Goal: Task Accomplishment & Management: Complete application form

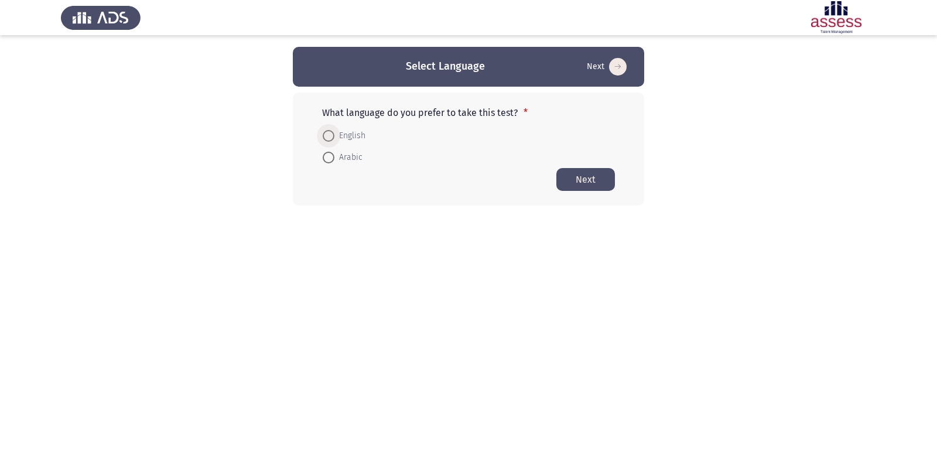
click at [327, 134] on span at bounding box center [329, 136] width 12 height 12
click at [327, 134] on input "English" at bounding box center [329, 136] width 12 height 12
radio input "true"
click at [589, 184] on button "Next" at bounding box center [585, 178] width 59 height 23
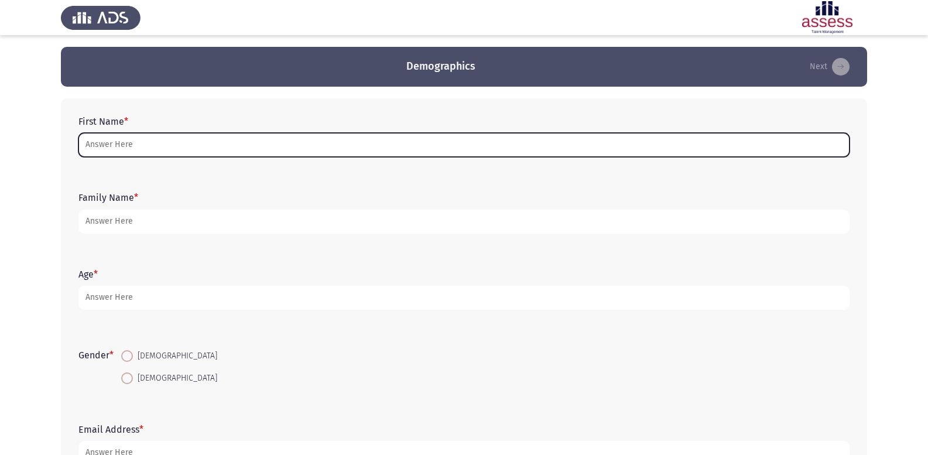
click at [187, 139] on input "First Name *" at bounding box center [463, 145] width 771 height 24
type input "h"
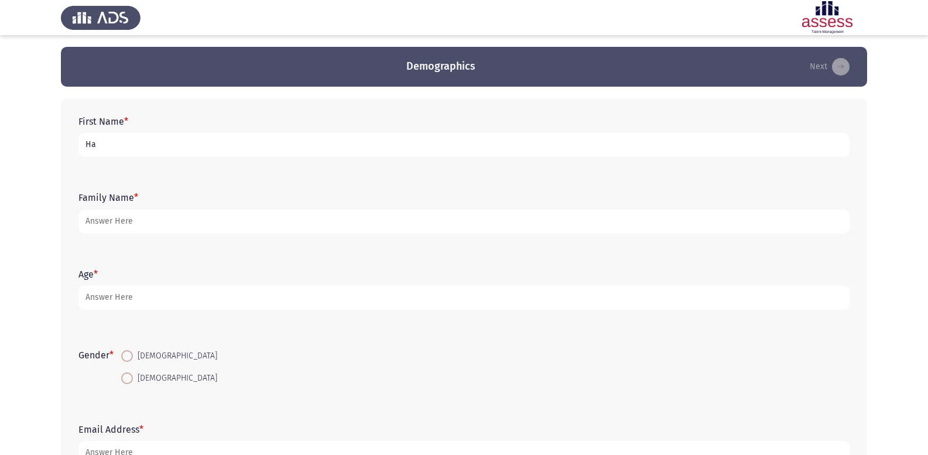
type input "H"
click at [81, 143] on input "حنين [PERSON_NAME]" at bounding box center [463, 145] width 771 height 24
click at [131, 147] on input "حنين [PERSON_NAME]" at bounding box center [463, 145] width 771 height 24
type input "حنين [PERSON_NAME] [PERSON_NAME]"
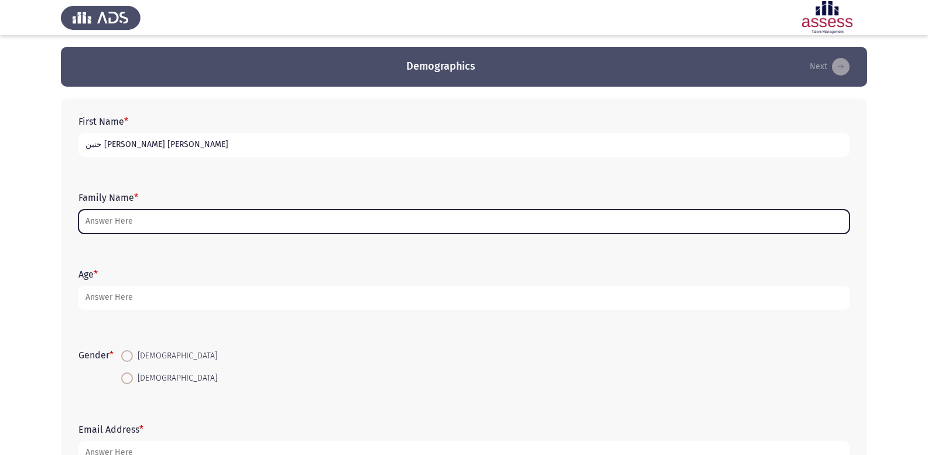
click at [155, 215] on input "Family Name *" at bounding box center [463, 222] width 771 height 24
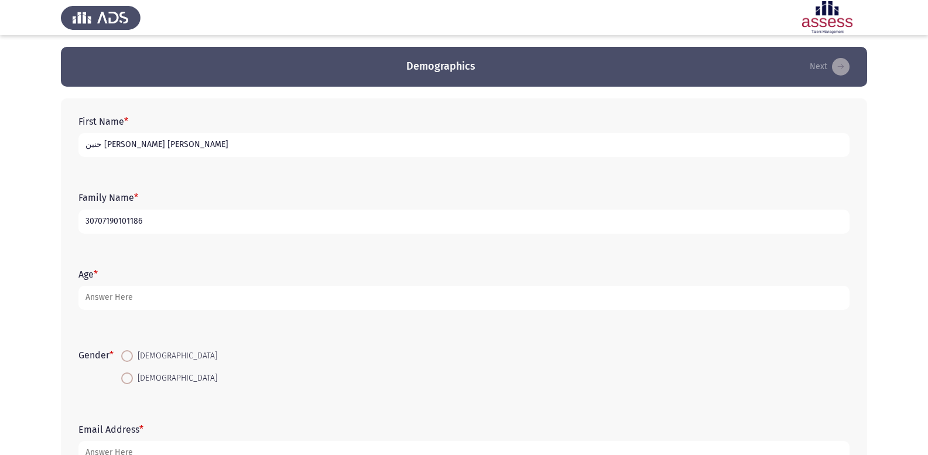
type input "30707190101186"
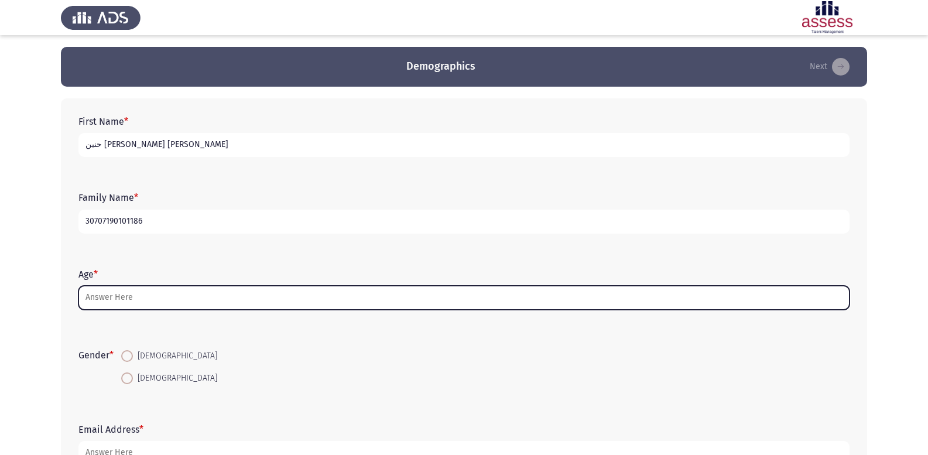
click at [153, 288] on input "Age *" at bounding box center [463, 298] width 771 height 24
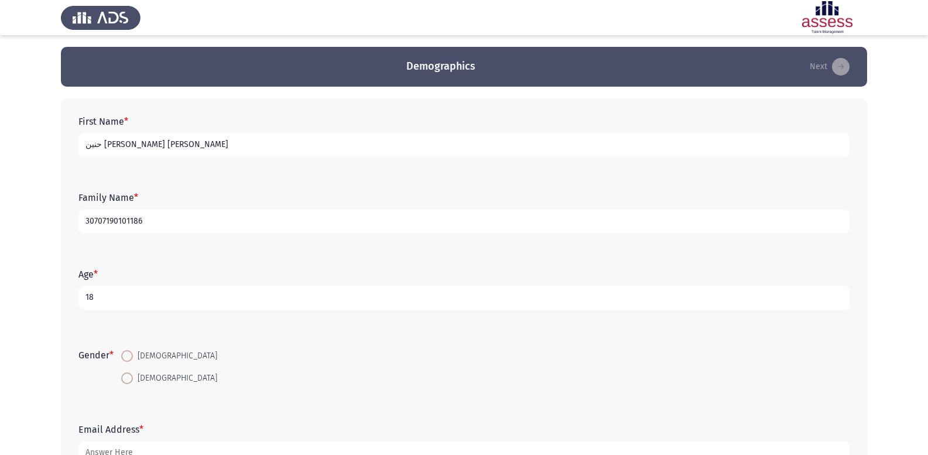
type input "18"
click at [130, 382] on span at bounding box center [127, 378] width 12 height 12
click at [130, 382] on input "[DEMOGRAPHIC_DATA]" at bounding box center [127, 378] width 12 height 12
radio input "true"
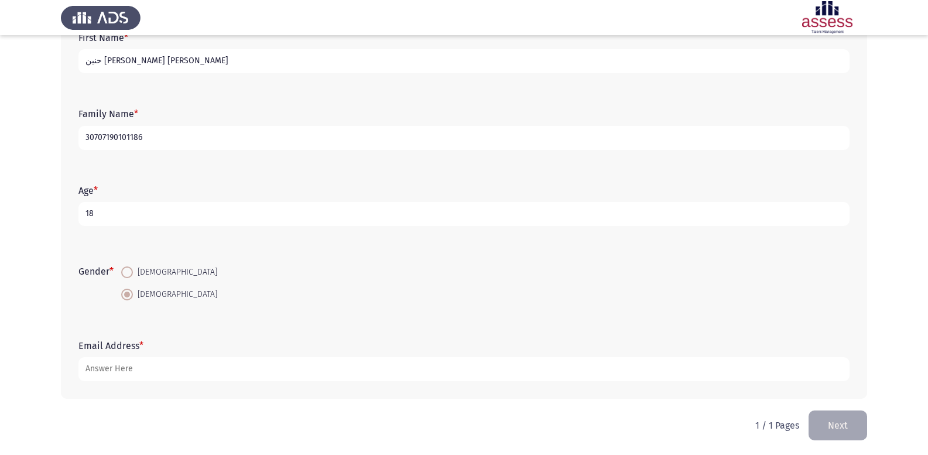
scroll to position [86, 0]
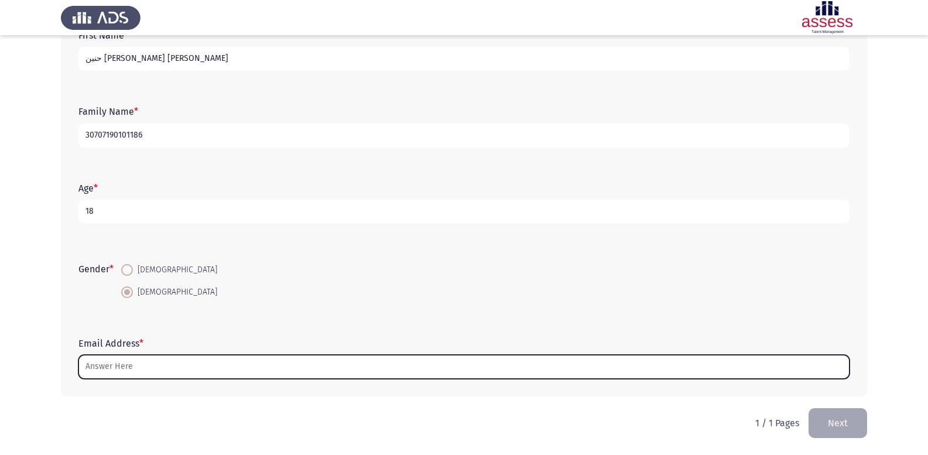
click at [147, 359] on input "Email Address *" at bounding box center [463, 367] width 771 height 24
type input "ث"
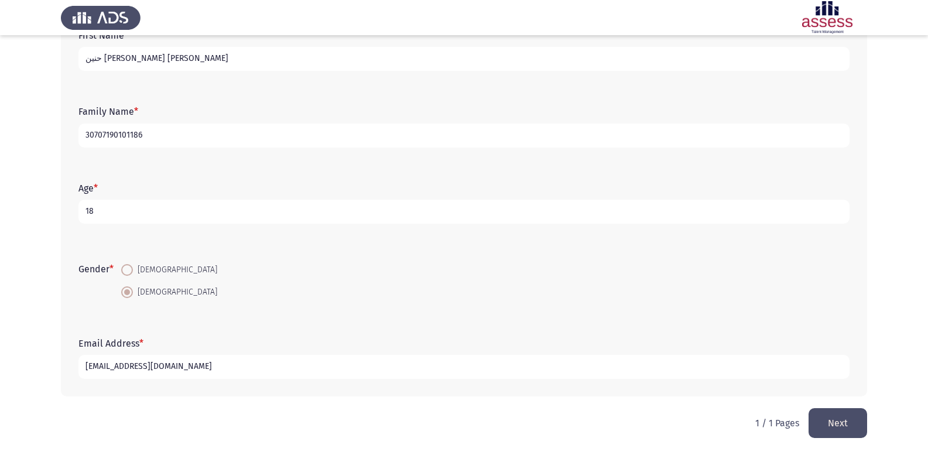
type input "[EMAIL_ADDRESS][DOMAIN_NAME]"
click at [830, 428] on button "Next" at bounding box center [838, 423] width 59 height 30
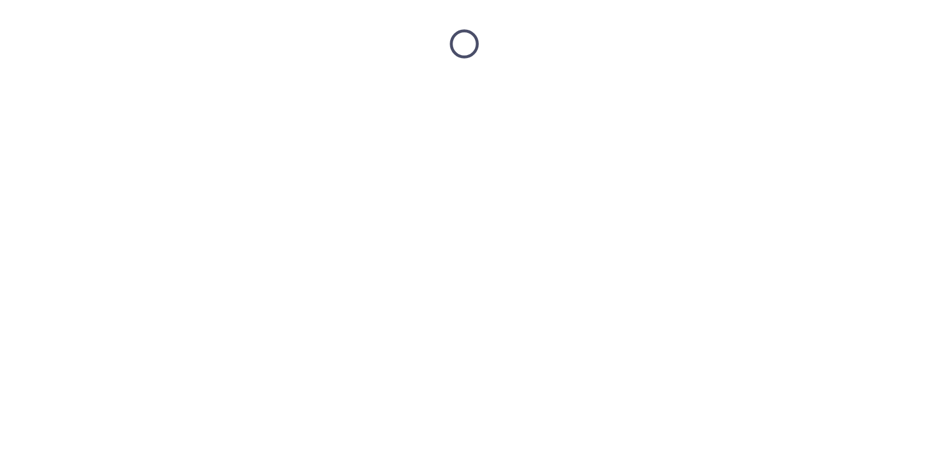
scroll to position [0, 0]
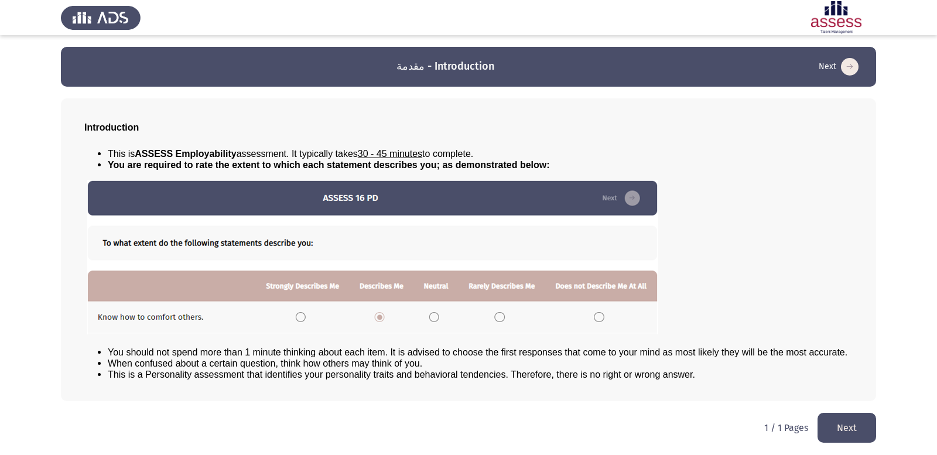
click at [834, 432] on button "Next" at bounding box center [846, 428] width 59 height 30
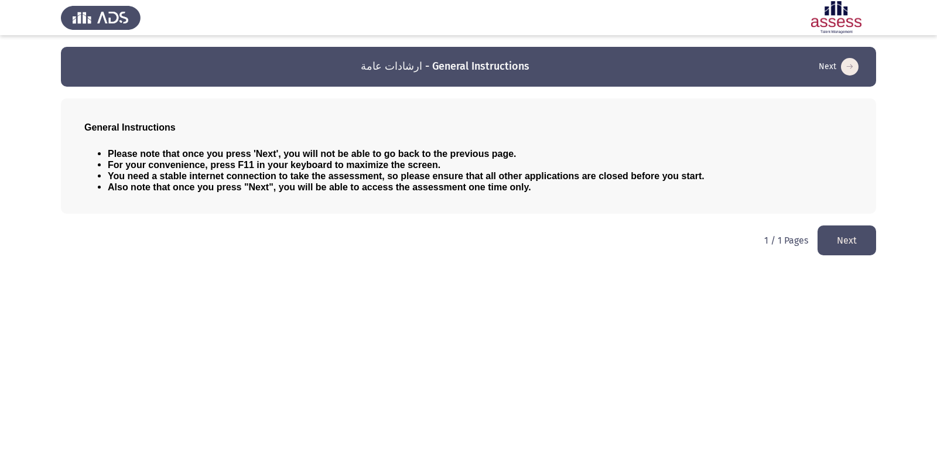
click at [840, 239] on button "Next" at bounding box center [846, 240] width 59 height 30
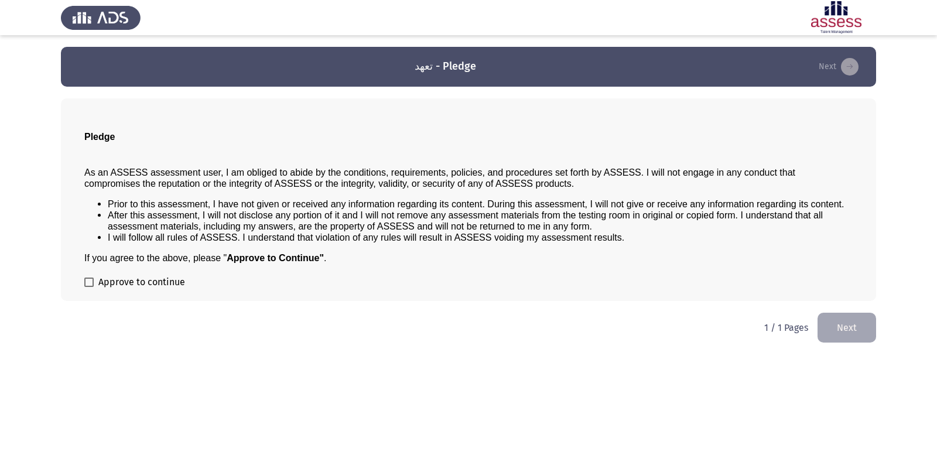
click at [96, 280] on label "Approve to continue" at bounding box center [134, 282] width 101 height 14
click at [89, 287] on input "Approve to continue" at bounding box center [88, 287] width 1 height 1
checkbox input "true"
click at [857, 333] on button "Next" at bounding box center [846, 328] width 59 height 30
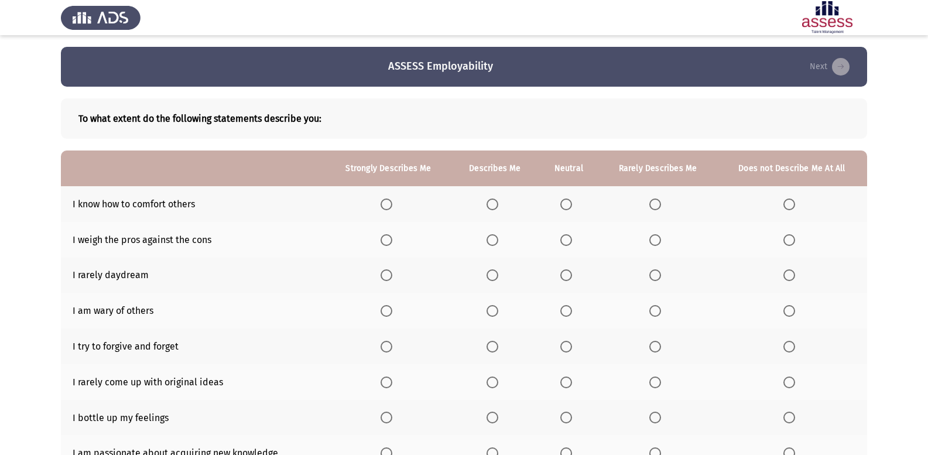
click at [492, 201] on span "Select an option" at bounding box center [493, 205] width 12 height 12
click at [492, 201] on input "Select an option" at bounding box center [493, 205] width 12 height 12
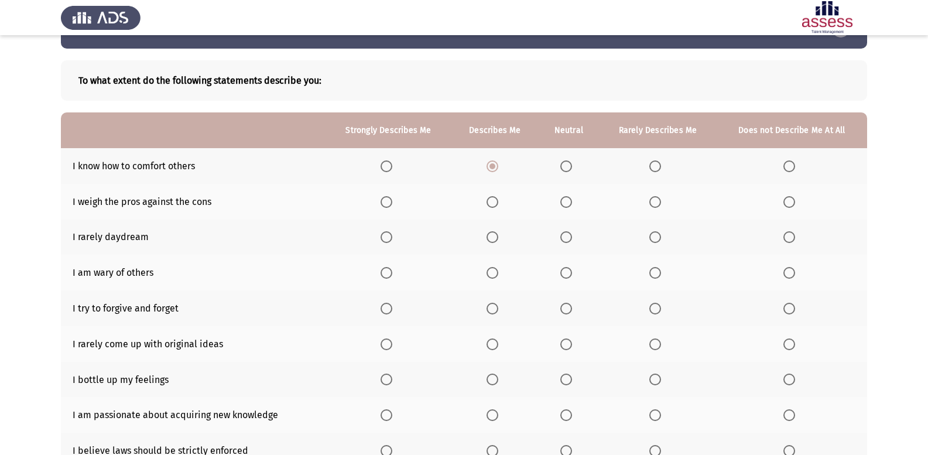
scroll to position [59, 0]
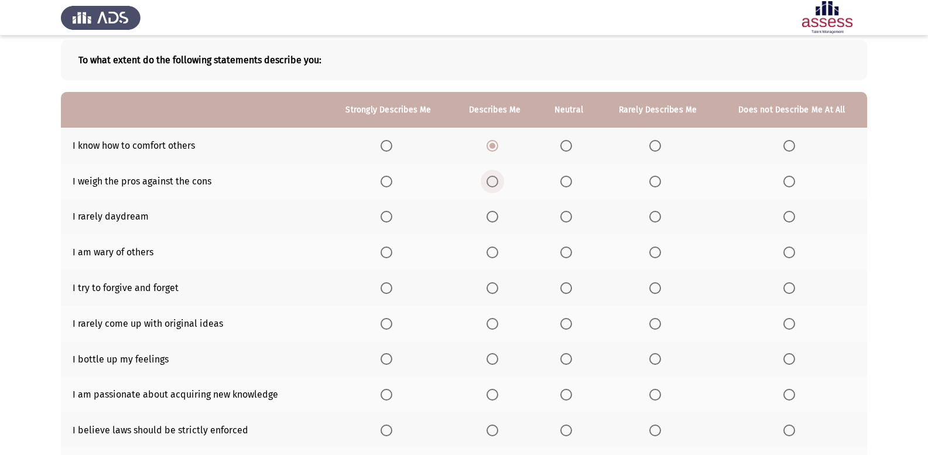
click at [496, 178] on span "Select an option" at bounding box center [493, 182] width 12 height 12
click at [496, 178] on input "Select an option" at bounding box center [493, 182] width 12 height 12
click at [567, 220] on span "Select an option" at bounding box center [566, 217] width 12 height 12
click at [567, 220] on input "Select an option" at bounding box center [566, 217] width 12 height 12
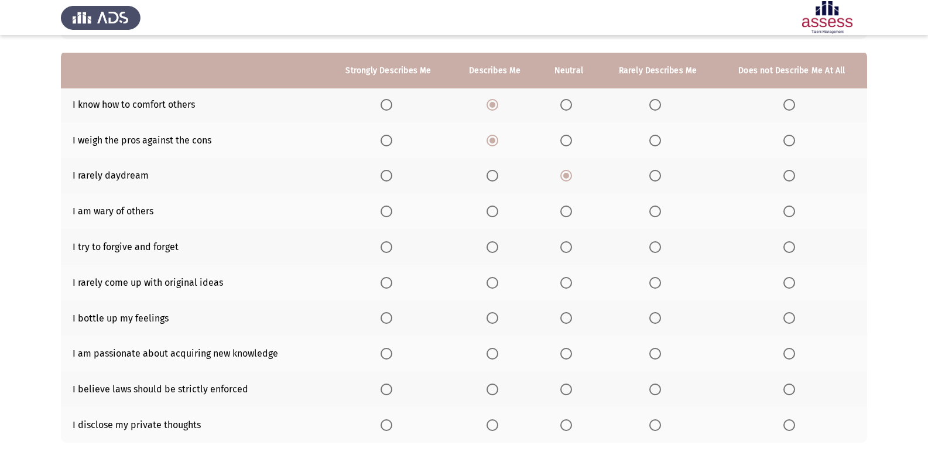
scroll to position [117, 0]
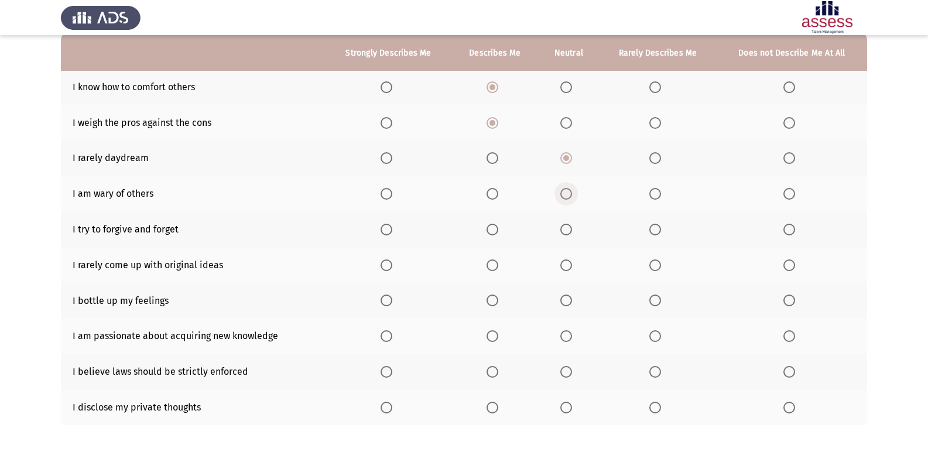
click at [570, 198] on span "Select an option" at bounding box center [566, 194] width 12 height 12
click at [570, 198] on input "Select an option" at bounding box center [566, 194] width 12 height 12
click at [492, 224] on span "Select an option" at bounding box center [493, 230] width 12 height 12
click at [492, 224] on input "Select an option" at bounding box center [493, 230] width 12 height 12
click at [566, 267] on span "Select an option" at bounding box center [566, 265] width 12 height 12
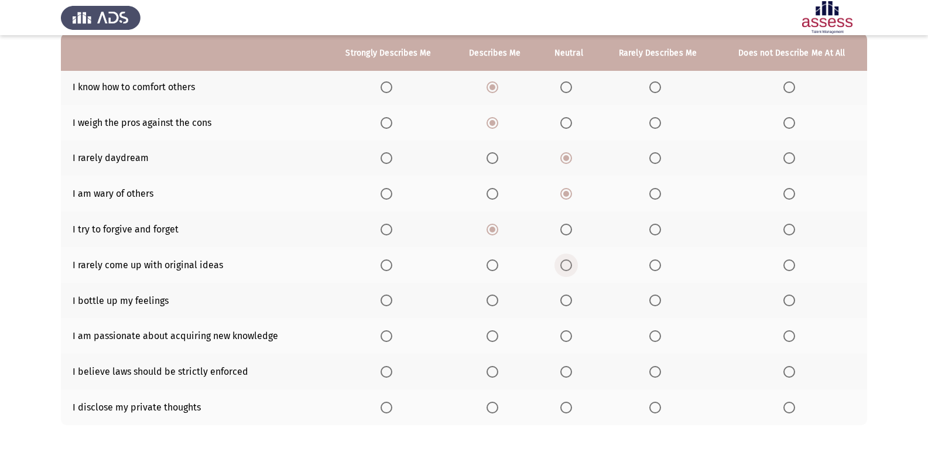
click at [566, 267] on input "Select an option" at bounding box center [566, 265] width 12 height 12
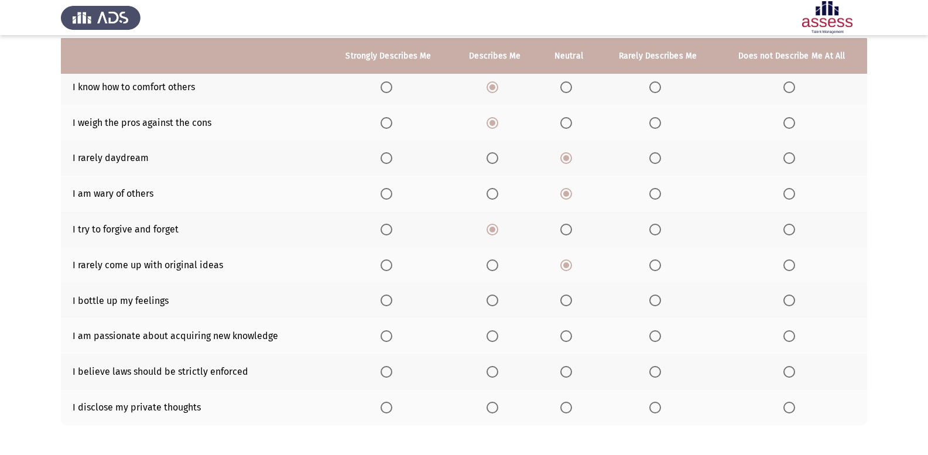
scroll to position [169, 0]
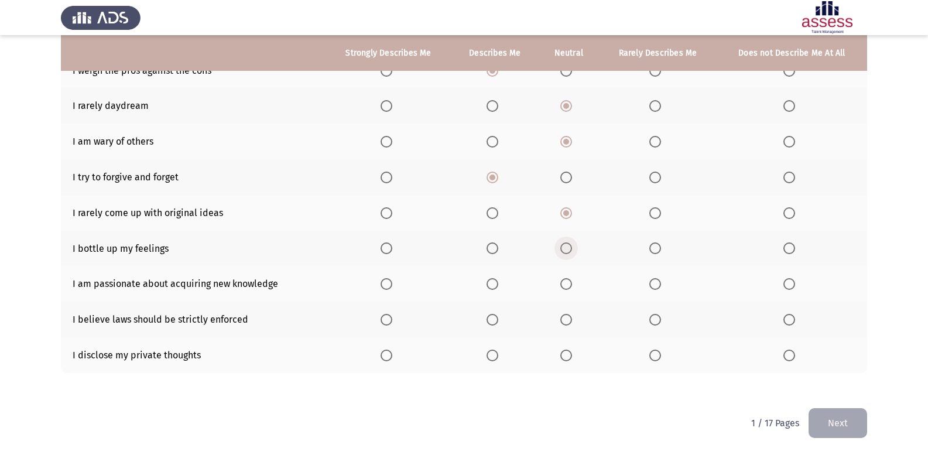
click at [566, 250] on span "Select an option" at bounding box center [566, 248] width 12 height 12
click at [566, 250] on input "Select an option" at bounding box center [566, 248] width 12 height 12
click at [495, 283] on span "Select an option" at bounding box center [493, 284] width 12 height 12
click at [495, 283] on input "Select an option" at bounding box center [493, 284] width 12 height 12
click at [491, 318] on span "Select an option" at bounding box center [493, 320] width 12 height 12
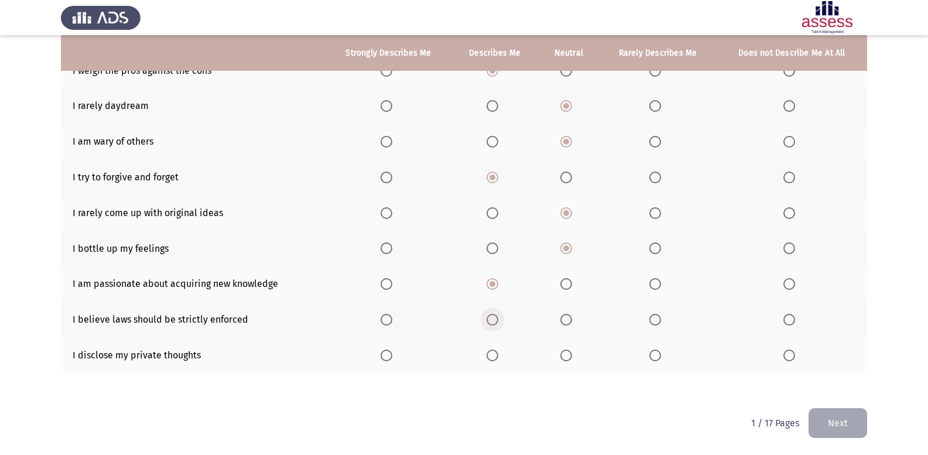
click at [491, 318] on input "Select an option" at bounding box center [493, 320] width 12 height 12
click at [566, 356] on span "Select an option" at bounding box center [566, 356] width 12 height 12
click at [566, 356] on input "Select an option" at bounding box center [566, 356] width 12 height 12
click at [861, 425] on button "Next" at bounding box center [838, 423] width 59 height 30
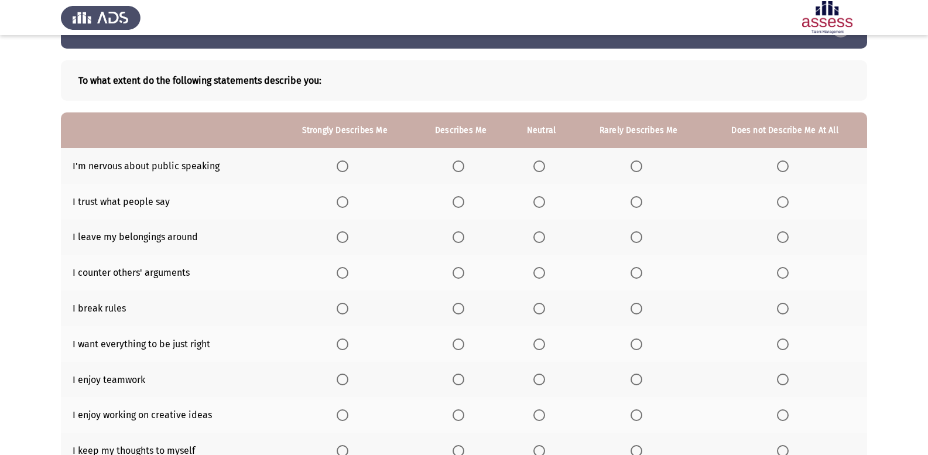
scroll to position [59, 0]
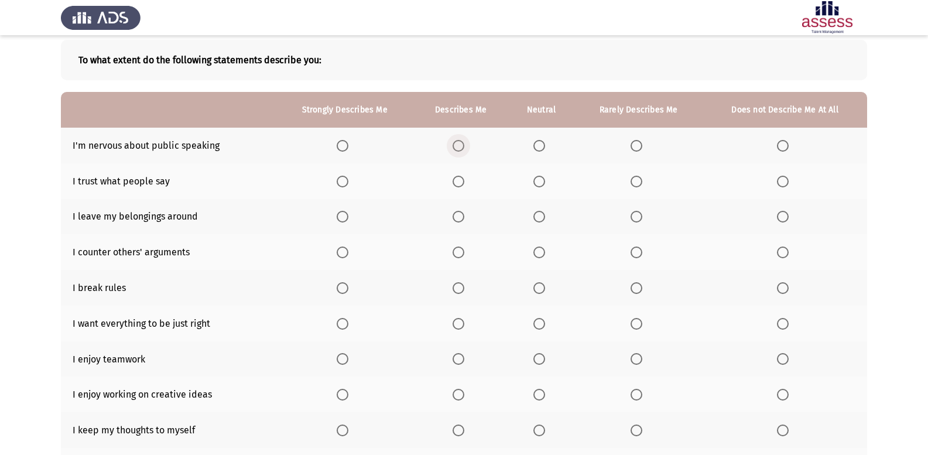
click at [457, 146] on span "Select an option" at bounding box center [459, 146] width 12 height 12
click at [457, 146] on input "Select an option" at bounding box center [459, 146] width 12 height 12
click at [634, 179] on span "Select an option" at bounding box center [637, 182] width 12 height 12
click at [634, 179] on input "Select an option" at bounding box center [637, 182] width 12 height 12
click at [782, 211] on span "Select an option" at bounding box center [783, 217] width 12 height 12
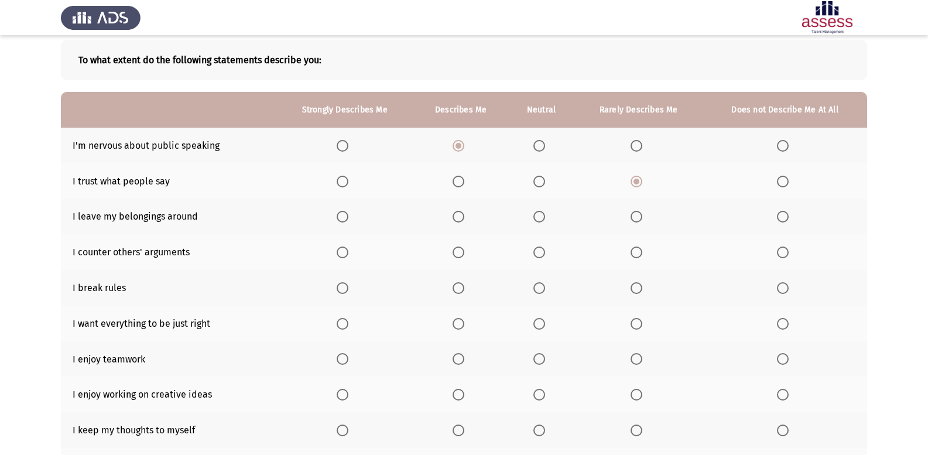
click at [782, 211] on input "Select an option" at bounding box center [783, 217] width 12 height 12
click at [537, 253] on span "Select an option" at bounding box center [539, 253] width 12 height 12
click at [537, 253] on input "Select an option" at bounding box center [539, 253] width 12 height 12
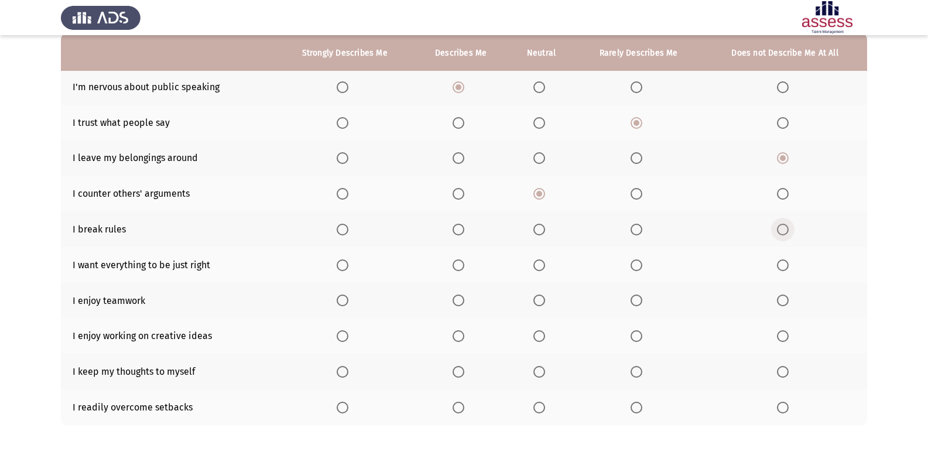
click at [781, 225] on span "Select an option" at bounding box center [783, 230] width 12 height 12
click at [781, 225] on input "Select an option" at bounding box center [783, 230] width 12 height 12
click at [458, 268] on span "Select an option" at bounding box center [459, 265] width 12 height 12
click at [458, 268] on input "Select an option" at bounding box center [459, 265] width 12 height 12
click at [458, 295] on span "Select an option" at bounding box center [459, 301] width 12 height 12
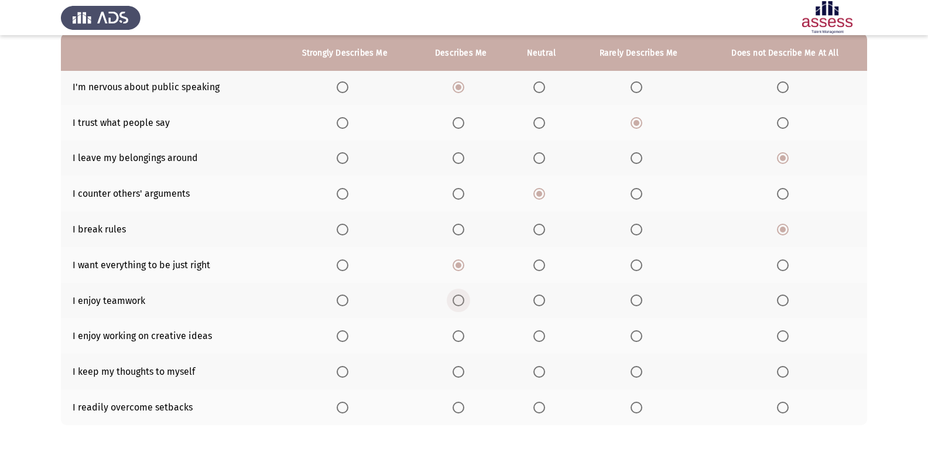
click at [458, 295] on input "Select an option" at bounding box center [459, 301] width 12 height 12
click at [346, 304] on span "Select an option" at bounding box center [343, 301] width 12 height 12
click at [346, 304] on input "Select an option" at bounding box center [343, 301] width 12 height 12
click at [345, 341] on span "Select an option" at bounding box center [343, 336] width 12 height 12
click at [345, 341] on input "Select an option" at bounding box center [343, 336] width 12 height 12
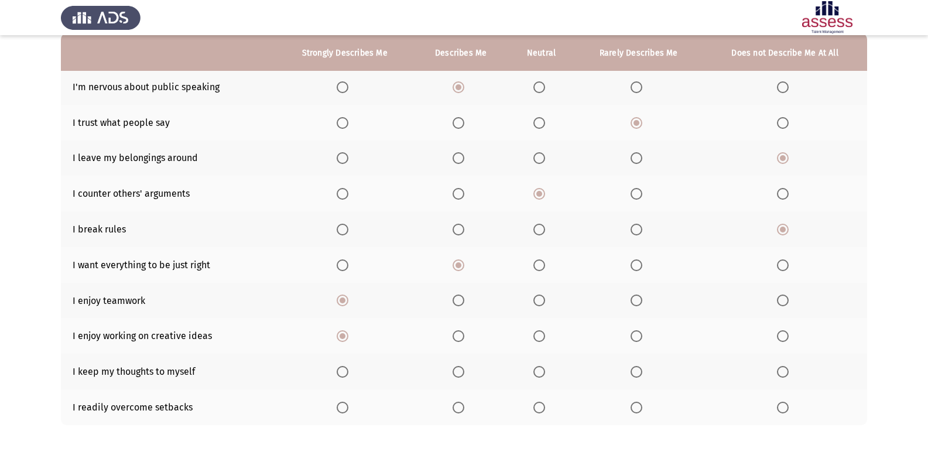
click at [540, 376] on span "Select an option" at bounding box center [539, 372] width 12 height 12
click at [540, 376] on input "Select an option" at bounding box center [539, 372] width 12 height 12
click at [534, 409] on span "Select an option" at bounding box center [539, 408] width 12 height 12
click at [534, 409] on input "Select an option" at bounding box center [539, 408] width 12 height 12
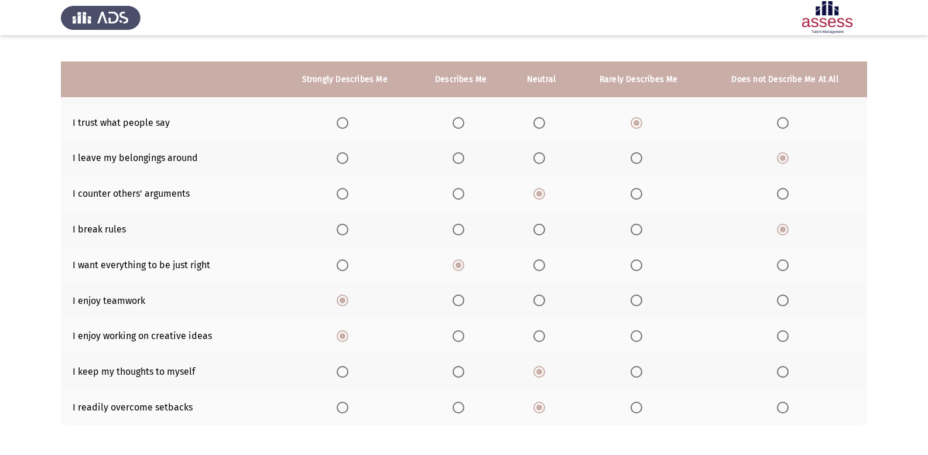
scroll to position [169, 0]
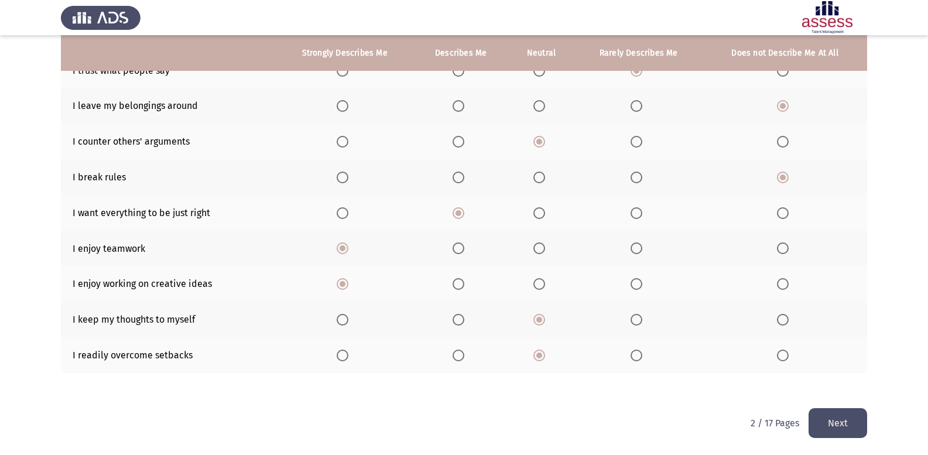
click at [834, 414] on button "Next" at bounding box center [838, 423] width 59 height 30
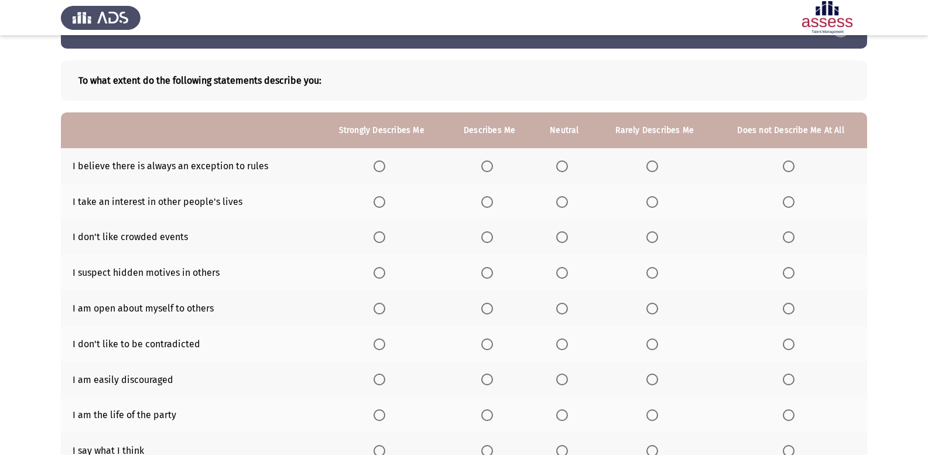
scroll to position [59, 0]
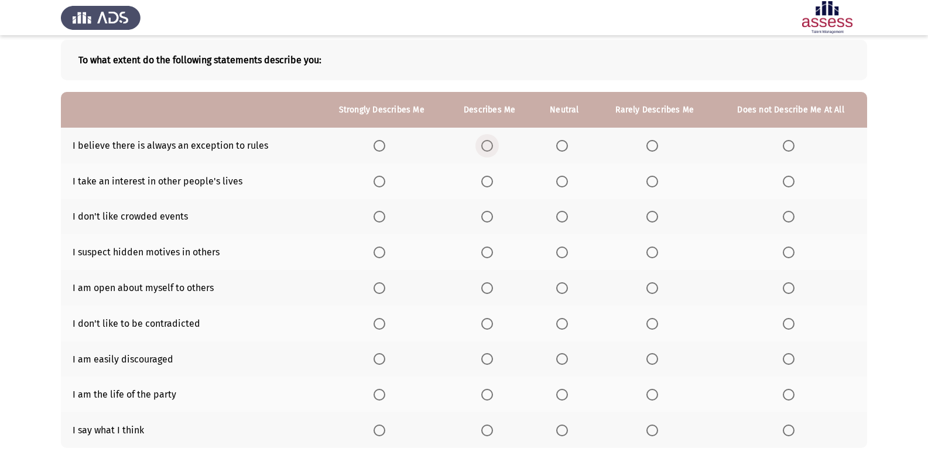
click at [493, 146] on span "Select an option" at bounding box center [487, 146] width 12 height 12
click at [493, 146] on input "Select an option" at bounding box center [487, 146] width 12 height 12
click at [648, 179] on span "Select an option" at bounding box center [652, 182] width 12 height 12
click at [648, 179] on input "Select an option" at bounding box center [652, 182] width 12 height 12
click at [647, 213] on span "Select an option" at bounding box center [652, 217] width 12 height 12
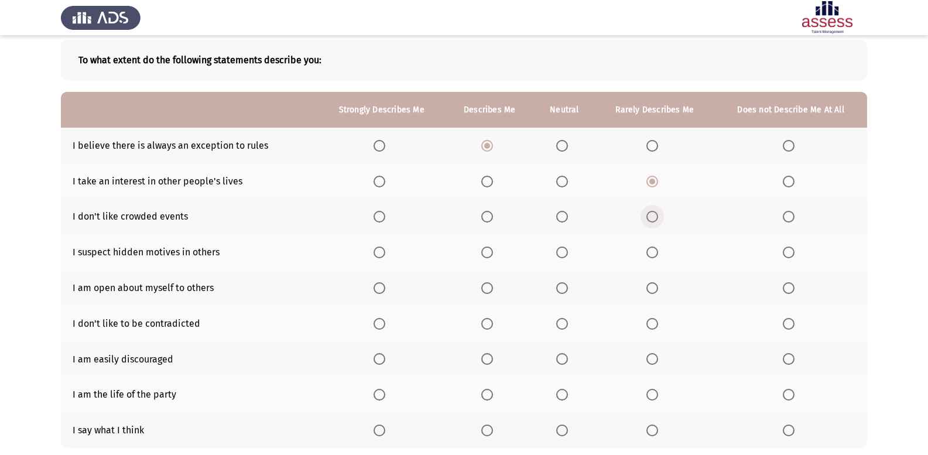
click at [647, 213] on input "Select an option" at bounding box center [652, 217] width 12 height 12
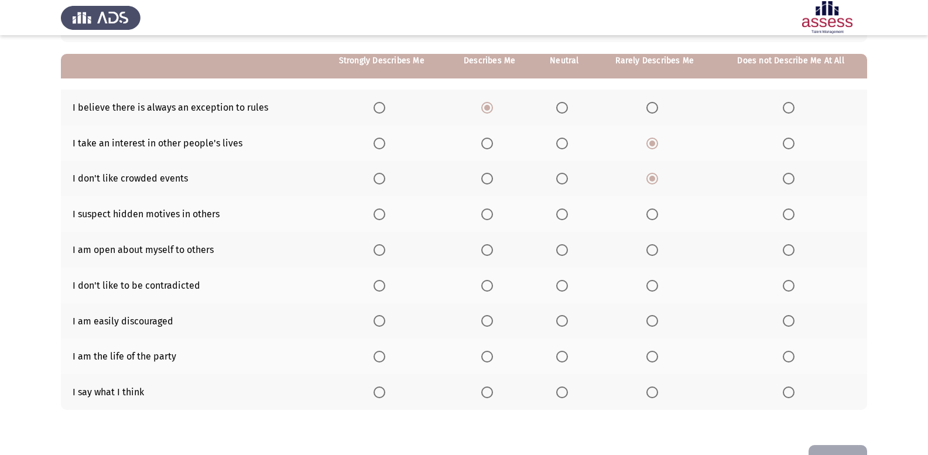
scroll to position [117, 0]
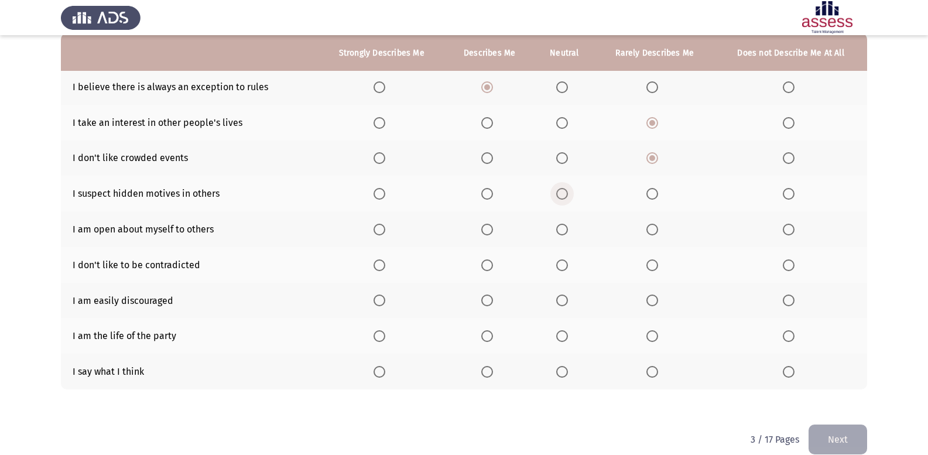
click at [567, 192] on span "Select an option" at bounding box center [562, 194] width 12 height 12
click at [567, 192] on input "Select an option" at bounding box center [562, 194] width 12 height 12
click at [649, 234] on span "Select an option" at bounding box center [652, 230] width 12 height 12
click at [649, 234] on input "Select an option" at bounding box center [652, 230] width 12 height 12
click at [563, 270] on span "Select an option" at bounding box center [562, 265] width 12 height 12
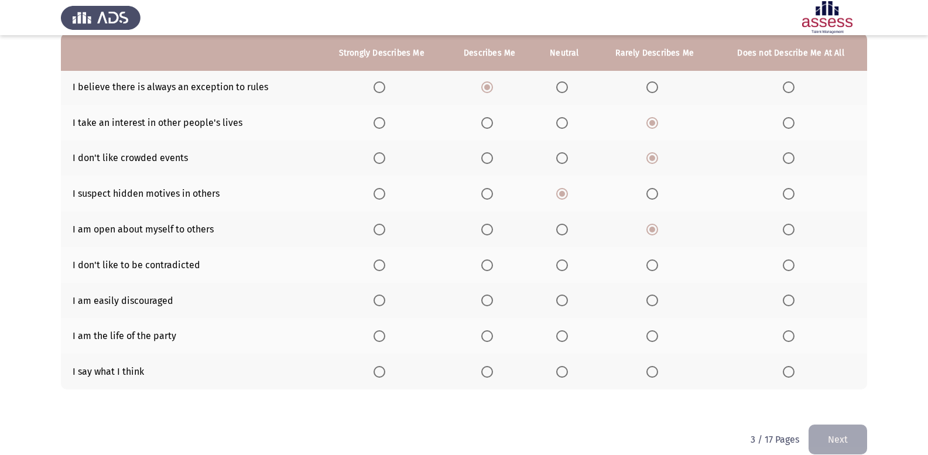
click at [563, 270] on input "Select an option" at bounding box center [562, 265] width 12 height 12
click at [646, 297] on th at bounding box center [654, 301] width 119 height 36
click at [649, 300] on span "Select an option" at bounding box center [652, 301] width 12 height 12
click at [649, 300] on input "Select an option" at bounding box center [652, 301] width 12 height 12
click at [557, 336] on span "Select an option" at bounding box center [562, 336] width 12 height 12
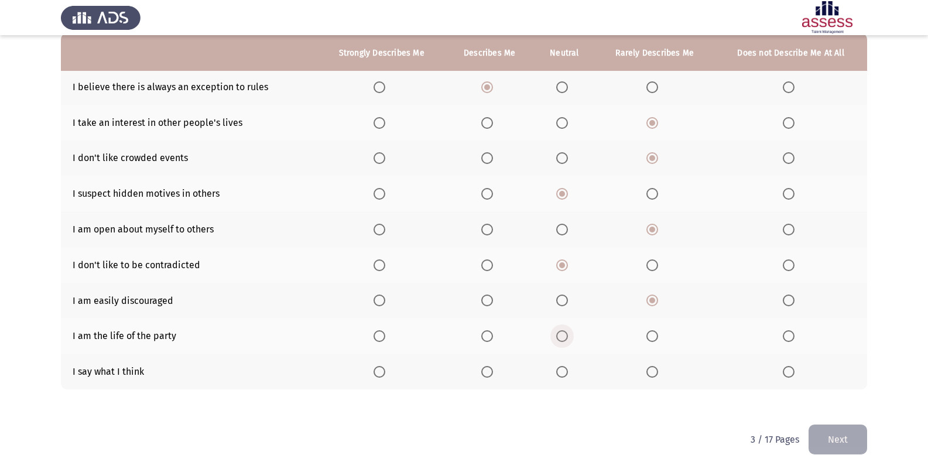
click at [557, 336] on input "Select an option" at bounding box center [562, 336] width 12 height 12
click at [783, 375] on span "Select an option" at bounding box center [789, 372] width 12 height 12
click at [783, 375] on input "Select an option" at bounding box center [789, 372] width 12 height 12
click at [847, 447] on button "Next" at bounding box center [838, 440] width 59 height 30
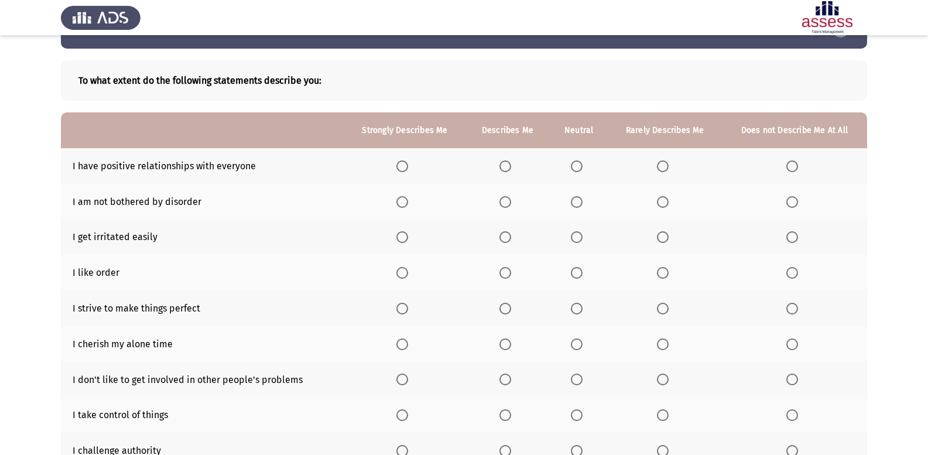
scroll to position [59, 0]
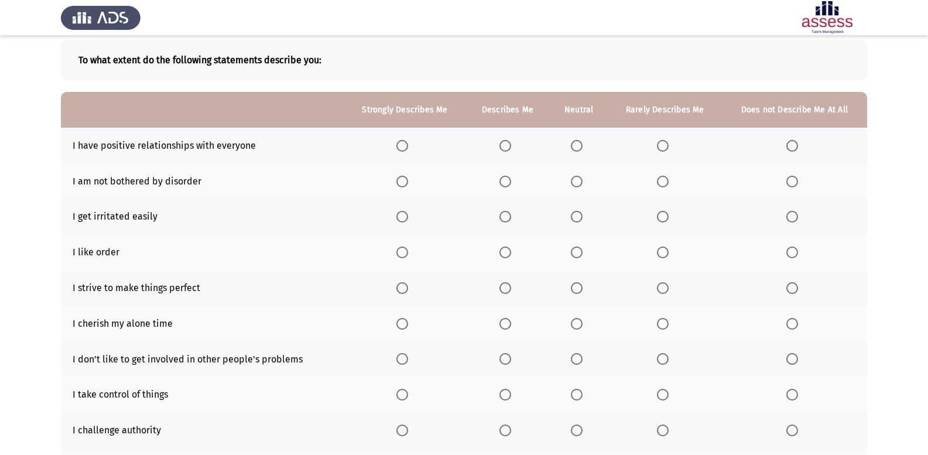
click at [502, 145] on span "Select an option" at bounding box center [505, 146] width 12 height 12
click at [502, 145] on input "Select an option" at bounding box center [505, 146] width 12 height 12
click at [513, 218] on label "Select an option" at bounding box center [507, 217] width 16 height 12
click at [511, 218] on input "Select an option" at bounding box center [505, 217] width 12 height 12
click at [661, 187] on span "Select an option" at bounding box center [663, 182] width 12 height 12
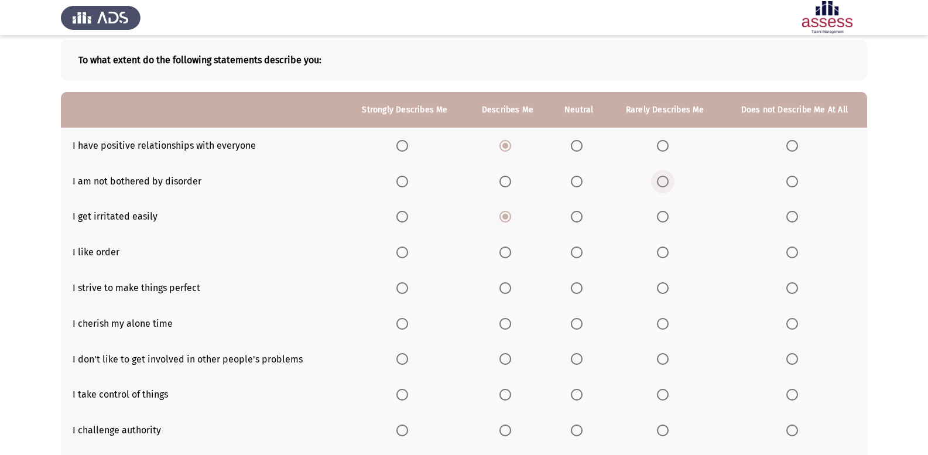
click at [661, 187] on input "Select an option" at bounding box center [663, 182] width 12 height 12
click at [398, 254] on span "Select an option" at bounding box center [402, 253] width 12 height 12
click at [398, 254] on input "Select an option" at bounding box center [402, 253] width 12 height 12
click at [401, 288] on span "Select an option" at bounding box center [402, 288] width 12 height 12
click at [401, 288] on input "Select an option" at bounding box center [402, 288] width 12 height 12
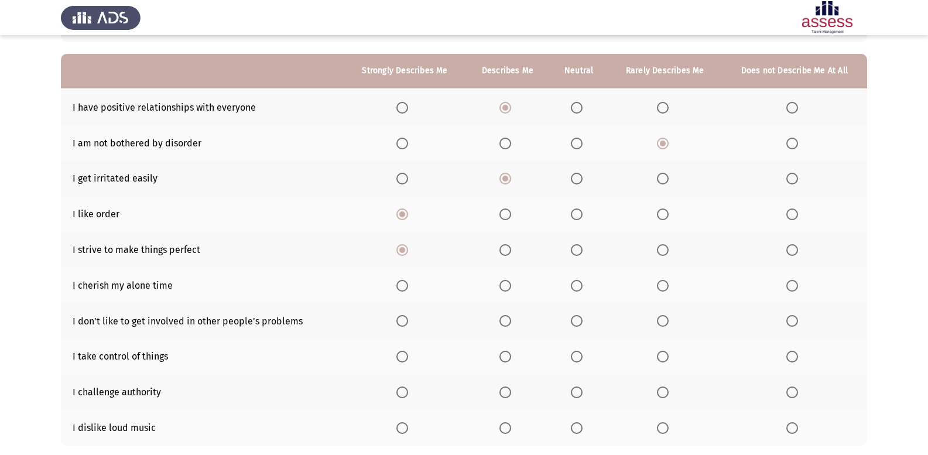
scroll to position [117, 0]
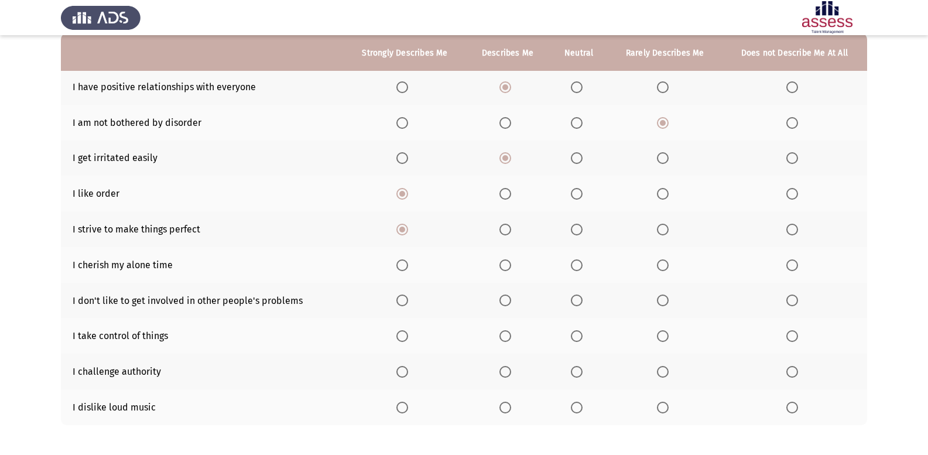
click at [402, 270] on span "Select an option" at bounding box center [402, 265] width 12 height 12
click at [402, 270] on input "Select an option" at bounding box center [402, 265] width 12 height 12
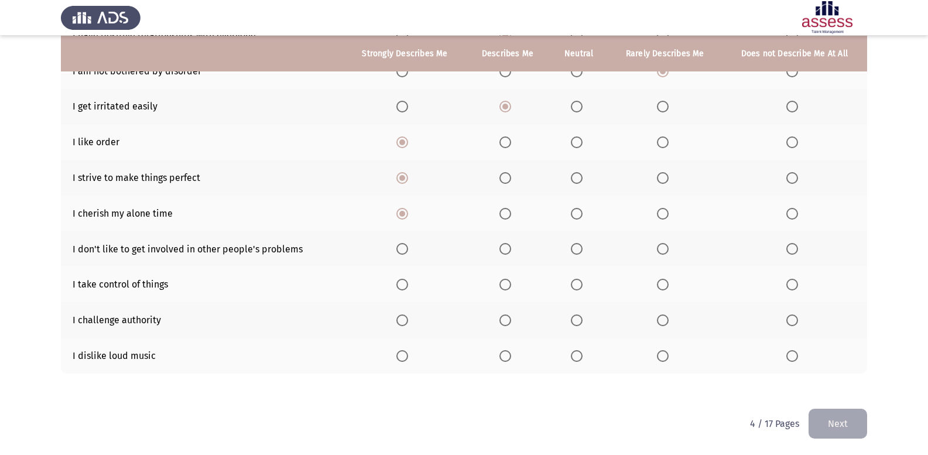
scroll to position [169, 0]
click at [401, 252] on span "Select an option" at bounding box center [402, 248] width 12 height 12
click at [401, 252] on input "Select an option" at bounding box center [402, 248] width 12 height 12
click at [503, 280] on span "Select an option" at bounding box center [505, 284] width 12 height 12
click at [503, 280] on input "Select an option" at bounding box center [505, 284] width 12 height 12
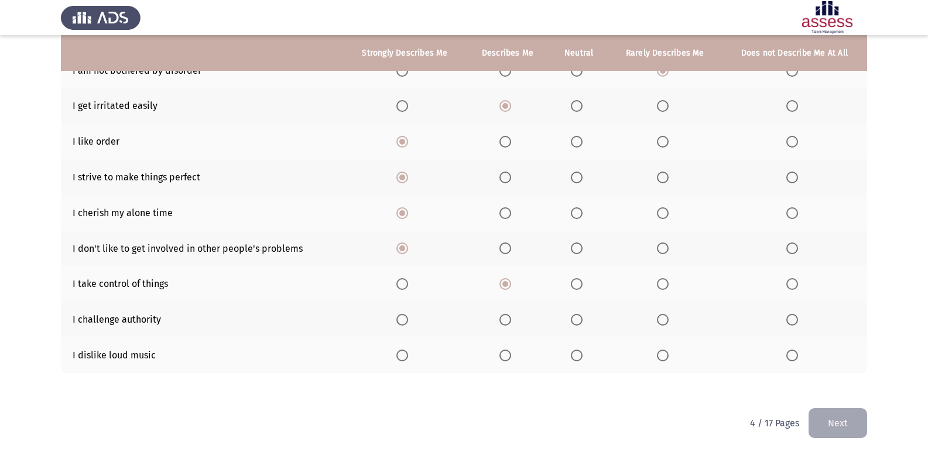
click at [504, 353] on span "Select an option" at bounding box center [505, 356] width 12 height 12
click at [504, 353] on input "Select an option" at bounding box center [505, 356] width 12 height 12
click at [504, 314] on span "Select an option" at bounding box center [505, 320] width 12 height 12
click at [504, 314] on input "Select an option" at bounding box center [505, 320] width 12 height 12
click at [857, 429] on button "Next" at bounding box center [838, 423] width 59 height 30
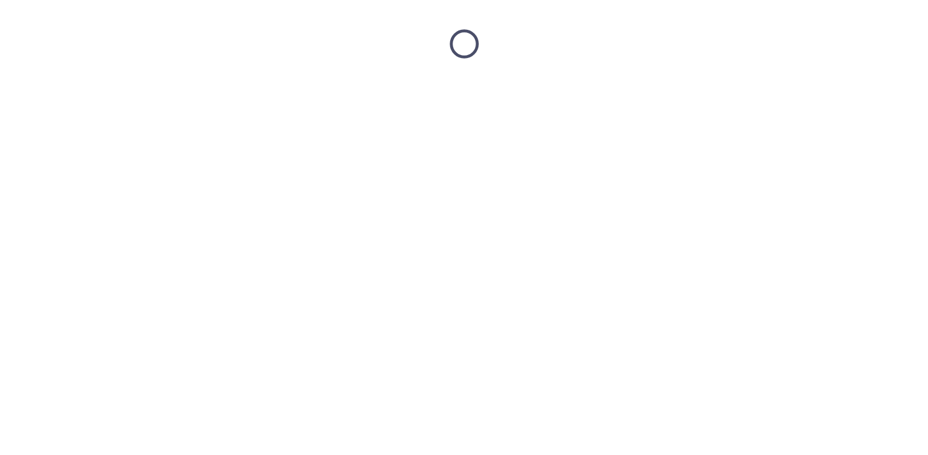
scroll to position [0, 0]
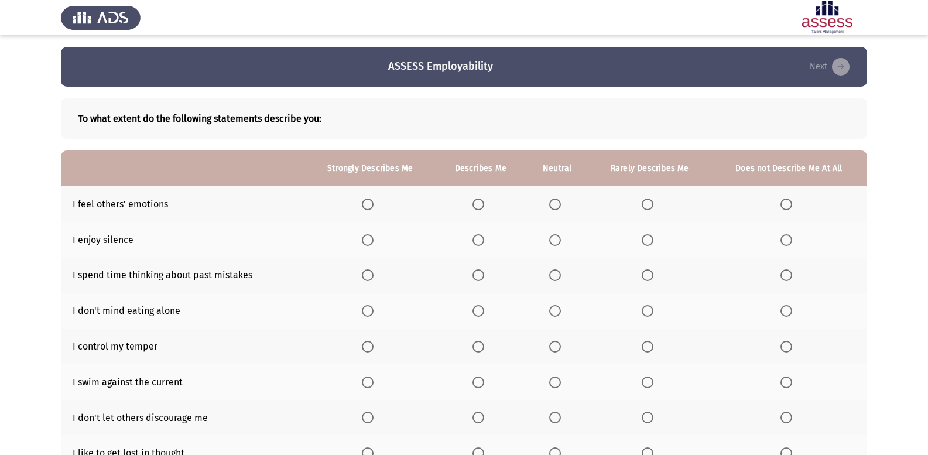
click at [371, 200] on span "Select an option" at bounding box center [368, 205] width 12 height 12
click at [371, 200] on input "Select an option" at bounding box center [368, 205] width 12 height 12
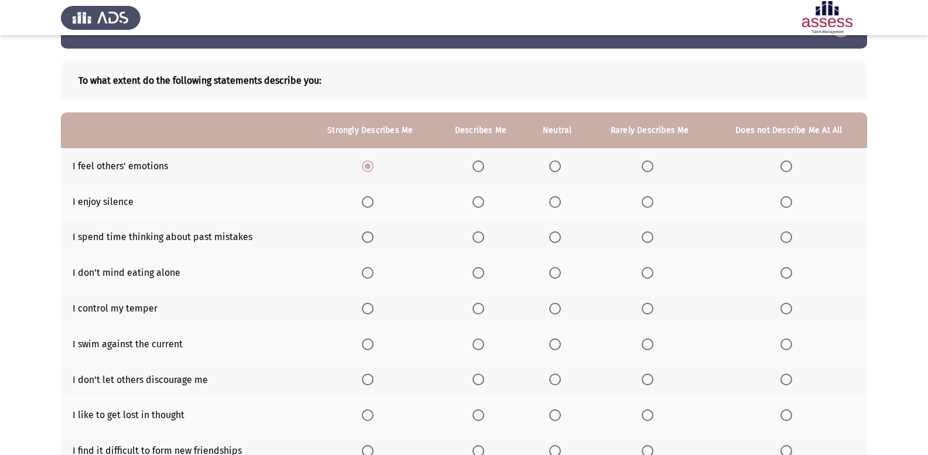
scroll to position [59, 0]
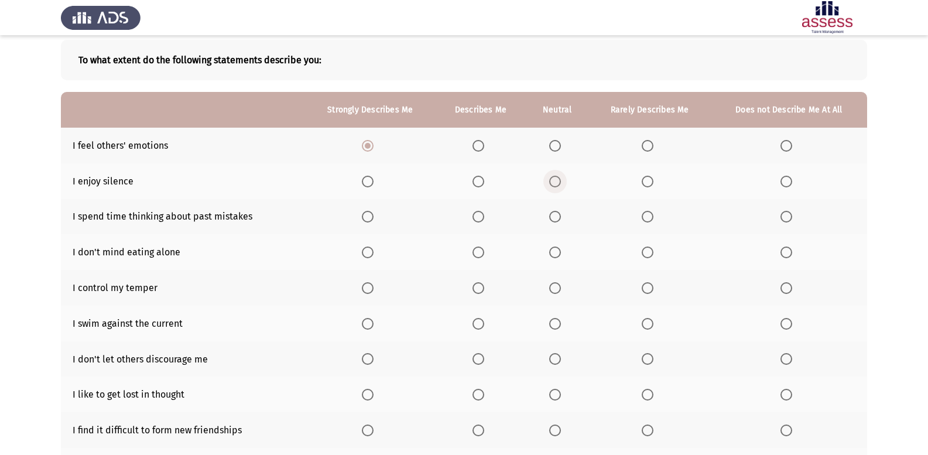
click at [557, 179] on span "Select an option" at bounding box center [555, 182] width 12 height 12
click at [557, 179] on input "Select an option" at bounding box center [555, 182] width 12 height 12
click at [477, 211] on span "Select an option" at bounding box center [479, 217] width 12 height 12
click at [477, 211] on input "Select an option" at bounding box center [479, 217] width 12 height 12
click at [376, 255] on label "Select an option" at bounding box center [370, 253] width 16 height 12
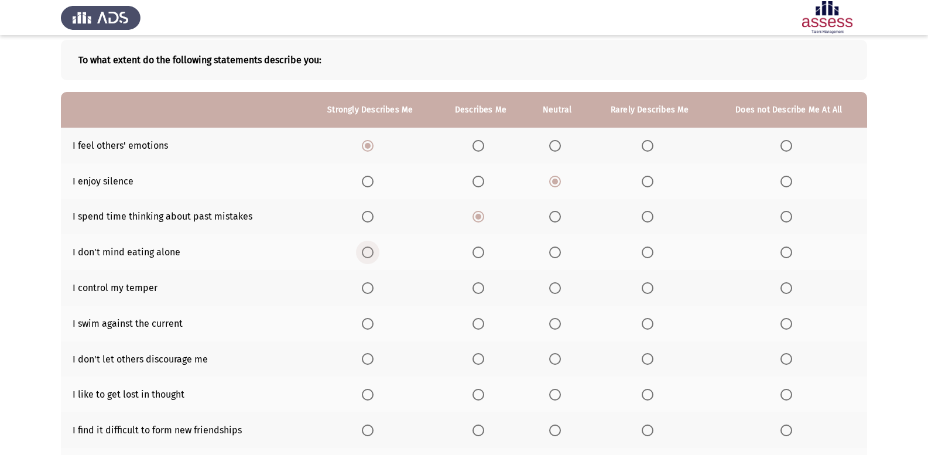
click at [374, 255] on input "Select an option" at bounding box center [368, 253] width 12 height 12
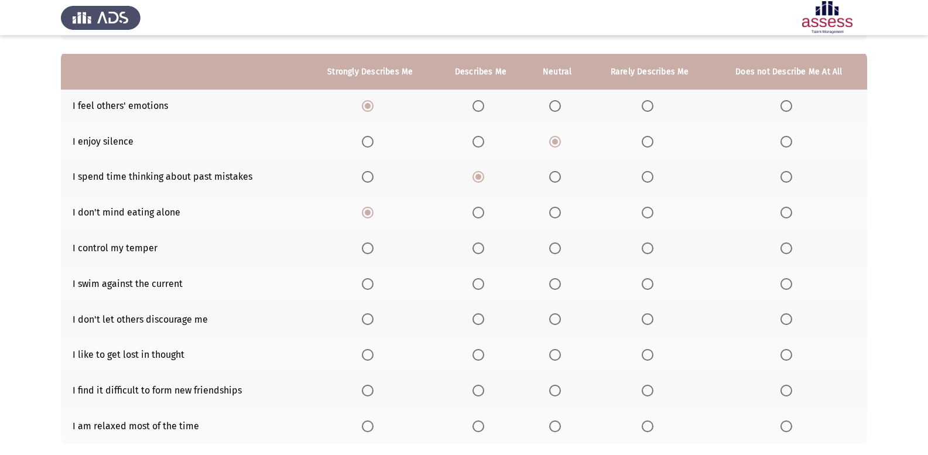
scroll to position [117, 0]
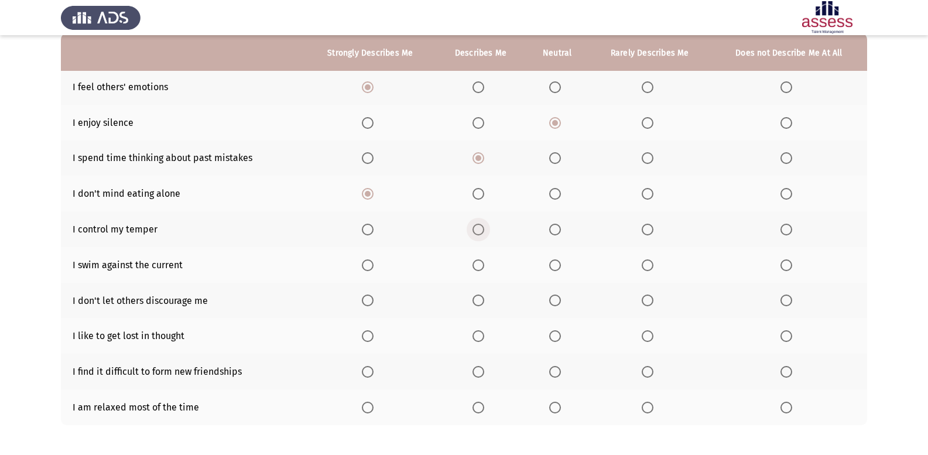
click at [475, 232] on span "Select an option" at bounding box center [479, 230] width 12 height 12
click at [475, 232] on input "Select an option" at bounding box center [479, 230] width 12 height 12
click at [556, 263] on span "Select an option" at bounding box center [555, 265] width 12 height 12
click at [556, 263] on input "Select an option" at bounding box center [555, 265] width 12 height 12
click at [475, 300] on span "Select an option" at bounding box center [479, 301] width 12 height 12
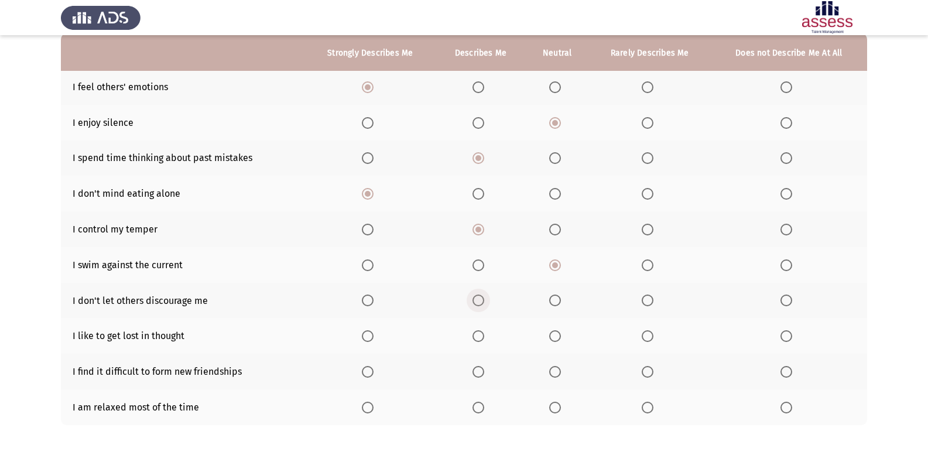
click at [475, 300] on input "Select an option" at bounding box center [479, 301] width 12 height 12
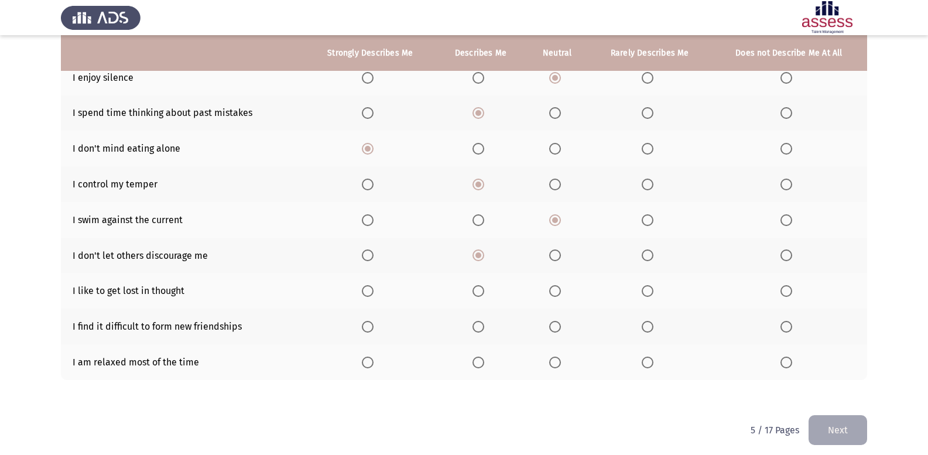
scroll to position [169, 0]
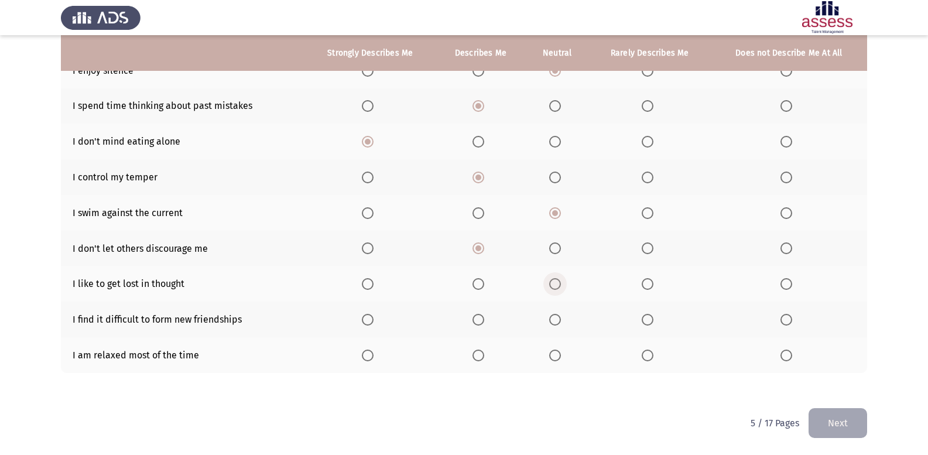
click at [552, 283] on span "Select an option" at bounding box center [555, 284] width 12 height 12
click at [552, 283] on input "Select an option" at bounding box center [555, 284] width 12 height 12
click at [650, 316] on span "Select an option" at bounding box center [648, 320] width 12 height 12
click at [650, 316] on input "Select an option" at bounding box center [648, 320] width 12 height 12
click at [476, 350] on span "Select an option" at bounding box center [479, 356] width 12 height 12
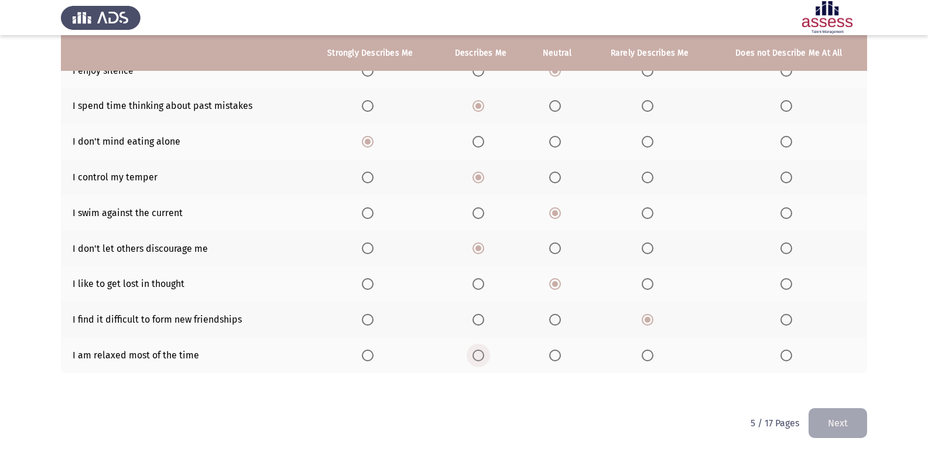
click at [476, 350] on input "Select an option" at bounding box center [479, 356] width 12 height 12
click at [840, 429] on button "Next" at bounding box center [838, 423] width 59 height 30
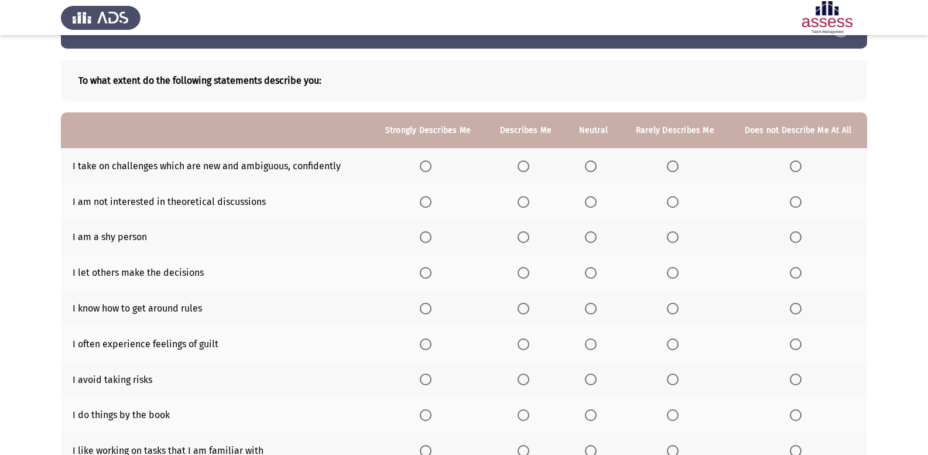
scroll to position [59, 0]
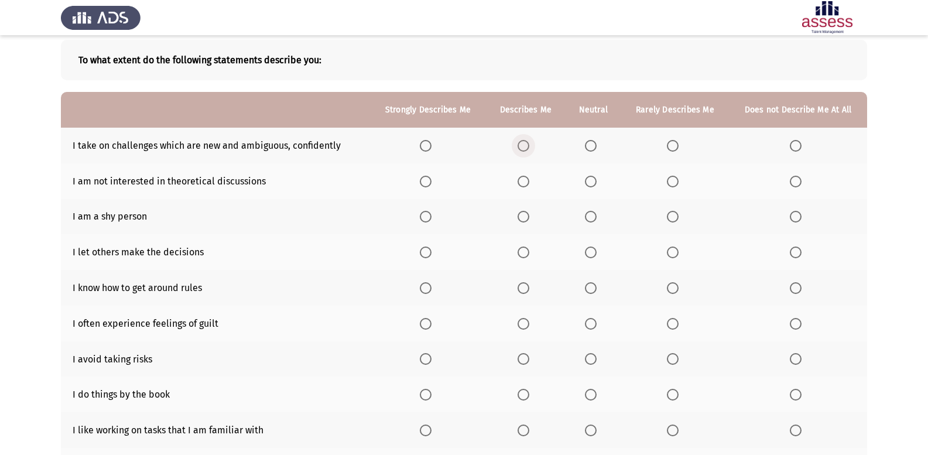
click at [522, 143] on span "Select an option" at bounding box center [524, 146] width 12 height 12
click at [522, 143] on input "Select an option" at bounding box center [524, 146] width 12 height 12
click at [521, 183] on span "Select an option" at bounding box center [524, 182] width 12 height 12
click at [521, 183] on input "Select an option" at bounding box center [524, 182] width 12 height 12
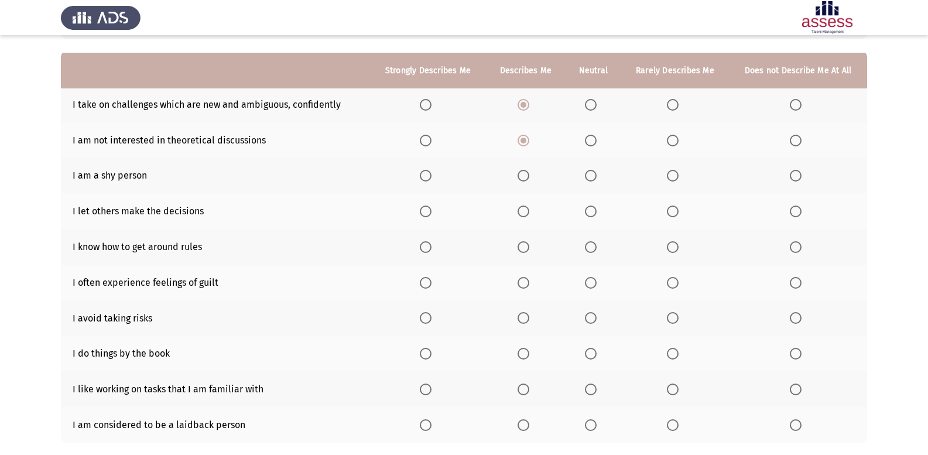
scroll to position [117, 0]
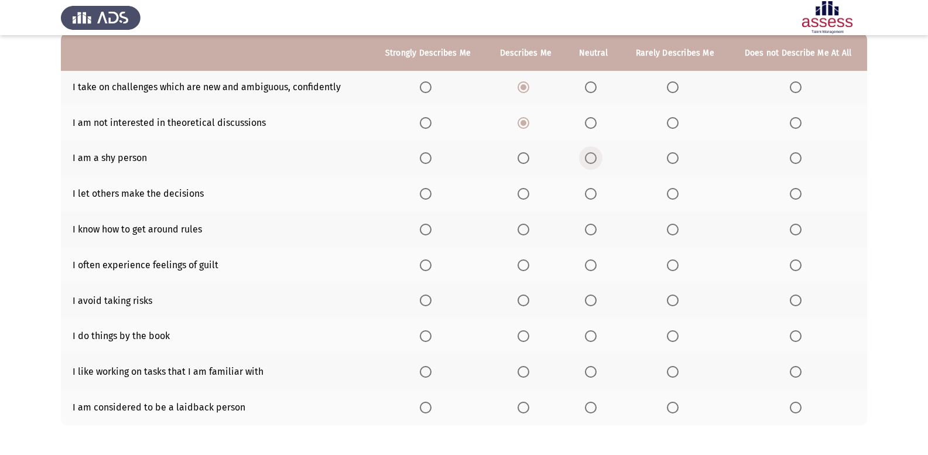
click at [593, 159] on span "Select an option" at bounding box center [591, 158] width 12 height 12
click at [593, 159] on input "Select an option" at bounding box center [591, 158] width 12 height 12
click at [675, 191] on span "Select an option" at bounding box center [673, 194] width 12 height 12
click at [675, 191] on input "Select an option" at bounding box center [673, 194] width 12 height 12
click at [589, 193] on span "Select an option" at bounding box center [591, 194] width 12 height 12
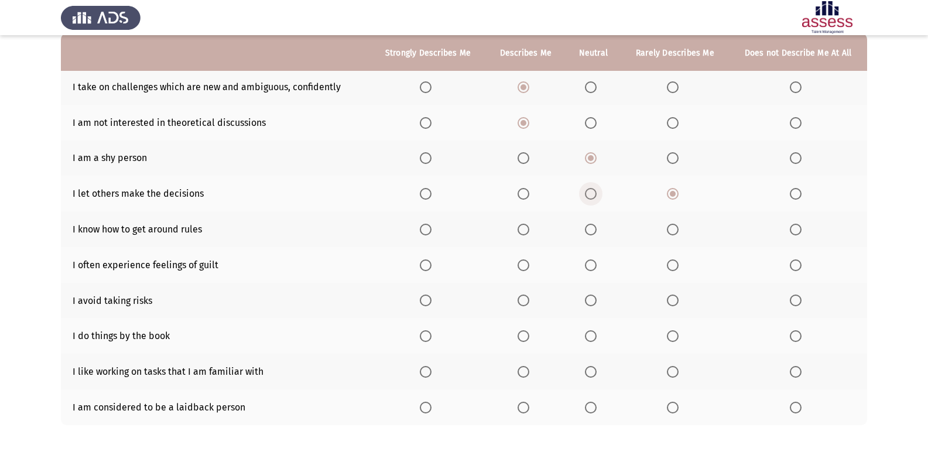
click at [589, 193] on input "Select an option" at bounding box center [591, 194] width 12 height 12
click at [533, 227] on label "Select an option" at bounding box center [526, 230] width 16 height 12
click at [529, 227] on input "Select an option" at bounding box center [524, 230] width 12 height 12
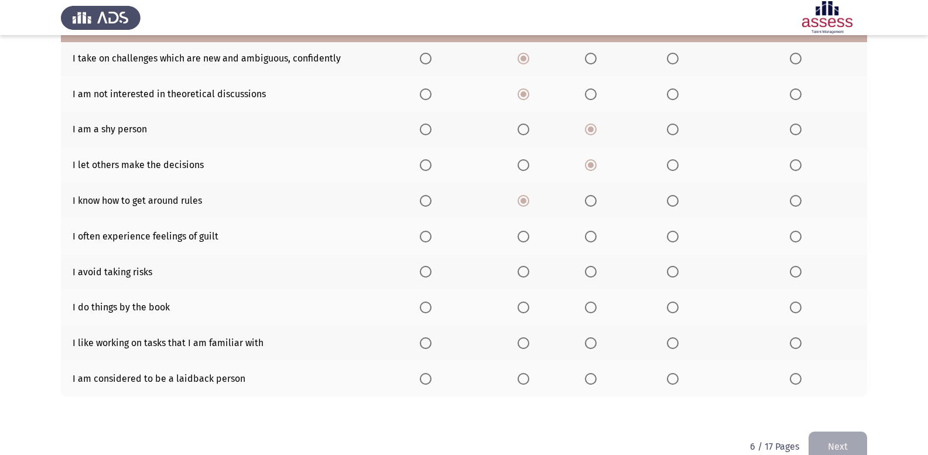
scroll to position [169, 0]
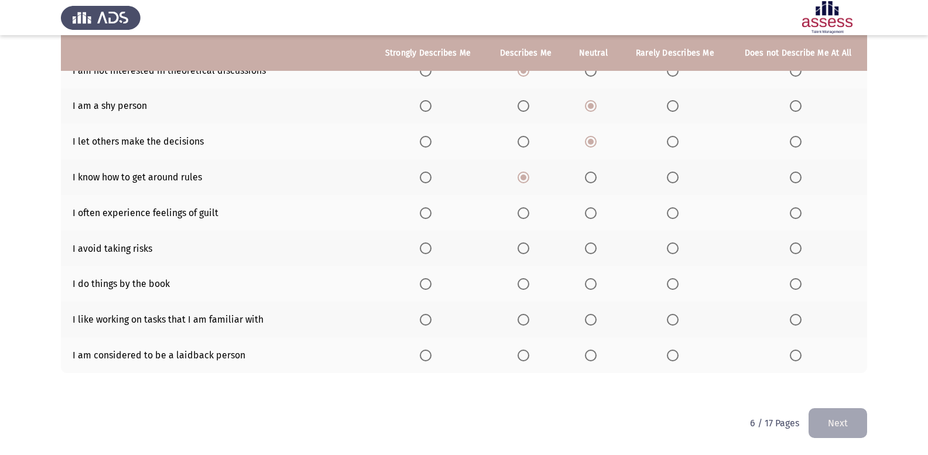
click at [528, 215] on span "Select an option" at bounding box center [524, 213] width 12 height 12
click at [528, 215] on input "Select an option" at bounding box center [524, 213] width 12 height 12
click at [592, 245] on span "Select an option" at bounding box center [591, 248] width 12 height 12
click at [592, 245] on input "Select an option" at bounding box center [591, 248] width 12 height 12
click at [520, 280] on span "Select an option" at bounding box center [524, 284] width 12 height 12
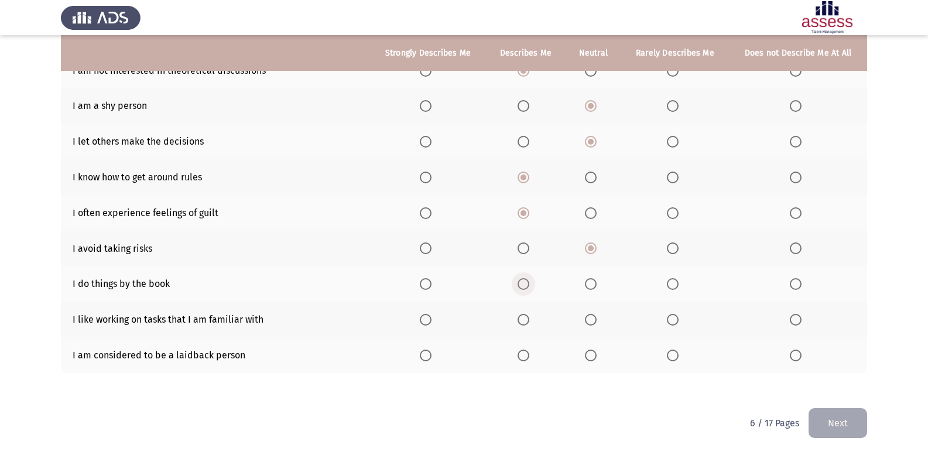
click at [520, 280] on input "Select an option" at bounding box center [524, 284] width 12 height 12
click at [423, 315] on span "Select an option" at bounding box center [426, 320] width 12 height 12
click at [423, 315] on input "Select an option" at bounding box center [426, 320] width 12 height 12
click at [591, 354] on span "Select an option" at bounding box center [591, 356] width 12 height 12
click at [591, 354] on input "Select an option" at bounding box center [591, 356] width 12 height 12
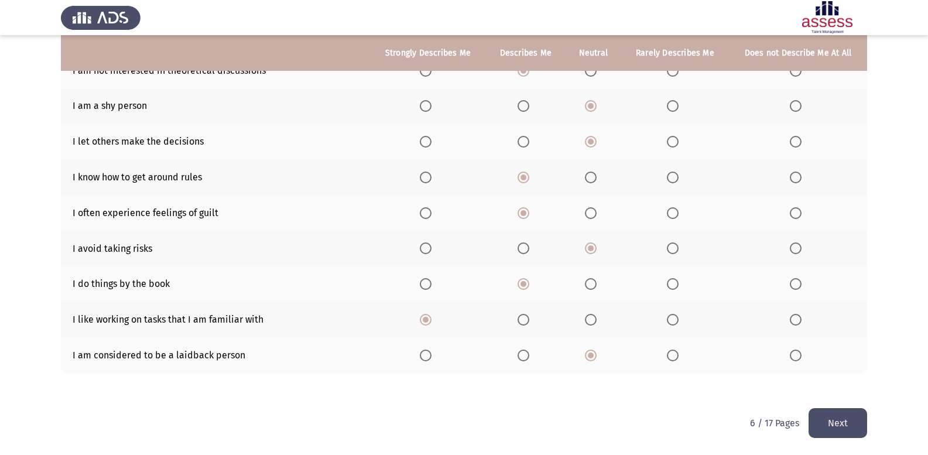
click at [855, 428] on button "Next" at bounding box center [838, 423] width 59 height 30
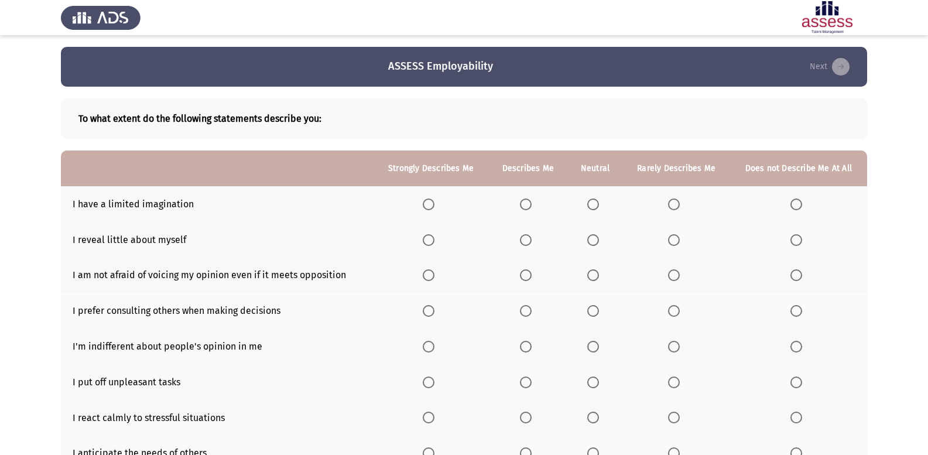
click at [591, 202] on span "Select an option" at bounding box center [593, 205] width 12 height 12
click at [591, 202] on input "Select an option" at bounding box center [593, 205] width 12 height 12
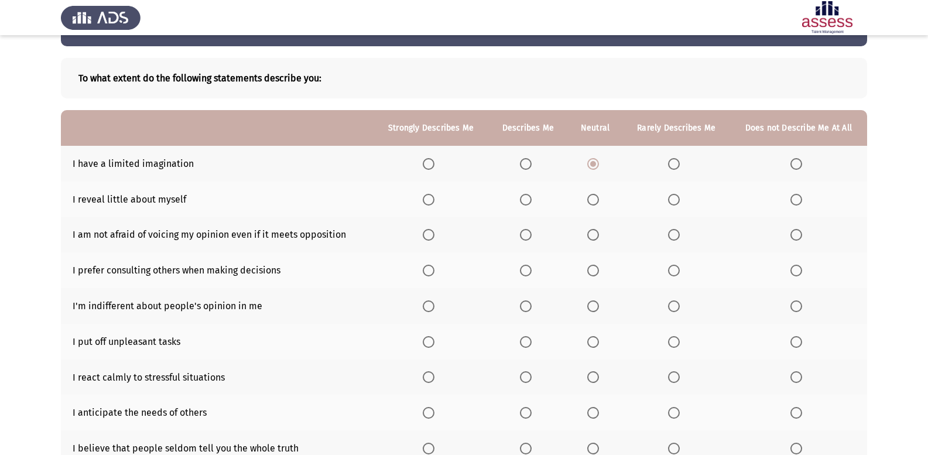
scroll to position [59, 0]
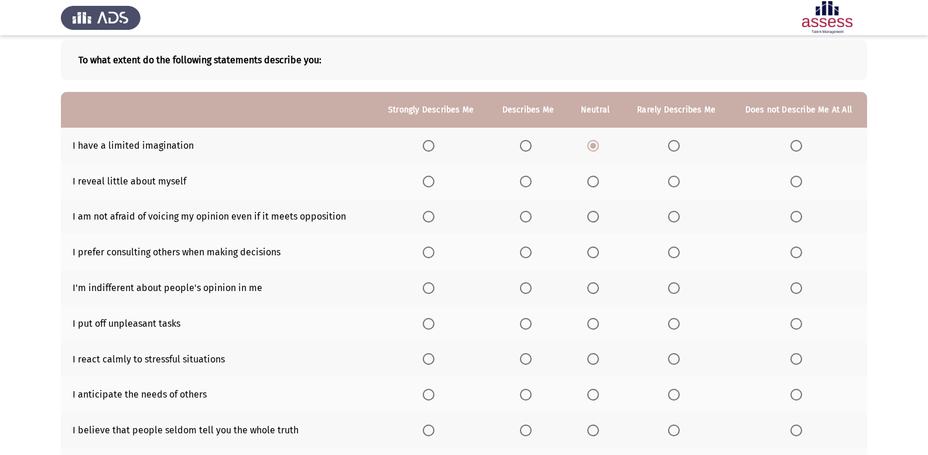
click at [673, 180] on span "Select an option" at bounding box center [674, 182] width 12 height 12
click at [673, 180] on input "Select an option" at bounding box center [674, 182] width 12 height 12
click at [532, 218] on span "Select an option" at bounding box center [526, 217] width 12 height 12
click at [532, 218] on input "Select an option" at bounding box center [526, 217] width 12 height 12
click at [673, 249] on span "Select an option" at bounding box center [674, 253] width 12 height 12
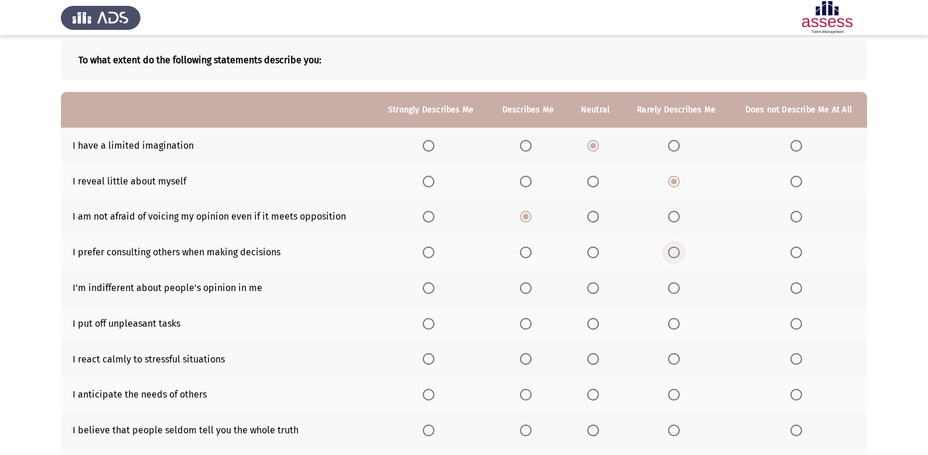
click at [673, 249] on input "Select an option" at bounding box center [674, 253] width 12 height 12
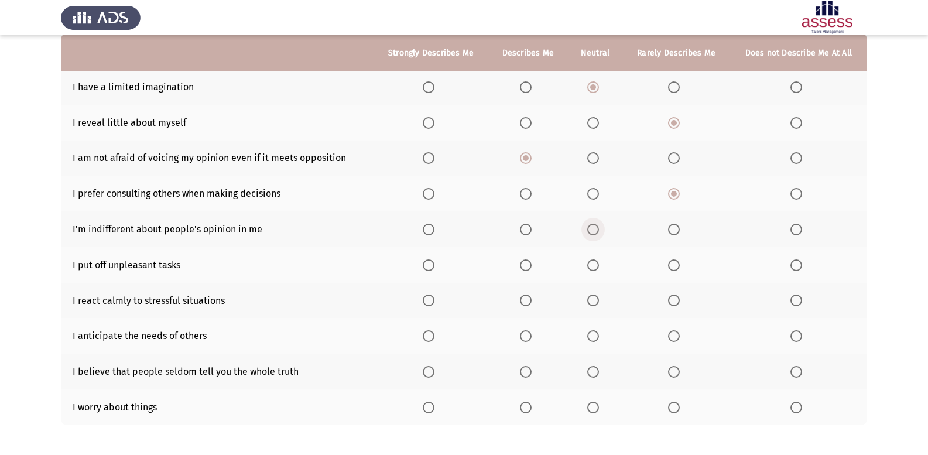
click at [588, 227] on span "Select an option" at bounding box center [593, 230] width 12 height 12
click at [588, 227] on input "Select an option" at bounding box center [593, 230] width 12 height 12
click at [597, 267] on span "Select an option" at bounding box center [593, 265] width 12 height 12
click at [597, 267] on input "Select an option" at bounding box center [593, 265] width 12 height 12
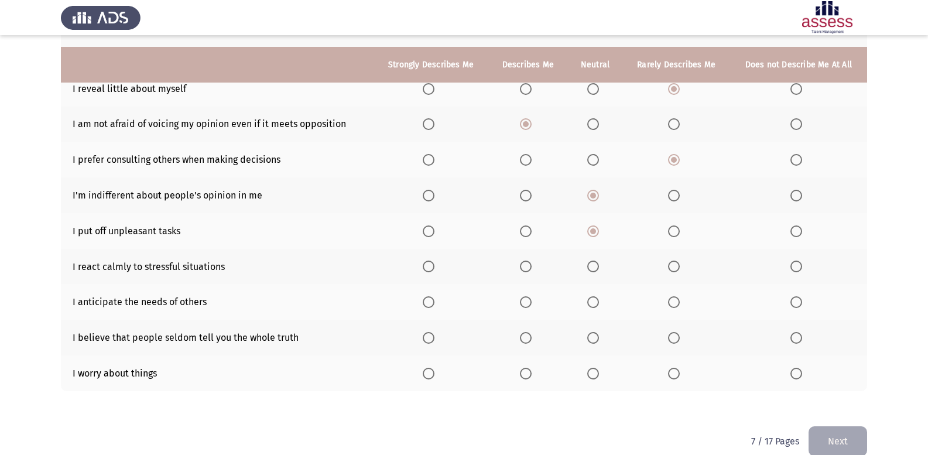
scroll to position [169, 0]
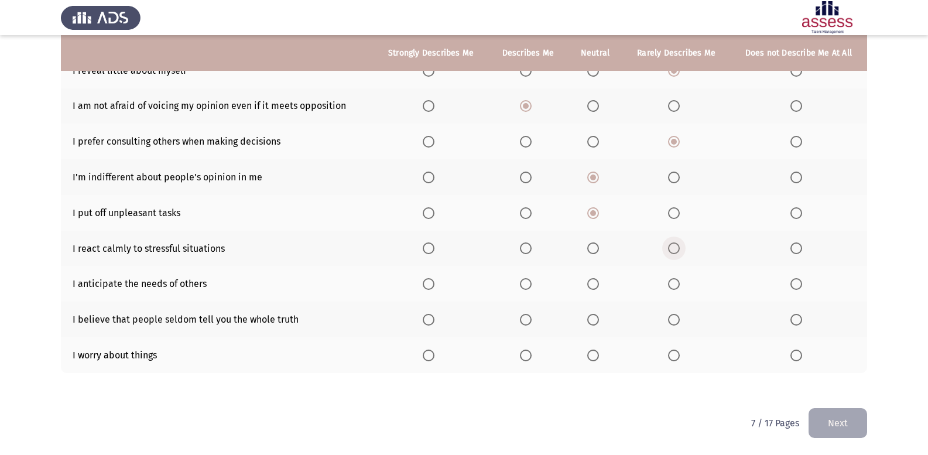
click at [671, 248] on span "Select an option" at bounding box center [674, 248] width 12 height 12
click at [671, 248] on input "Select an option" at bounding box center [674, 248] width 12 height 12
click at [599, 288] on span "Select an option" at bounding box center [593, 284] width 12 height 12
click at [599, 288] on input "Select an option" at bounding box center [593, 284] width 12 height 12
click at [529, 320] on span "Select an option" at bounding box center [526, 320] width 12 height 12
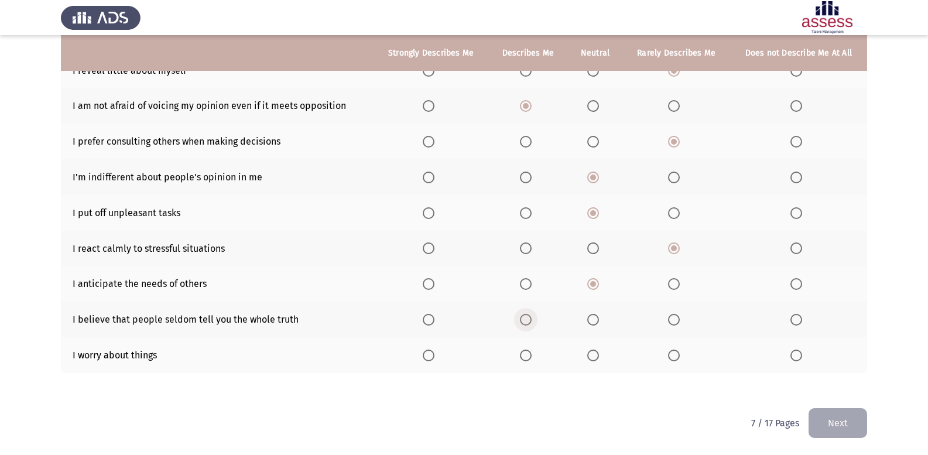
click at [529, 320] on input "Select an option" at bounding box center [526, 320] width 12 height 12
click at [528, 355] on span "Select an option" at bounding box center [526, 356] width 12 height 12
click at [528, 355] on input "Select an option" at bounding box center [526, 356] width 12 height 12
click at [830, 419] on button "Next" at bounding box center [838, 423] width 59 height 30
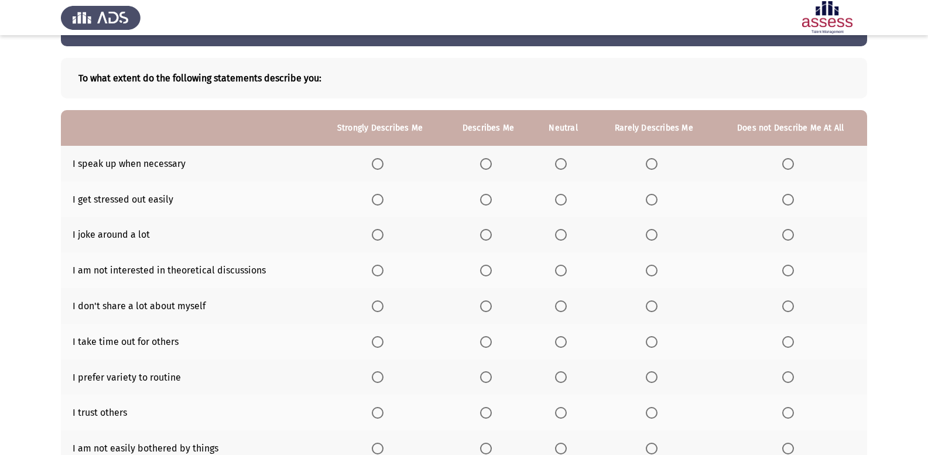
scroll to position [59, 0]
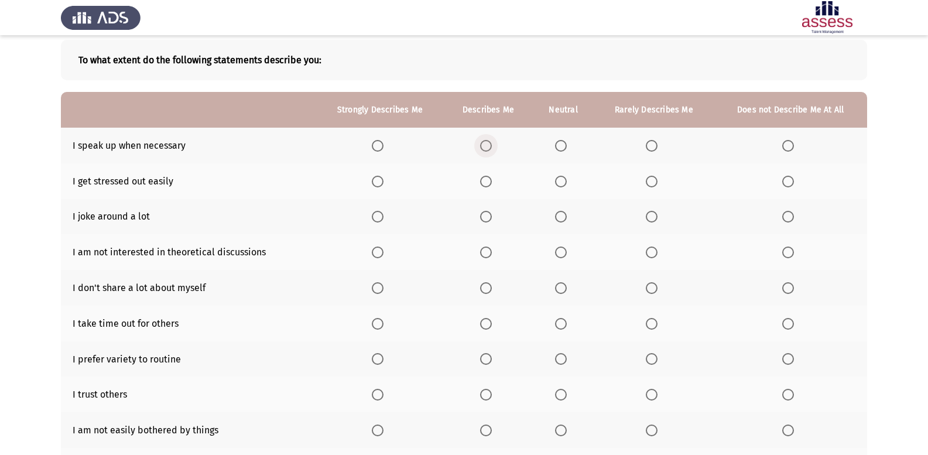
click at [482, 144] on span "Select an option" at bounding box center [486, 146] width 12 height 12
click at [482, 144] on input "Select an option" at bounding box center [486, 146] width 12 height 12
click at [388, 183] on label "Select an option" at bounding box center [380, 182] width 16 height 12
click at [384, 183] on input "Select an option" at bounding box center [378, 182] width 12 height 12
click at [488, 217] on span "Select an option" at bounding box center [486, 217] width 12 height 12
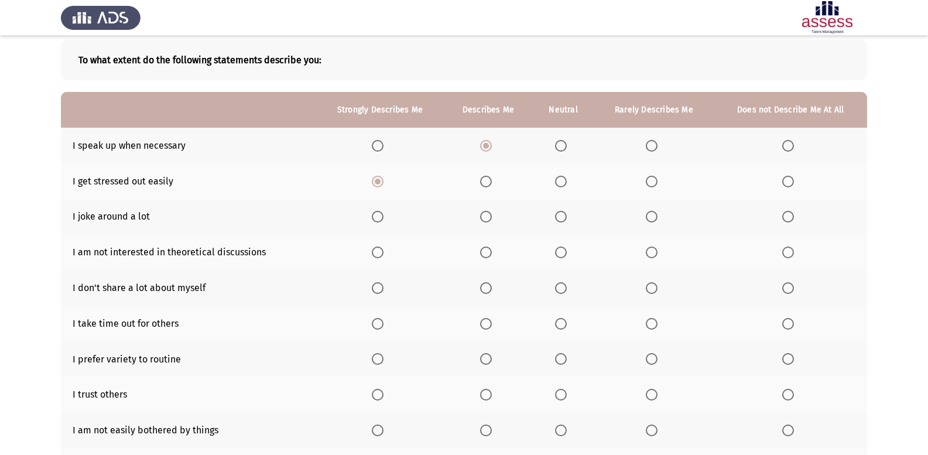
click at [488, 217] on input "Select an option" at bounding box center [486, 217] width 12 height 12
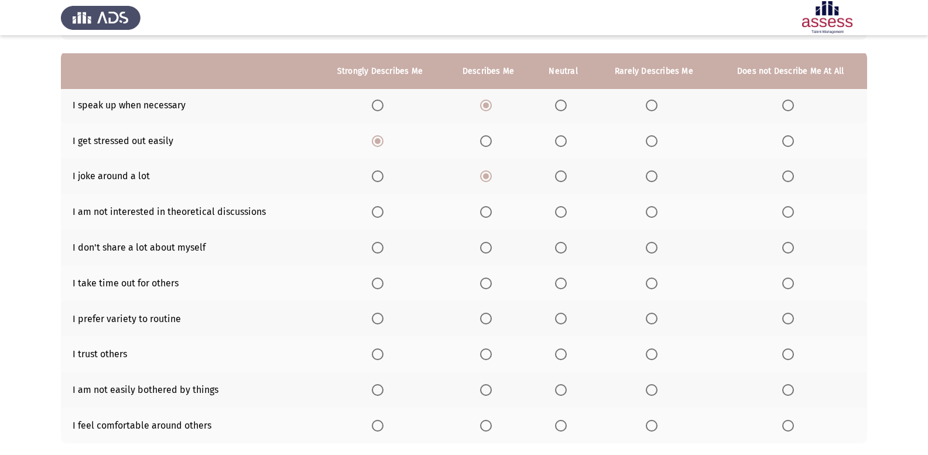
scroll to position [117, 0]
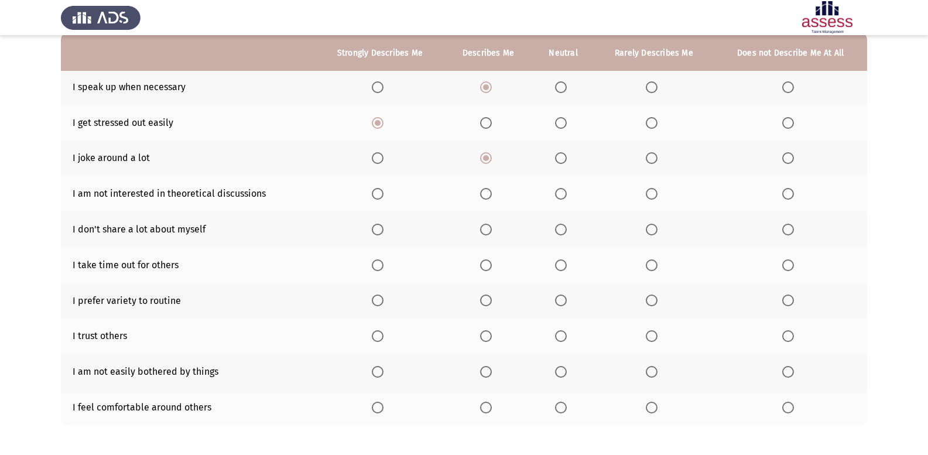
click at [481, 193] on span "Select an option" at bounding box center [486, 194] width 12 height 12
click at [481, 193] on input "Select an option" at bounding box center [486, 194] width 12 height 12
click at [482, 230] on span "Select an option" at bounding box center [486, 230] width 12 height 12
click at [482, 230] on input "Select an option" at bounding box center [486, 230] width 12 height 12
click at [558, 268] on span "Select an option" at bounding box center [561, 265] width 12 height 12
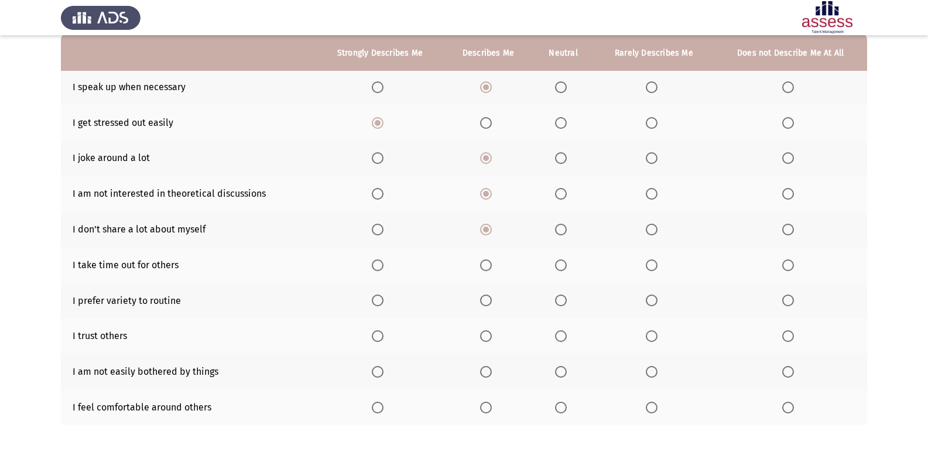
click at [558, 268] on input "Select an option" at bounding box center [561, 265] width 12 height 12
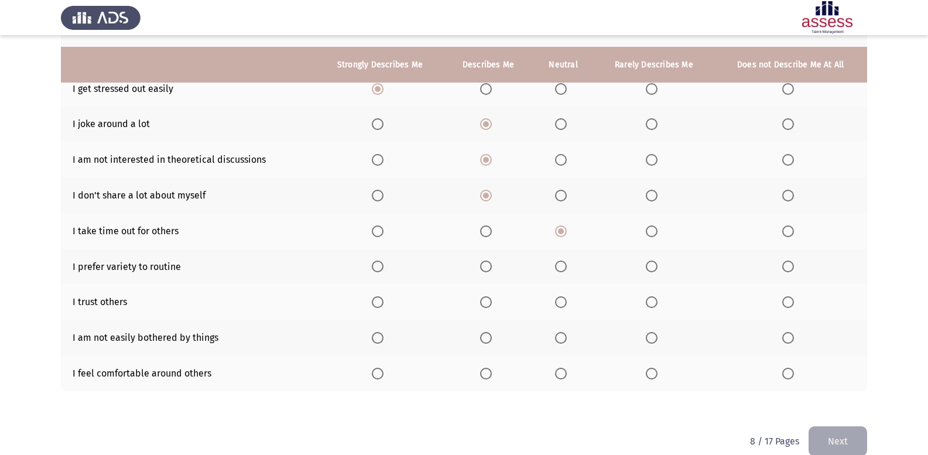
scroll to position [169, 0]
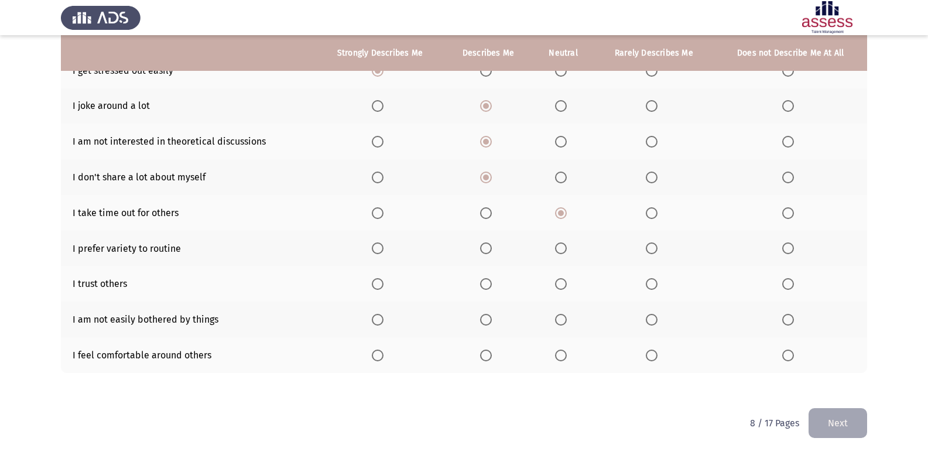
click at [494, 250] on label "Select an option" at bounding box center [488, 248] width 16 height 12
click at [492, 250] on input "Select an option" at bounding box center [486, 248] width 12 height 12
click at [649, 285] on span "Select an option" at bounding box center [652, 284] width 12 height 12
click at [649, 285] on input "Select an option" at bounding box center [652, 284] width 12 height 12
click at [566, 320] on span "Select an option" at bounding box center [561, 320] width 12 height 12
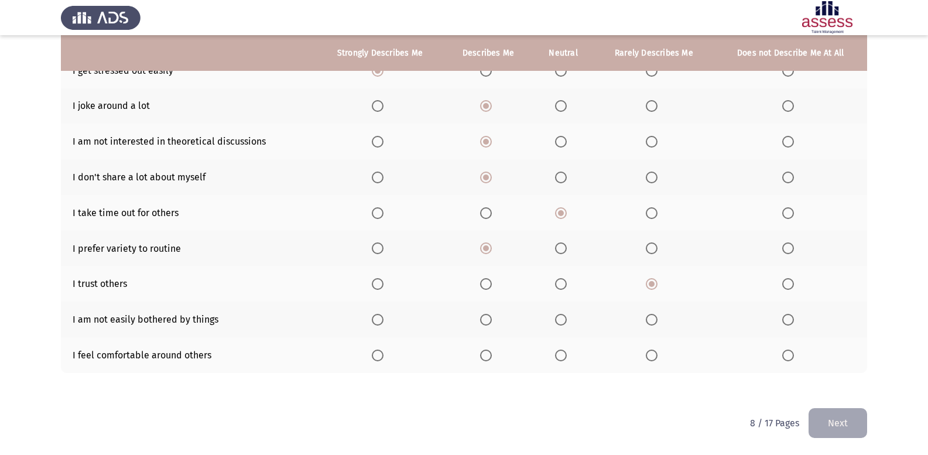
click at [566, 320] on input "Select an option" at bounding box center [561, 320] width 12 height 12
click at [563, 355] on span "Select an option" at bounding box center [561, 356] width 12 height 12
click at [563, 355] on input "Select an option" at bounding box center [561, 356] width 12 height 12
click at [489, 358] on span "Select an option" at bounding box center [486, 356] width 12 height 12
click at [489, 358] on input "Select an option" at bounding box center [486, 356] width 12 height 12
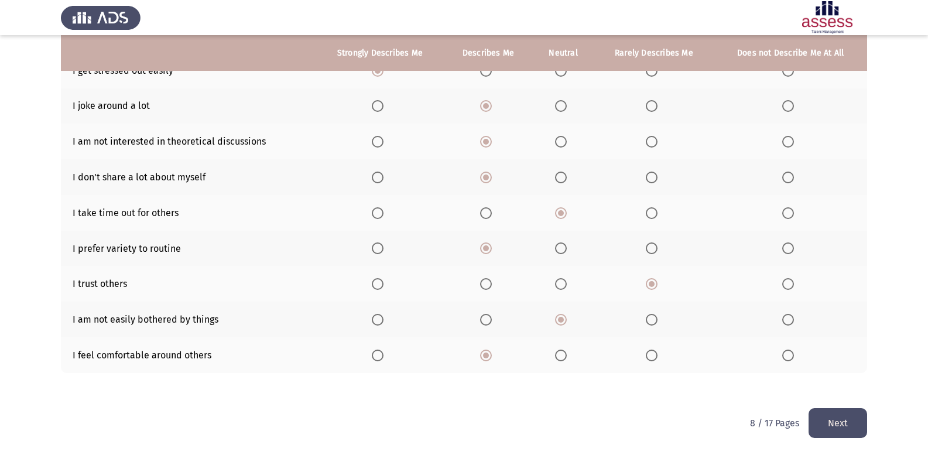
click at [855, 432] on button "Next" at bounding box center [838, 423] width 59 height 30
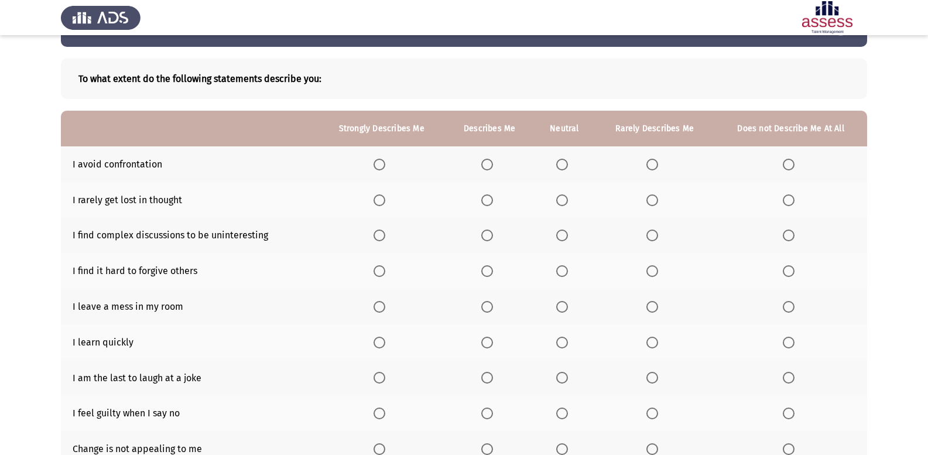
scroll to position [59, 0]
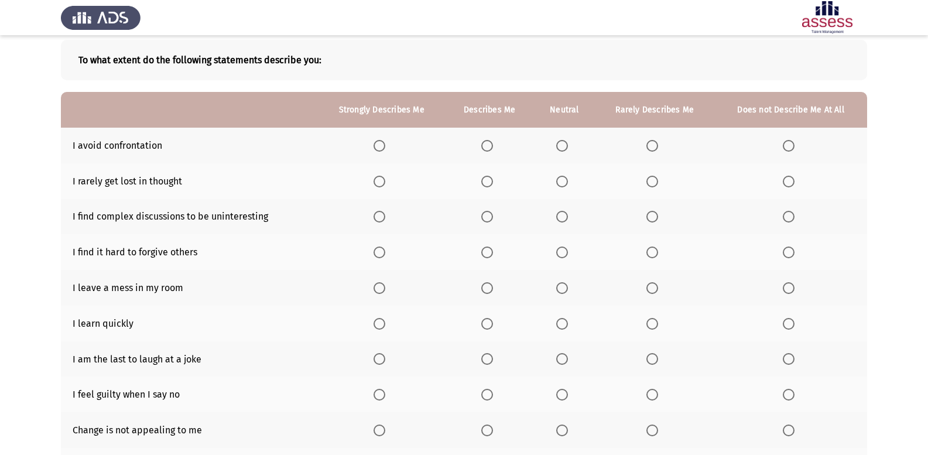
click at [568, 149] on span "Select an option" at bounding box center [562, 146] width 12 height 12
click at [568, 149] on input "Select an option" at bounding box center [562, 146] width 12 height 12
click at [493, 187] on span "Select an option" at bounding box center [487, 182] width 12 height 12
click at [493, 187] on input "Select an option" at bounding box center [487, 182] width 12 height 12
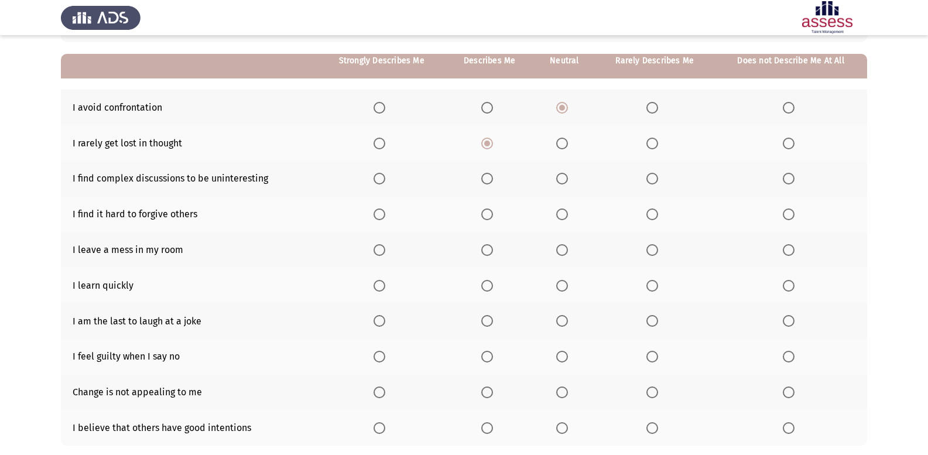
scroll to position [117, 0]
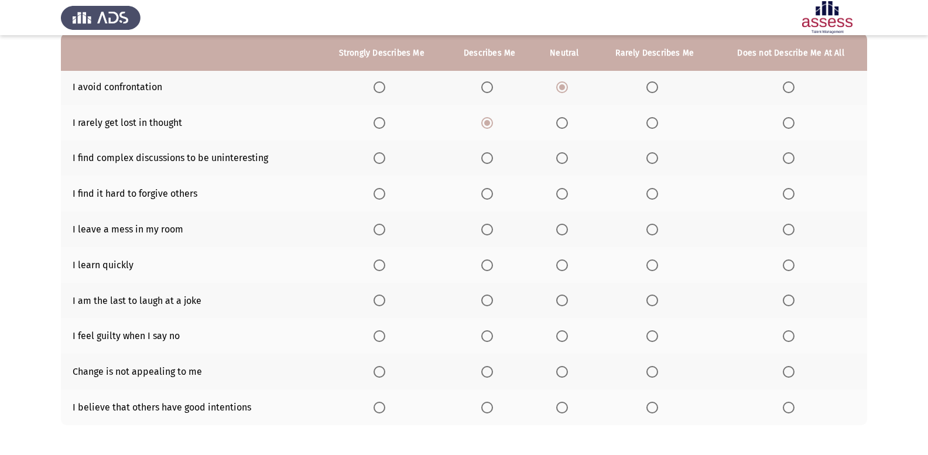
click at [560, 158] on span "Select an option" at bounding box center [562, 158] width 12 height 12
click at [560, 158] on input "Select an option" at bounding box center [562, 158] width 12 height 12
click at [564, 191] on span "Select an option" at bounding box center [562, 194] width 12 height 12
click at [564, 191] on input "Select an option" at bounding box center [562, 194] width 12 height 12
click at [790, 226] on span "Select an option" at bounding box center [789, 230] width 12 height 12
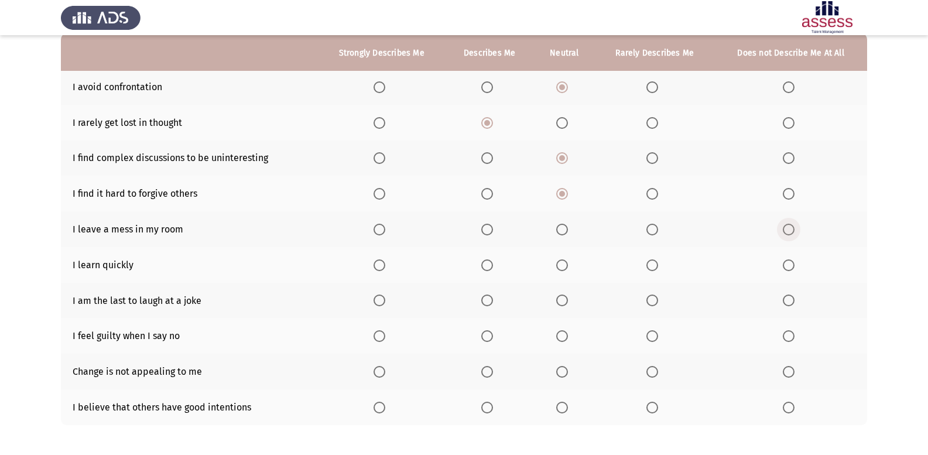
click at [790, 226] on input "Select an option" at bounding box center [789, 230] width 12 height 12
click at [490, 269] on span "Select an option" at bounding box center [487, 265] width 12 height 12
click at [490, 269] on input "Select an option" at bounding box center [487, 265] width 12 height 12
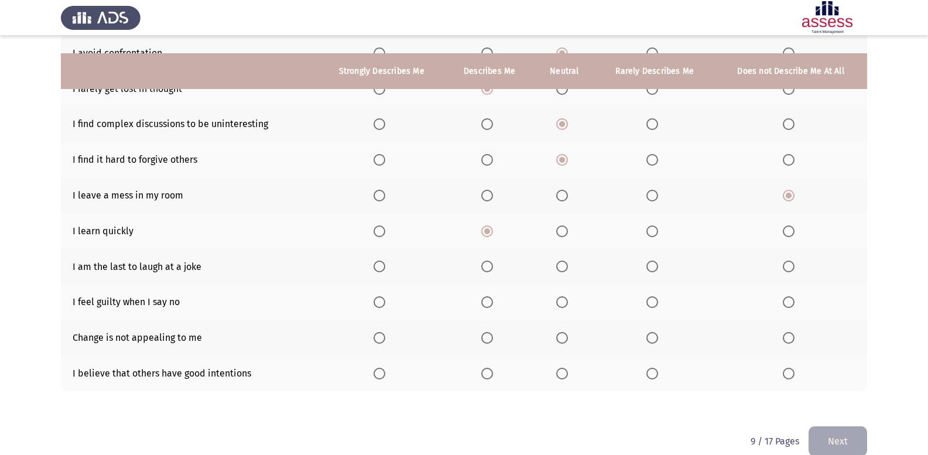
scroll to position [169, 0]
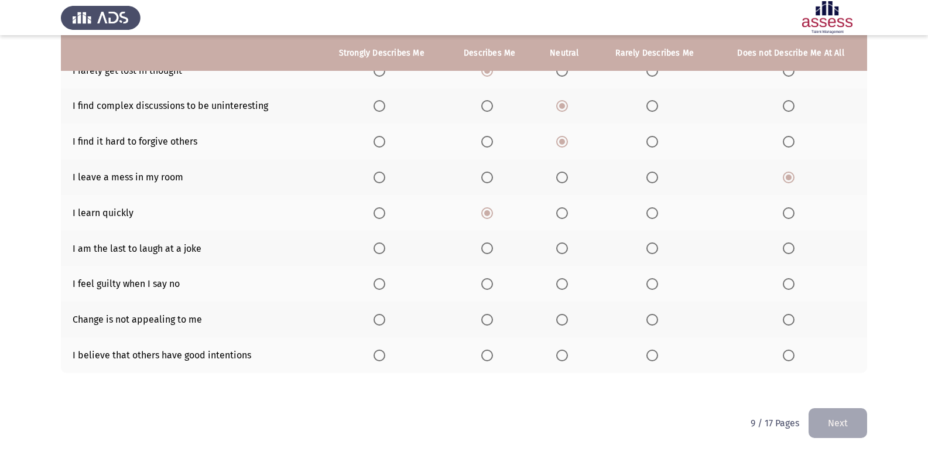
click at [651, 251] on span "Select an option" at bounding box center [652, 248] width 12 height 12
click at [651, 251] on input "Select an option" at bounding box center [652, 248] width 12 height 12
click at [783, 285] on span "Select an option" at bounding box center [789, 284] width 12 height 12
click at [783, 285] on input "Select an option" at bounding box center [789, 284] width 12 height 12
click at [566, 321] on span "Select an option" at bounding box center [562, 320] width 12 height 12
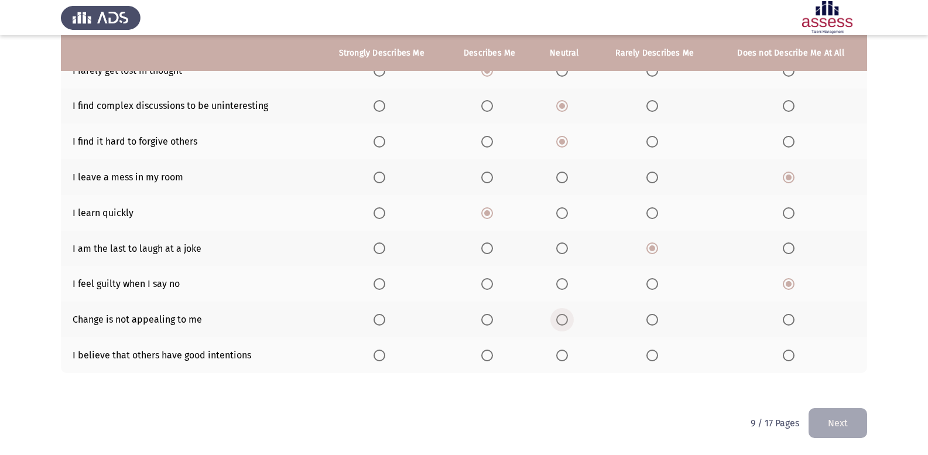
click at [566, 321] on input "Select an option" at bounding box center [562, 320] width 12 height 12
click at [380, 359] on span "Select an option" at bounding box center [380, 356] width 12 height 12
click at [380, 359] on input "Select an option" at bounding box center [380, 356] width 12 height 12
click at [835, 429] on button "Next" at bounding box center [838, 423] width 59 height 30
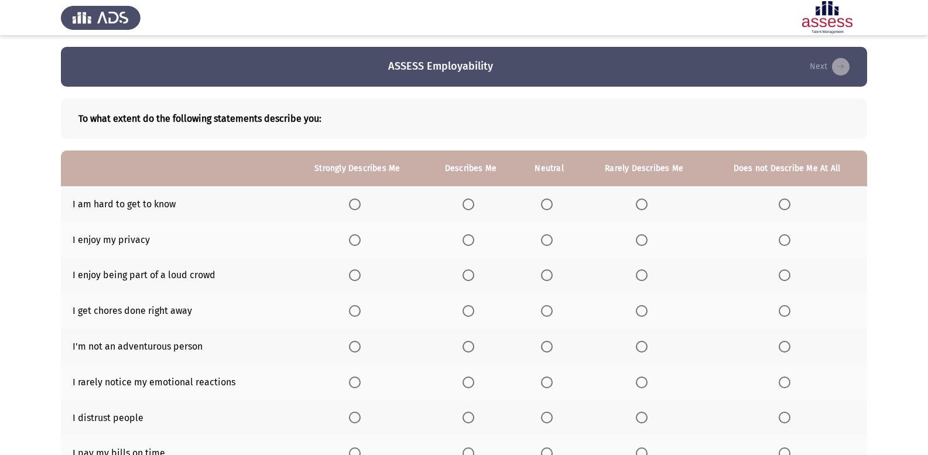
scroll to position [59, 0]
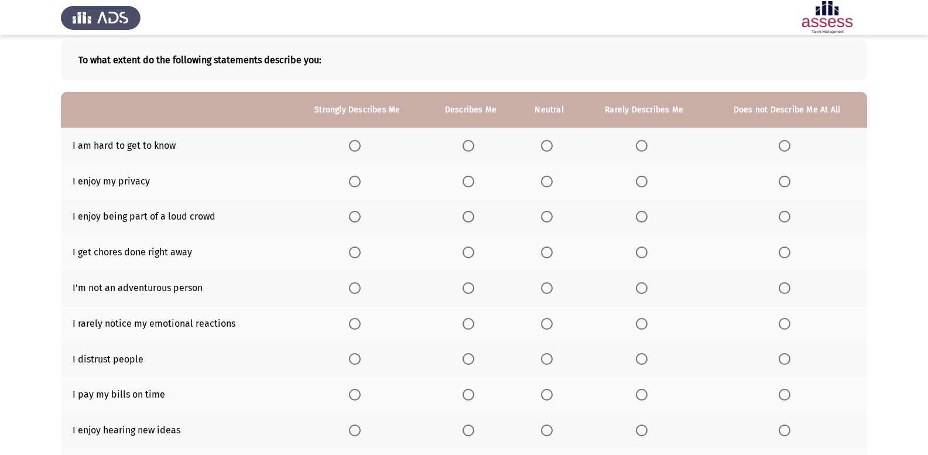
click at [469, 143] on span "Select an option" at bounding box center [469, 146] width 12 height 12
click at [469, 143] on input "Select an option" at bounding box center [469, 146] width 12 height 12
click at [354, 178] on span "Select an option" at bounding box center [355, 182] width 12 height 12
click at [354, 178] on input "Select an option" at bounding box center [355, 182] width 12 height 12
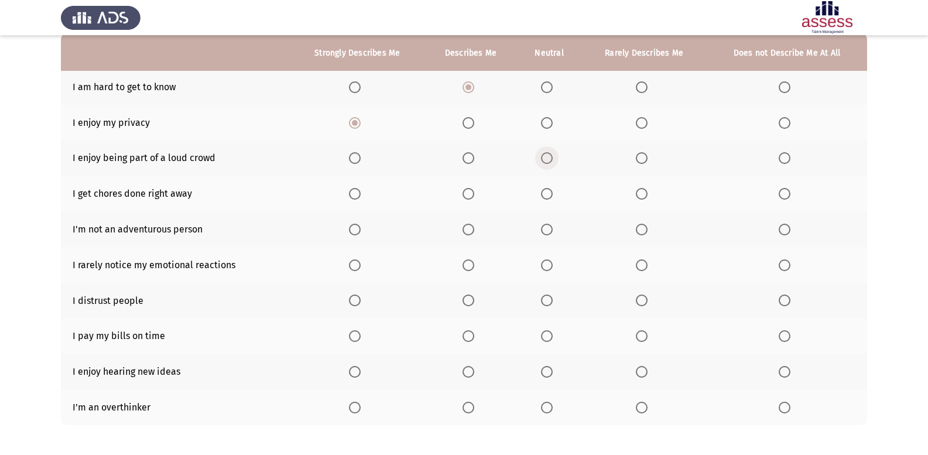
click at [545, 160] on span "Select an option" at bounding box center [547, 158] width 12 height 12
click at [545, 160] on input "Select an option" at bounding box center [547, 158] width 12 height 12
click at [468, 189] on span "Select an option" at bounding box center [469, 194] width 12 height 12
click at [468, 189] on input "Select an option" at bounding box center [469, 194] width 12 height 12
click at [785, 226] on span "Select an option" at bounding box center [785, 230] width 12 height 12
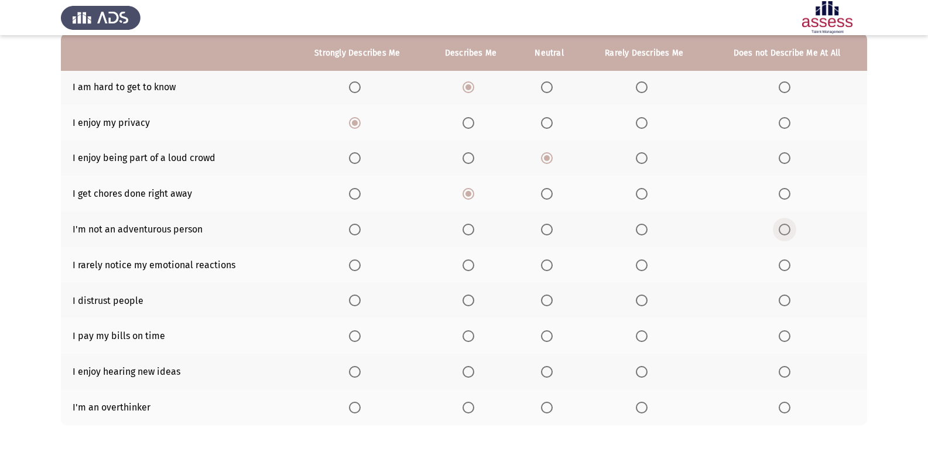
click at [785, 226] on input "Select an option" at bounding box center [785, 230] width 12 height 12
click at [638, 266] on span "Select an option" at bounding box center [642, 265] width 12 height 12
click at [638, 266] on input "Select an option" at bounding box center [642, 265] width 12 height 12
click at [547, 298] on span "Select an option" at bounding box center [547, 301] width 12 height 12
click at [547, 298] on input "Select an option" at bounding box center [547, 301] width 12 height 12
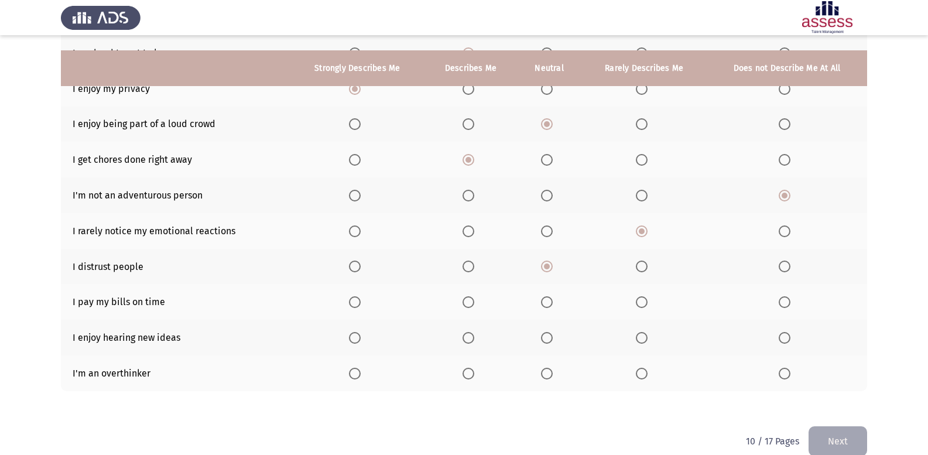
scroll to position [169, 0]
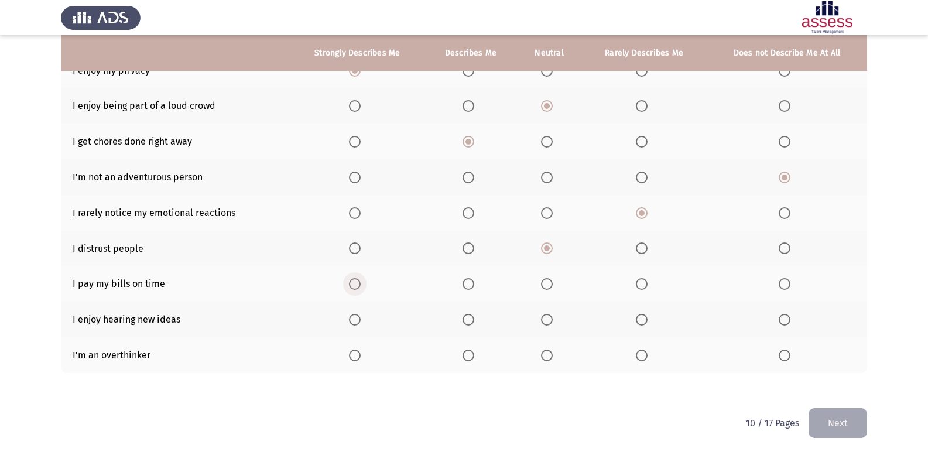
click at [358, 287] on span "Select an option" at bounding box center [355, 284] width 12 height 12
click at [358, 287] on input "Select an option" at bounding box center [355, 284] width 12 height 12
click at [359, 320] on span "Select an option" at bounding box center [355, 320] width 12 height 12
click at [359, 320] on input "Select an option" at bounding box center [355, 320] width 12 height 12
click at [471, 360] on span "Select an option" at bounding box center [469, 356] width 12 height 12
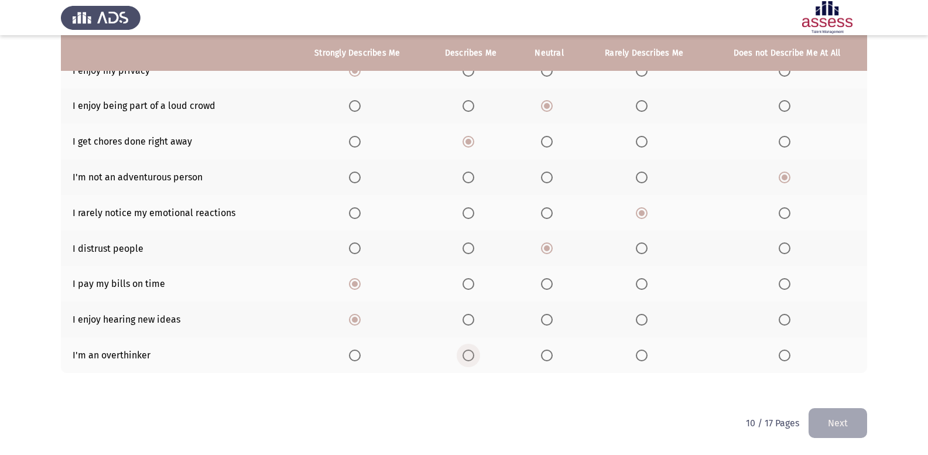
click at [471, 360] on input "Select an option" at bounding box center [469, 356] width 12 height 12
click at [847, 419] on button "Next" at bounding box center [838, 423] width 59 height 30
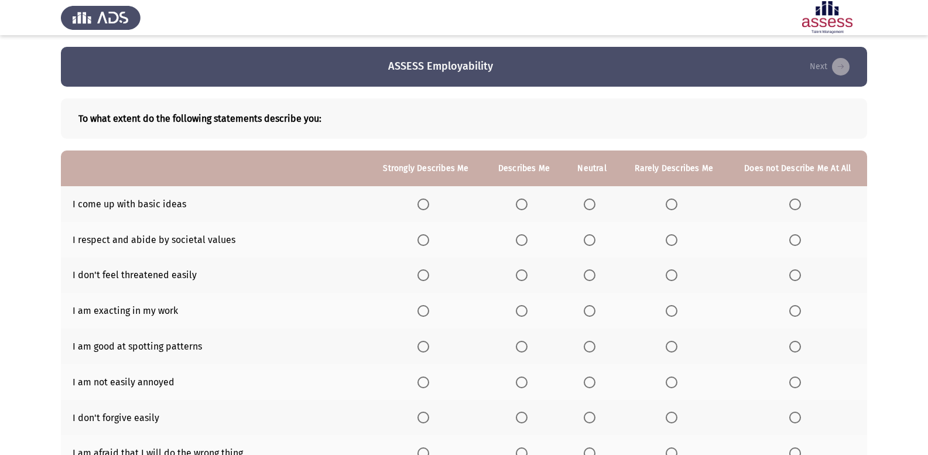
scroll to position [59, 0]
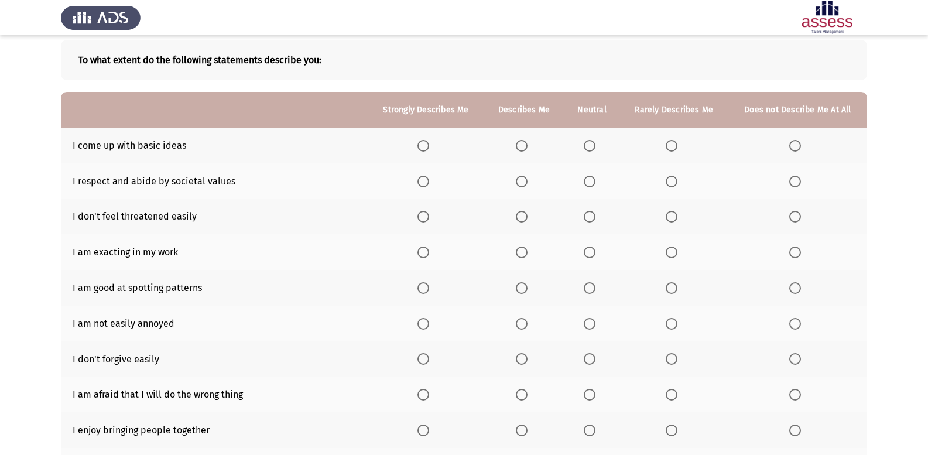
click at [529, 146] on label "Select an option" at bounding box center [524, 146] width 16 height 12
click at [528, 146] on input "Select an option" at bounding box center [522, 146] width 12 height 12
click at [522, 177] on span "Select an option" at bounding box center [522, 182] width 12 height 12
click at [522, 177] on input "Select an option" at bounding box center [522, 182] width 12 height 12
click at [528, 220] on span "Select an option" at bounding box center [522, 217] width 12 height 12
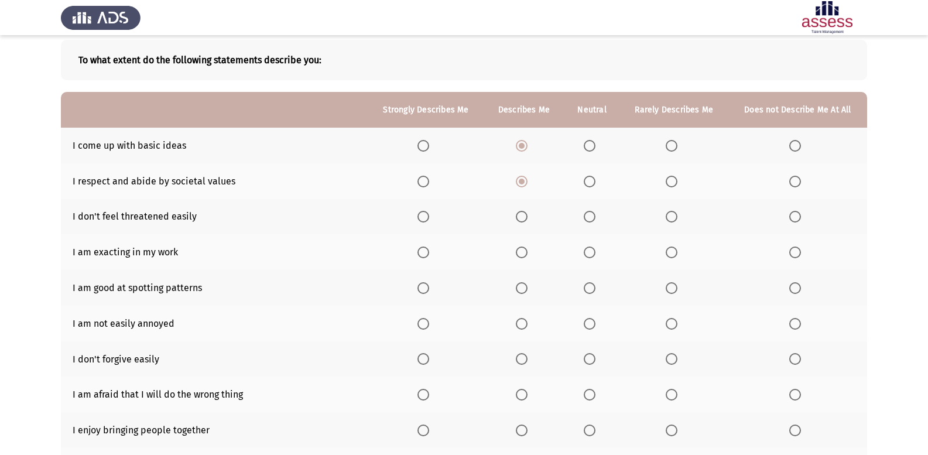
click at [528, 220] on input "Select an option" at bounding box center [522, 217] width 12 height 12
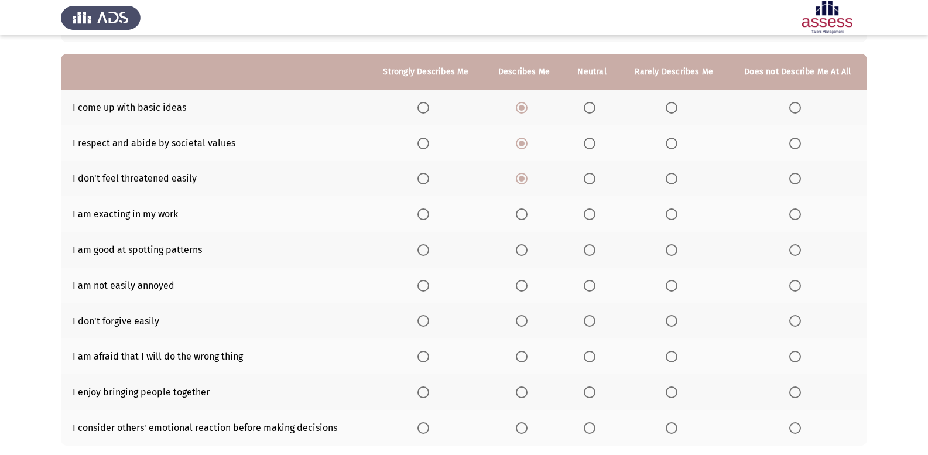
scroll to position [117, 0]
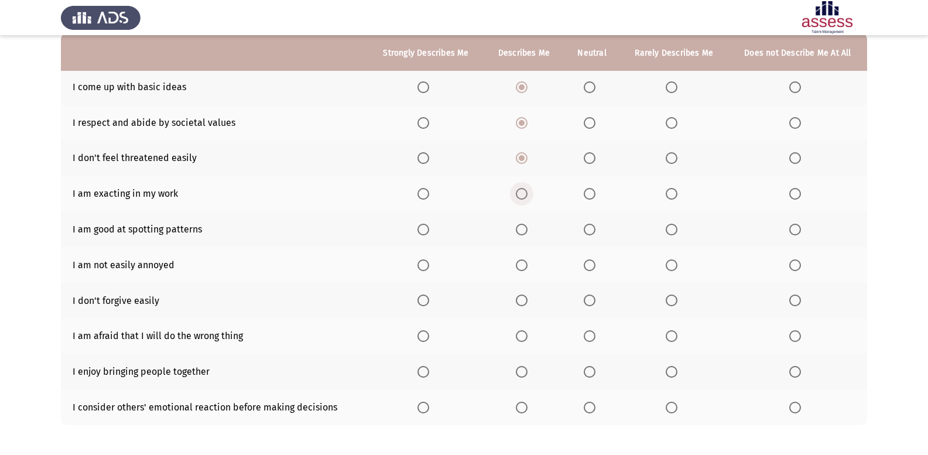
click at [528, 199] on span "Select an option" at bounding box center [522, 194] width 12 height 12
click at [528, 199] on input "Select an option" at bounding box center [522, 194] width 12 height 12
click at [590, 230] on span "Select an option" at bounding box center [590, 230] width 0 height 0
click at [590, 230] on input "Select an option" at bounding box center [590, 230] width 12 height 12
click at [673, 269] on span "Select an option" at bounding box center [672, 265] width 12 height 12
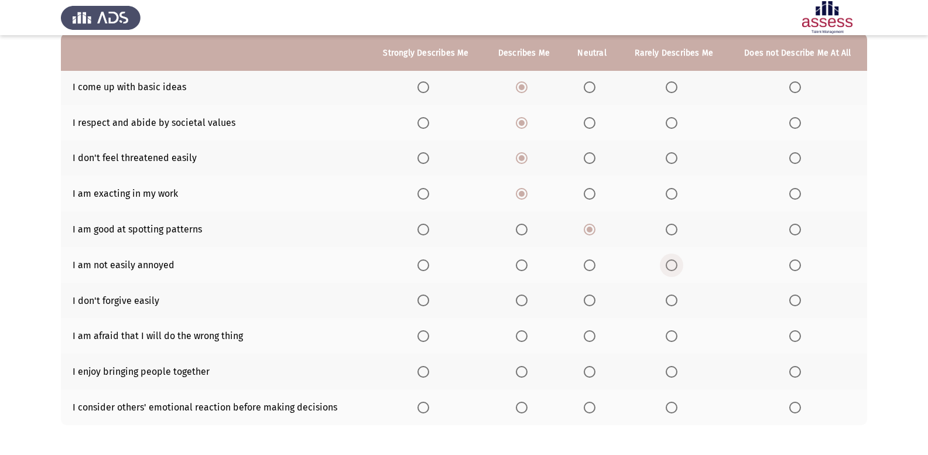
click at [673, 269] on input "Select an option" at bounding box center [672, 265] width 12 height 12
click at [592, 300] on span "Select an option" at bounding box center [590, 301] width 12 height 12
click at [592, 300] on input "Select an option" at bounding box center [590, 301] width 12 height 12
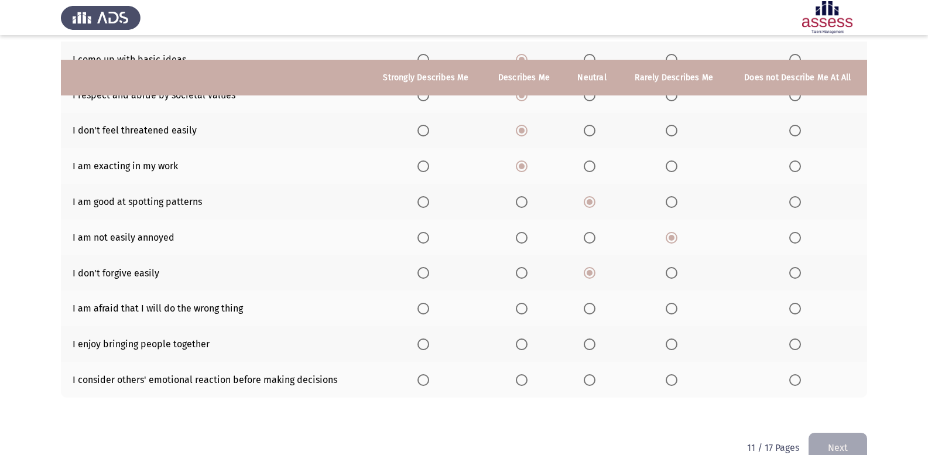
scroll to position [169, 0]
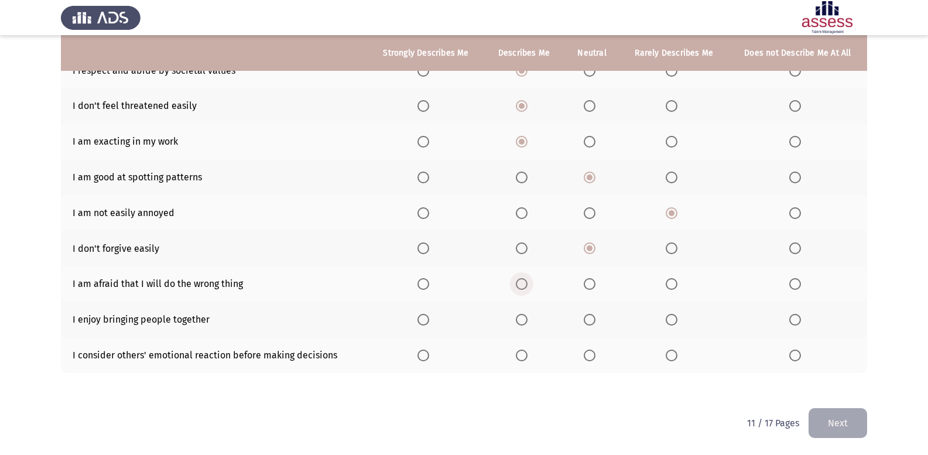
click at [519, 285] on span "Select an option" at bounding box center [522, 284] width 12 height 12
click at [519, 285] on input "Select an option" at bounding box center [522, 284] width 12 height 12
click at [427, 282] on span "Select an option" at bounding box center [423, 284] width 12 height 12
click at [427, 282] on input "Select an option" at bounding box center [423, 284] width 12 height 12
click at [525, 314] on span "Select an option" at bounding box center [522, 320] width 12 height 12
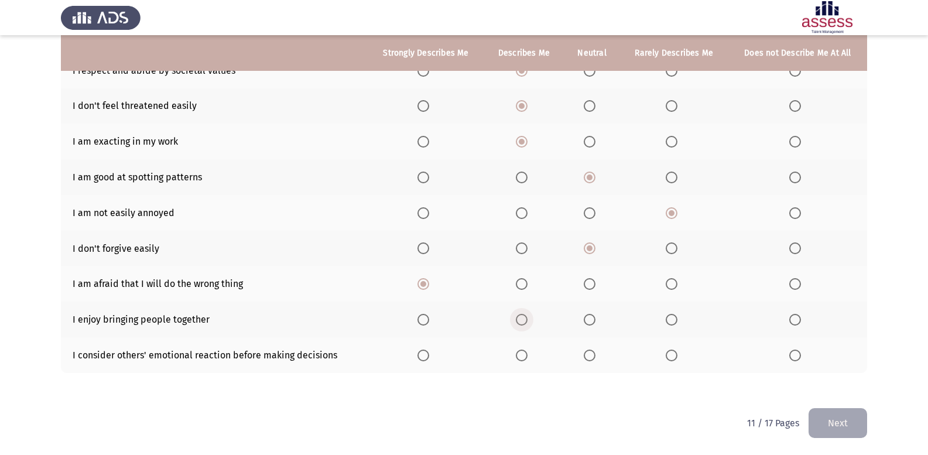
click at [525, 314] on input "Select an option" at bounding box center [522, 320] width 12 height 12
click at [528, 351] on span "Select an option" at bounding box center [522, 356] width 12 height 12
click at [528, 351] on input "Select an option" at bounding box center [522, 356] width 12 height 12
click at [591, 360] on span "Select an option" at bounding box center [590, 356] width 12 height 12
click at [591, 360] on input "Select an option" at bounding box center [590, 356] width 12 height 12
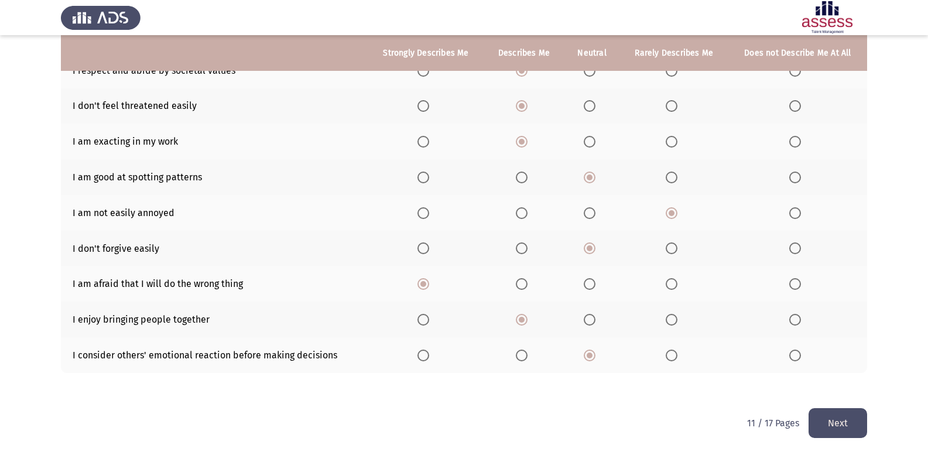
click at [832, 422] on button "Next" at bounding box center [838, 423] width 59 height 30
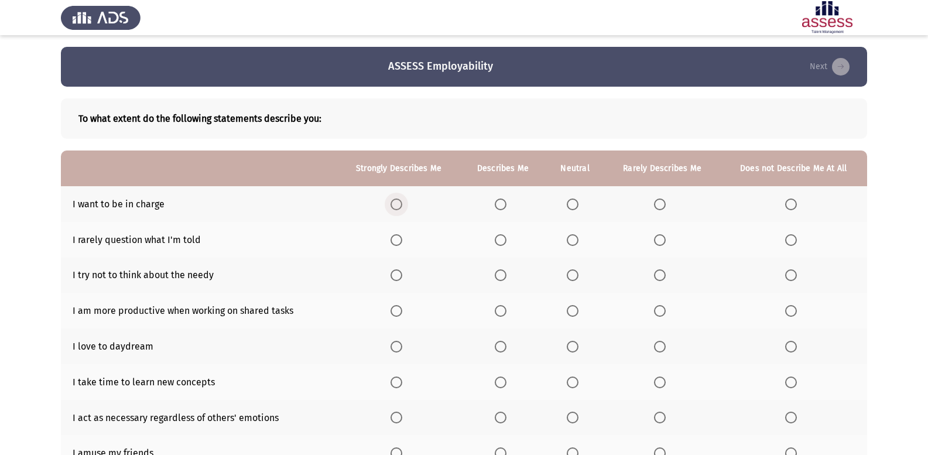
click at [398, 204] on span "Select an option" at bounding box center [397, 205] width 12 height 12
click at [398, 204] on input "Select an option" at bounding box center [397, 205] width 12 height 12
click at [503, 203] on span "Select an option" at bounding box center [501, 205] width 12 height 12
click at [503, 203] on input "Select an option" at bounding box center [501, 205] width 12 height 12
click at [502, 240] on span "Select an option" at bounding box center [501, 240] width 12 height 12
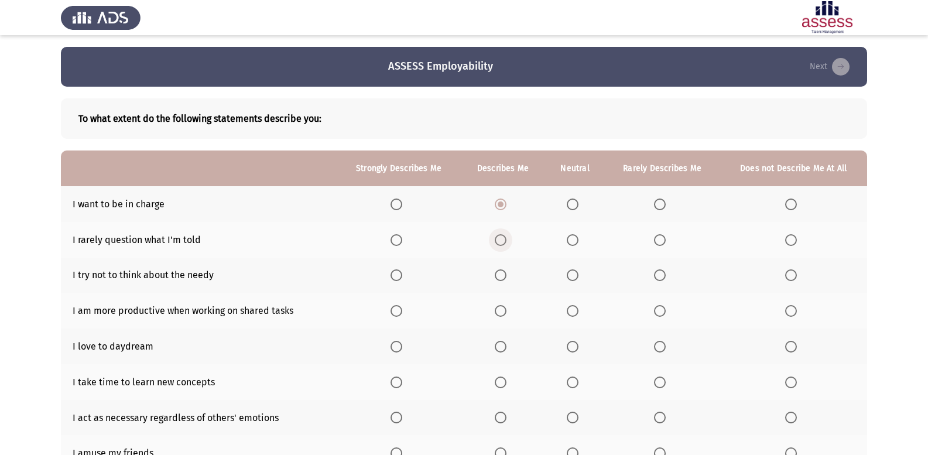
click at [502, 240] on input "Select an option" at bounding box center [501, 240] width 12 height 12
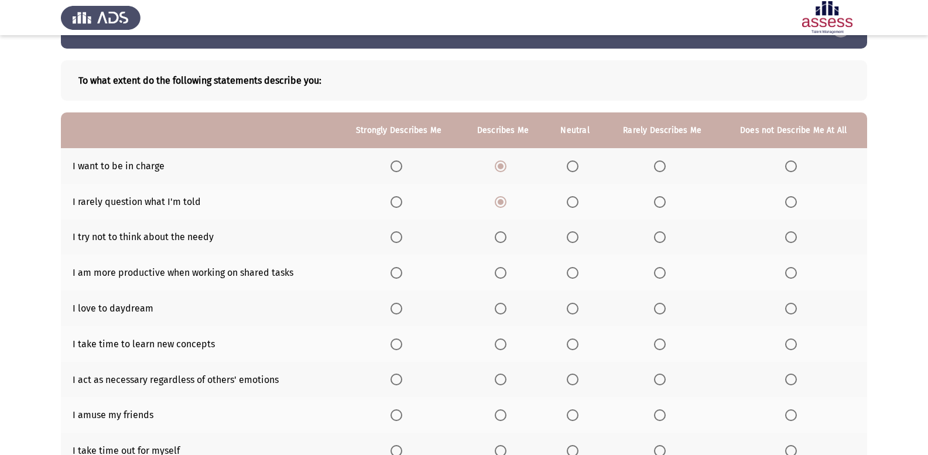
scroll to position [59, 0]
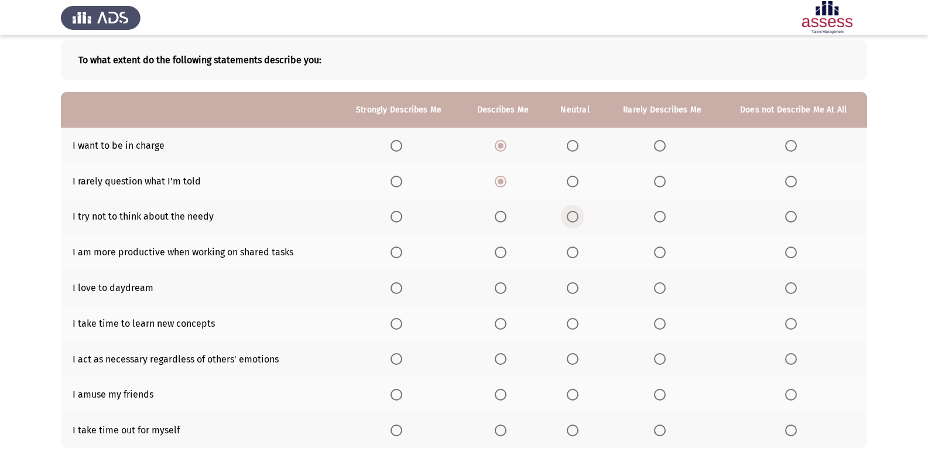
click at [576, 217] on span "Select an option" at bounding box center [573, 217] width 12 height 12
click at [576, 217] on input "Select an option" at bounding box center [573, 217] width 12 height 12
click at [401, 256] on span "Select an option" at bounding box center [397, 253] width 12 height 12
click at [401, 256] on input "Select an option" at bounding box center [397, 253] width 12 height 12
click at [573, 288] on span "Select an option" at bounding box center [573, 288] width 12 height 12
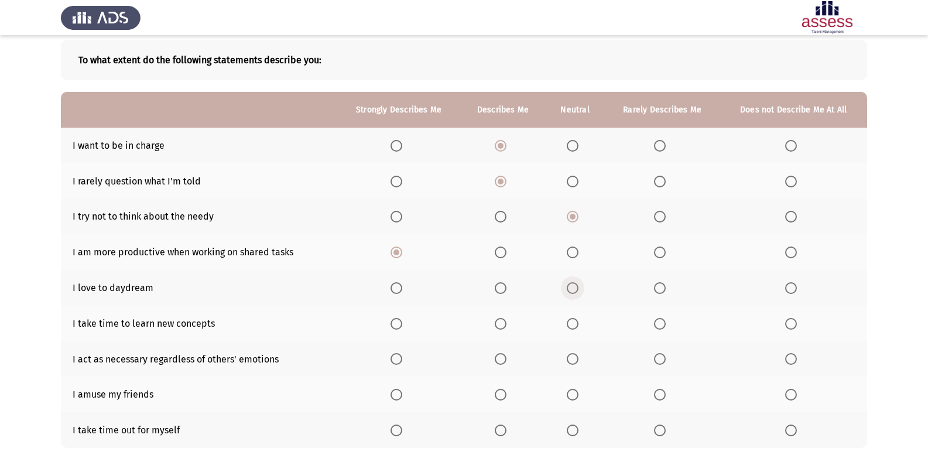
click at [573, 288] on input "Select an option" at bounding box center [573, 288] width 12 height 12
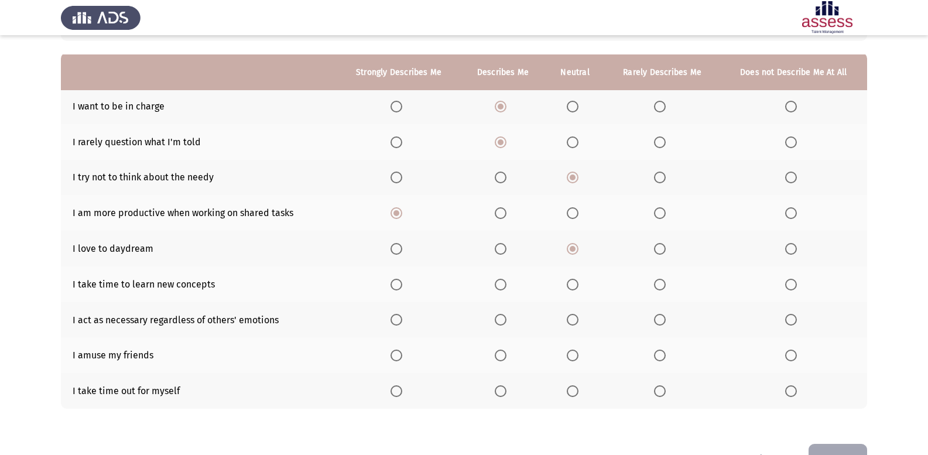
scroll to position [117, 0]
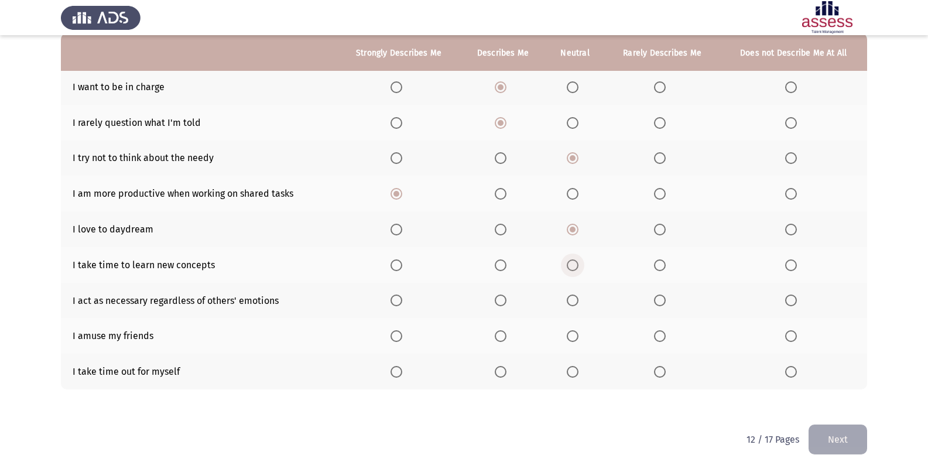
click at [577, 265] on span "Select an option" at bounding box center [573, 265] width 12 height 12
click at [577, 265] on input "Select an option" at bounding box center [573, 265] width 12 height 12
click at [570, 302] on span "Select an option" at bounding box center [573, 301] width 12 height 12
click at [570, 302] on input "Select an option" at bounding box center [573, 301] width 12 height 12
click at [577, 335] on span "Select an option" at bounding box center [573, 336] width 12 height 12
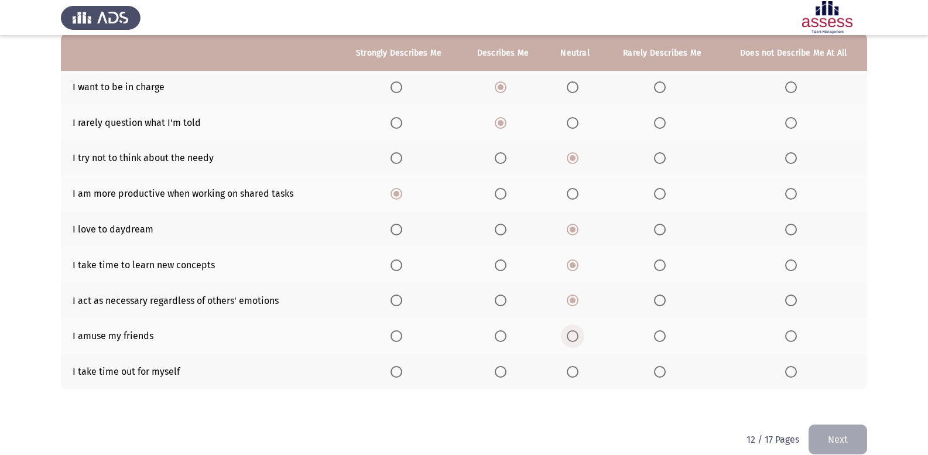
click at [577, 335] on input "Select an option" at bounding box center [573, 336] width 12 height 12
click at [497, 373] on span "Select an option" at bounding box center [501, 372] width 12 height 12
click at [497, 373] on input "Select an option" at bounding box center [501, 372] width 12 height 12
click at [855, 444] on button "Next" at bounding box center [838, 440] width 59 height 30
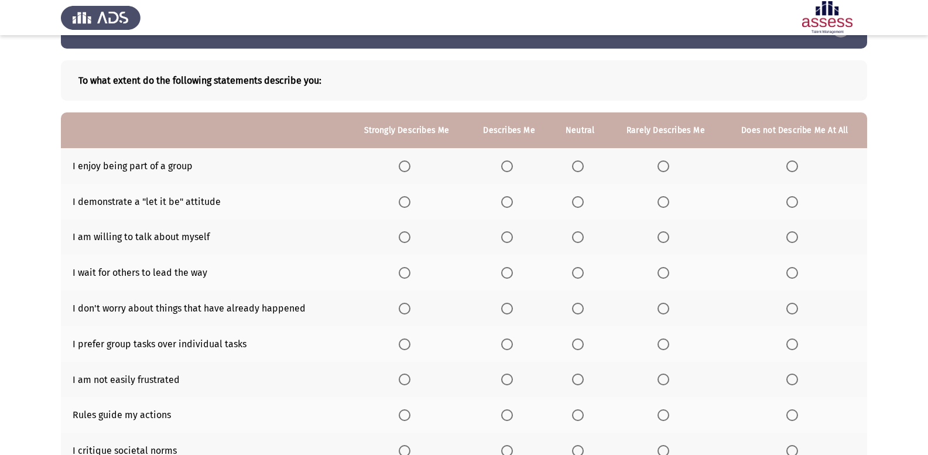
scroll to position [59, 0]
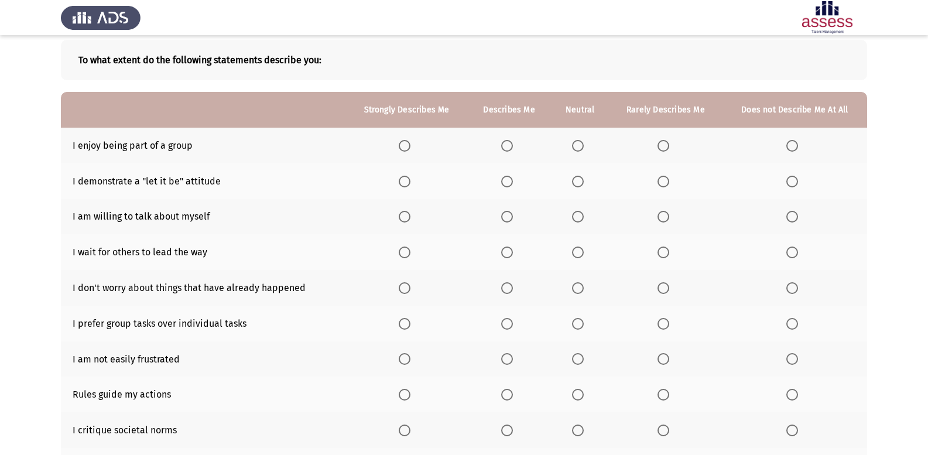
click at [405, 143] on span "Select an option" at bounding box center [405, 146] width 12 height 12
click at [405, 143] on input "Select an option" at bounding box center [405, 146] width 12 height 12
click at [662, 182] on span "Select an option" at bounding box center [664, 182] width 12 height 12
click at [662, 182] on input "Select an option" at bounding box center [664, 182] width 12 height 12
click at [503, 218] on span "Select an option" at bounding box center [507, 217] width 12 height 12
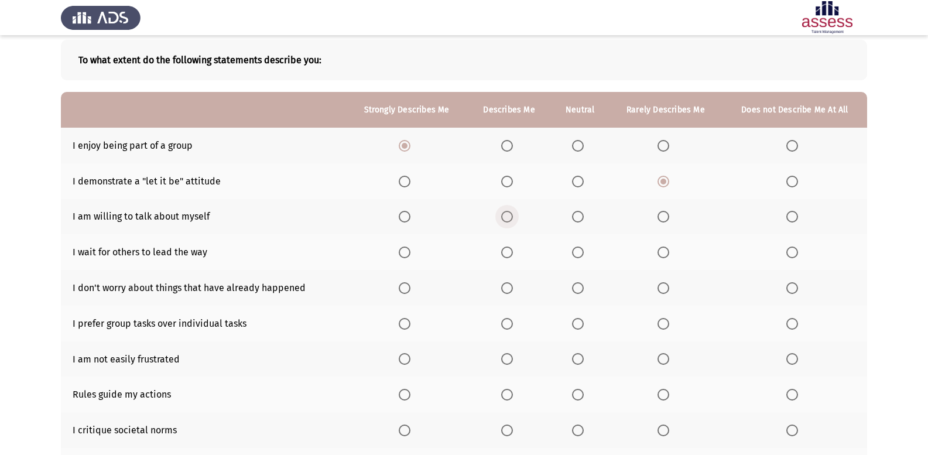
click at [503, 218] on input "Select an option" at bounding box center [507, 217] width 12 height 12
click at [586, 253] on label "Select an option" at bounding box center [580, 253] width 16 height 12
click at [584, 253] on input "Select an option" at bounding box center [578, 253] width 12 height 12
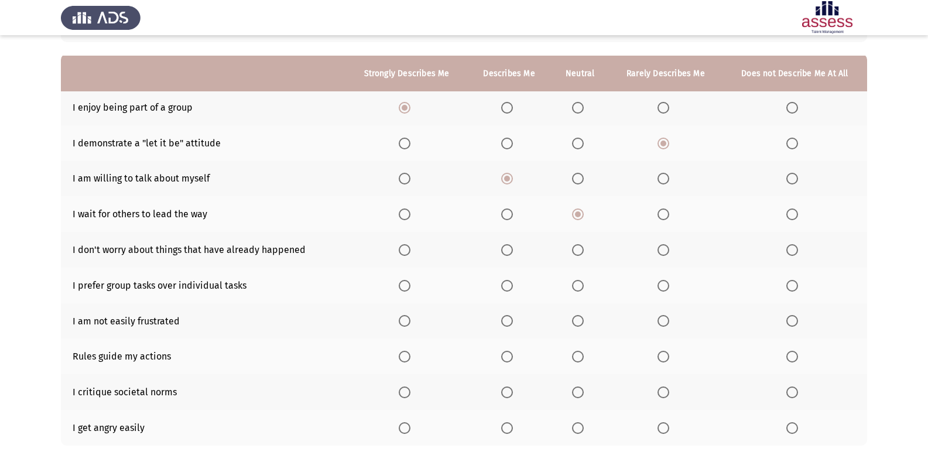
scroll to position [117, 0]
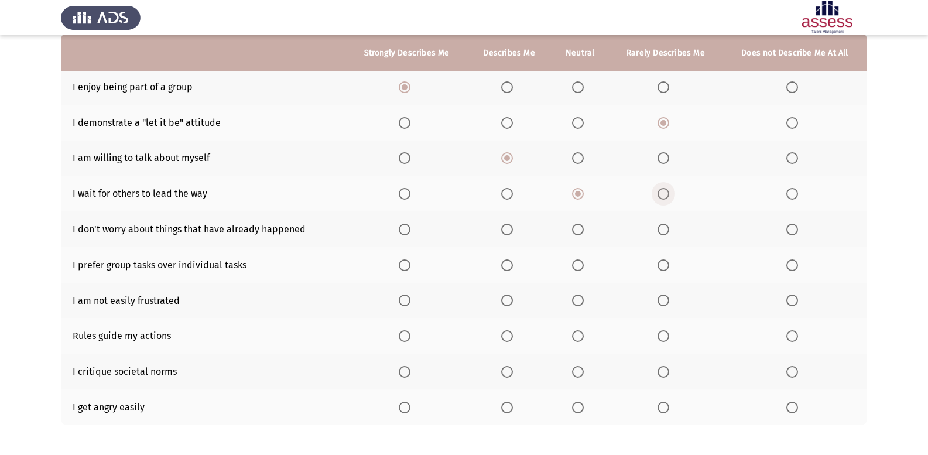
click at [665, 196] on span "Select an option" at bounding box center [664, 194] width 12 height 12
click at [665, 196] on input "Select an option" at bounding box center [664, 194] width 12 height 12
click at [790, 231] on span "Select an option" at bounding box center [792, 230] width 12 height 12
click at [790, 231] on input "Select an option" at bounding box center [792, 230] width 12 height 12
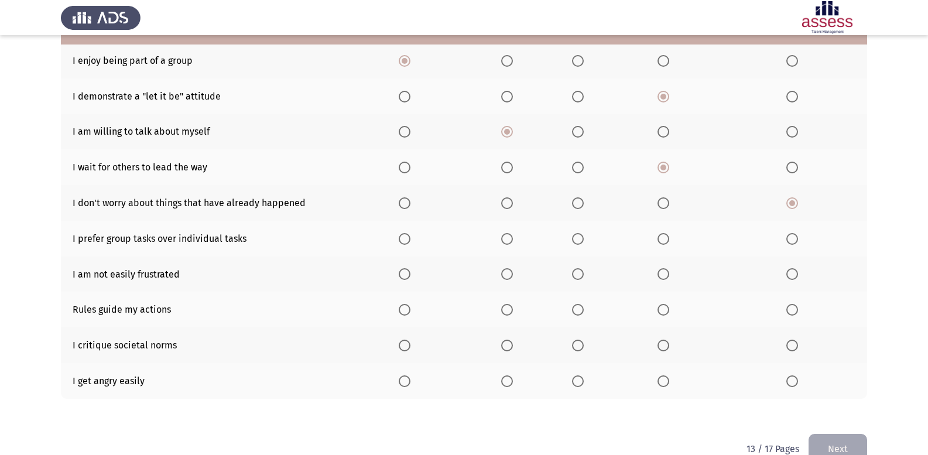
scroll to position [169, 0]
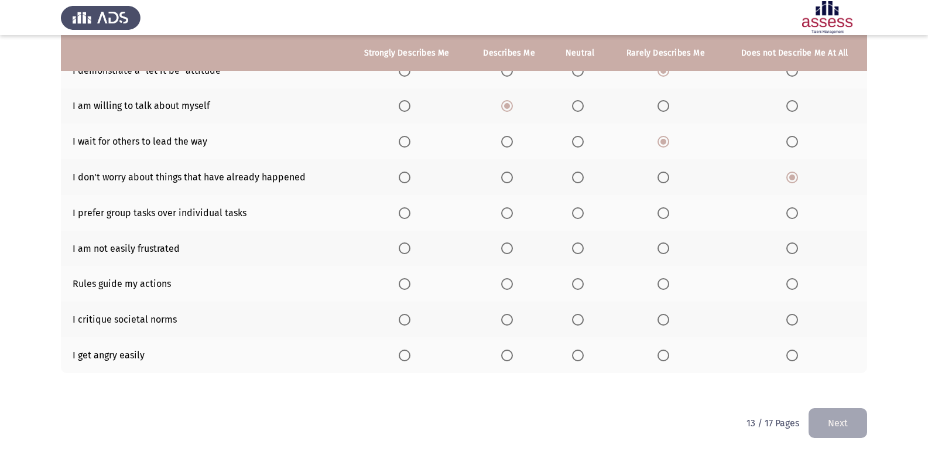
click at [505, 214] on span "Select an option" at bounding box center [507, 213] width 12 height 12
click at [505, 214] on input "Select an option" at bounding box center [507, 213] width 12 height 12
click at [575, 249] on span "Select an option" at bounding box center [578, 248] width 12 height 12
click at [575, 249] on input "Select an option" at bounding box center [578, 248] width 12 height 12
click at [581, 357] on span "Select an option" at bounding box center [578, 356] width 12 height 12
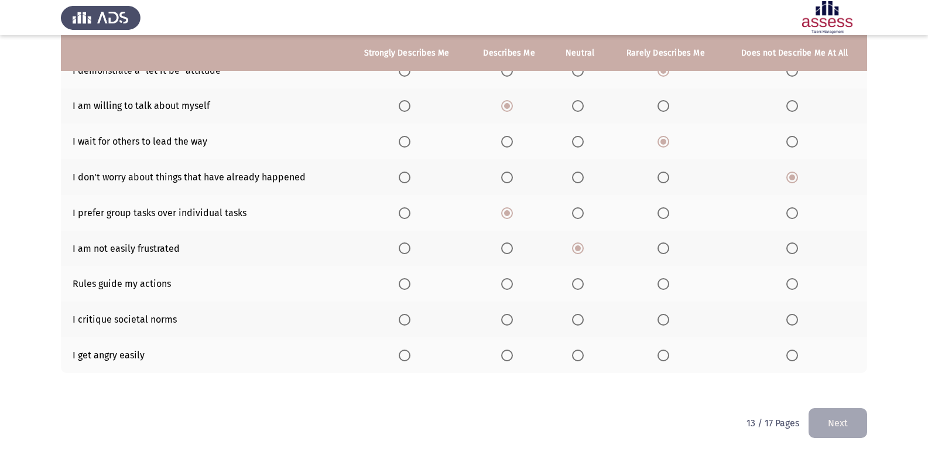
click at [581, 357] on input "Select an option" at bounding box center [578, 356] width 12 height 12
click at [666, 353] on span "Select an option" at bounding box center [664, 356] width 12 height 12
click at [666, 353] on input "Select an option" at bounding box center [664, 356] width 12 height 12
click at [578, 323] on span "Select an option" at bounding box center [578, 320] width 12 height 12
click at [578, 323] on input "Select an option" at bounding box center [578, 320] width 12 height 12
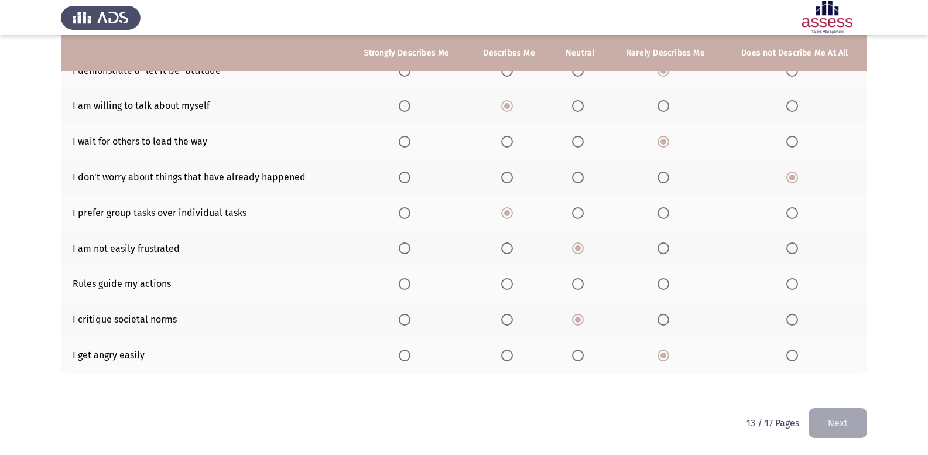
click at [576, 281] on span "Select an option" at bounding box center [578, 284] width 12 height 12
click at [576, 281] on input "Select an option" at bounding box center [578, 284] width 12 height 12
click at [839, 432] on button "Next" at bounding box center [838, 423] width 59 height 30
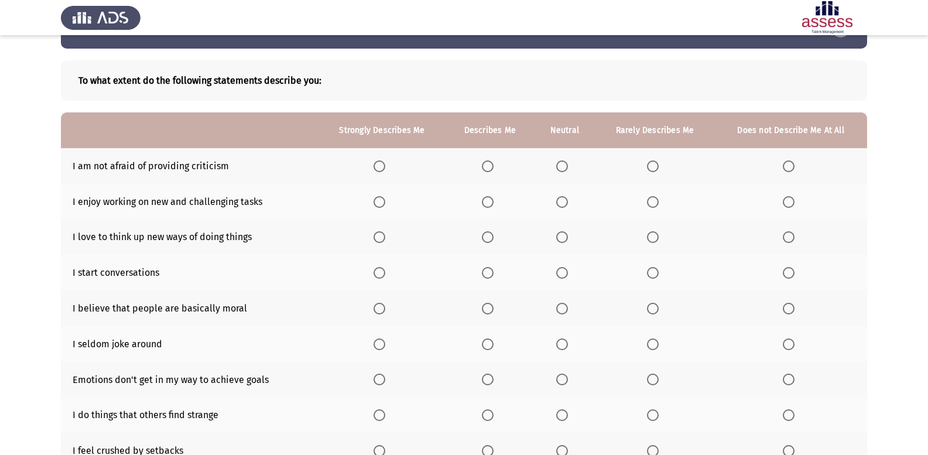
scroll to position [59, 0]
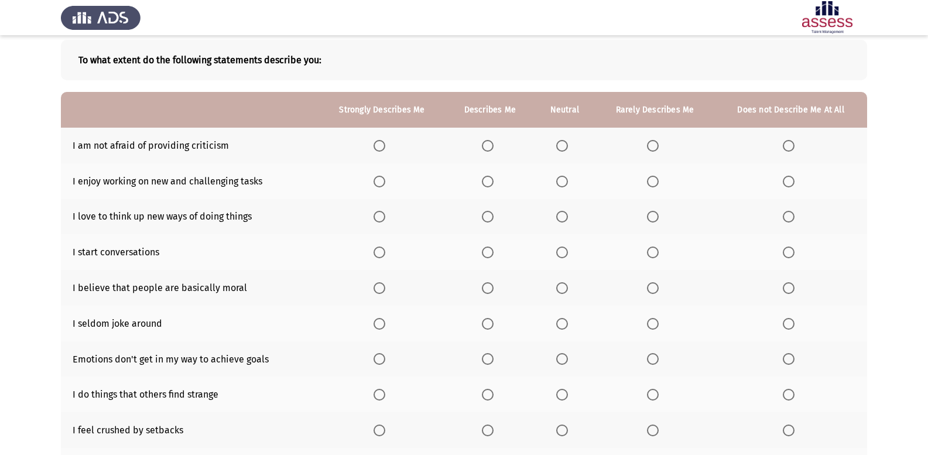
click at [648, 146] on span "Select an option" at bounding box center [653, 146] width 12 height 12
click at [648, 146] on input "Select an option" at bounding box center [653, 146] width 12 height 12
click at [491, 178] on span "Select an option" at bounding box center [488, 182] width 12 height 12
click at [491, 178] on input "Select an option" at bounding box center [488, 182] width 12 height 12
click at [485, 215] on span "Select an option" at bounding box center [488, 217] width 12 height 12
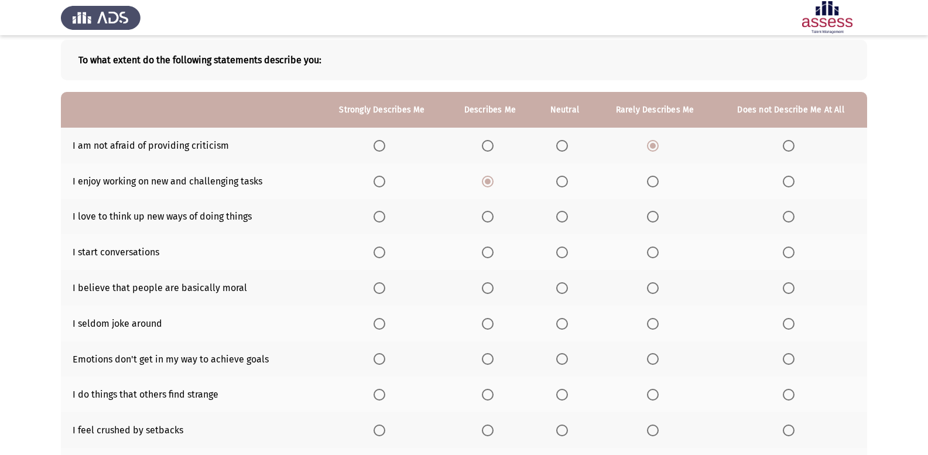
click at [485, 215] on input "Select an option" at bounding box center [488, 217] width 12 height 12
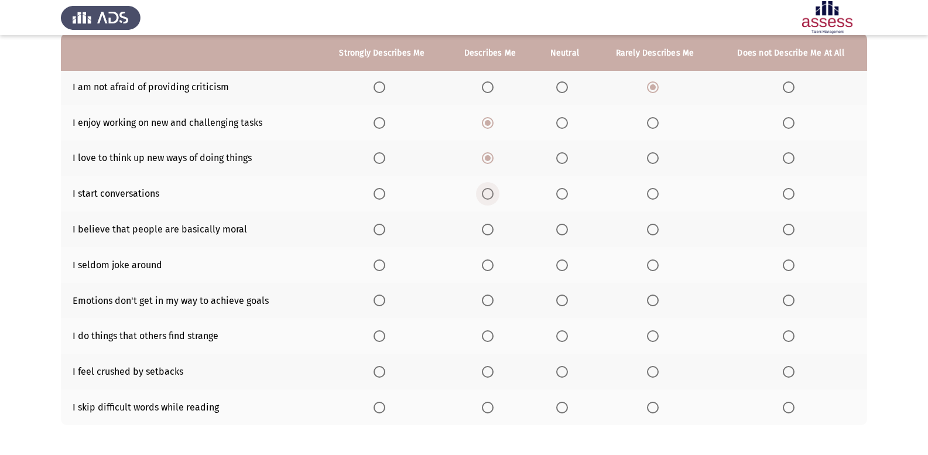
click at [491, 197] on span "Select an option" at bounding box center [488, 194] width 12 height 12
click at [491, 197] on input "Select an option" at bounding box center [488, 194] width 12 height 12
click at [559, 225] on span "Select an option" at bounding box center [562, 230] width 12 height 12
click at [559, 225] on input "Select an option" at bounding box center [562, 230] width 12 height 12
click at [567, 264] on span "Select an option" at bounding box center [562, 265] width 12 height 12
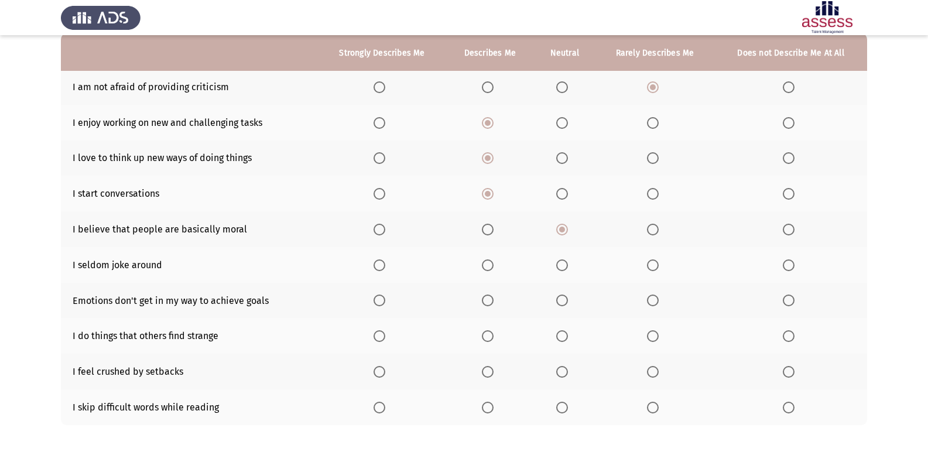
click at [567, 264] on input "Select an option" at bounding box center [562, 265] width 12 height 12
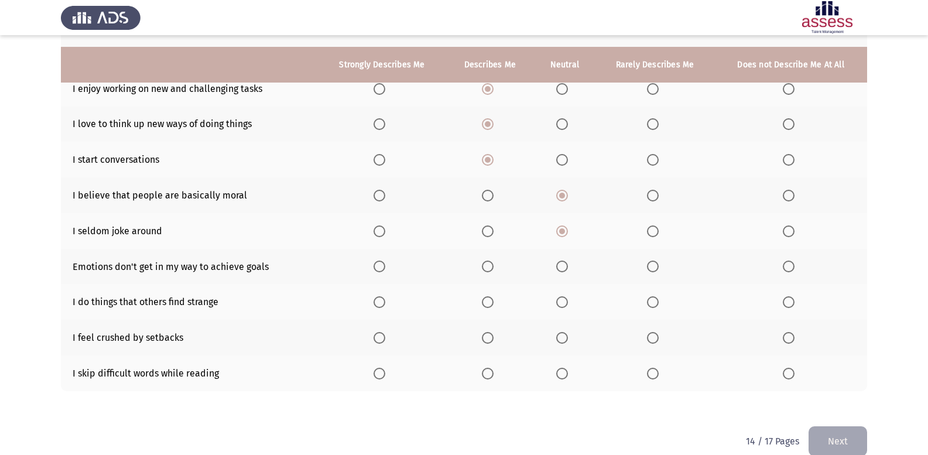
scroll to position [169, 0]
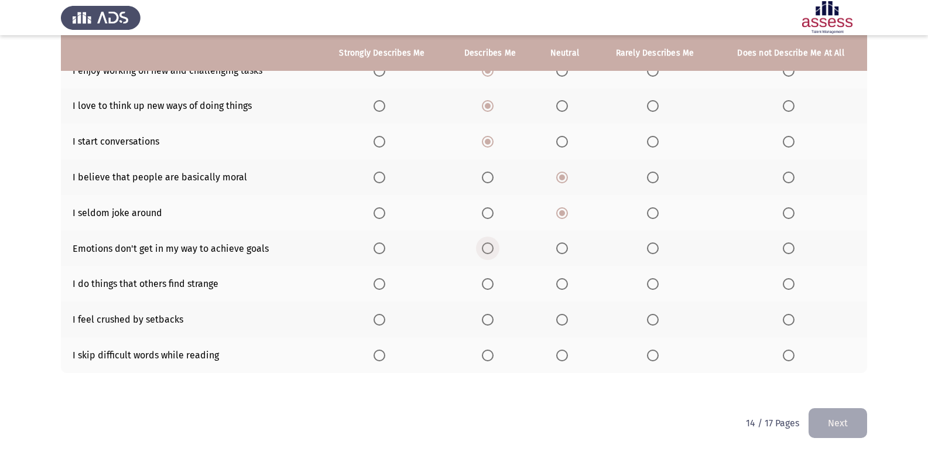
click at [492, 250] on span "Select an option" at bounding box center [488, 248] width 12 height 12
click at [492, 250] on input "Select an option" at bounding box center [488, 248] width 12 height 12
click at [490, 282] on span "Select an option" at bounding box center [488, 284] width 12 height 12
click at [490, 282] on input "Select an option" at bounding box center [488, 284] width 12 height 12
click at [557, 283] on span "Select an option" at bounding box center [562, 284] width 12 height 12
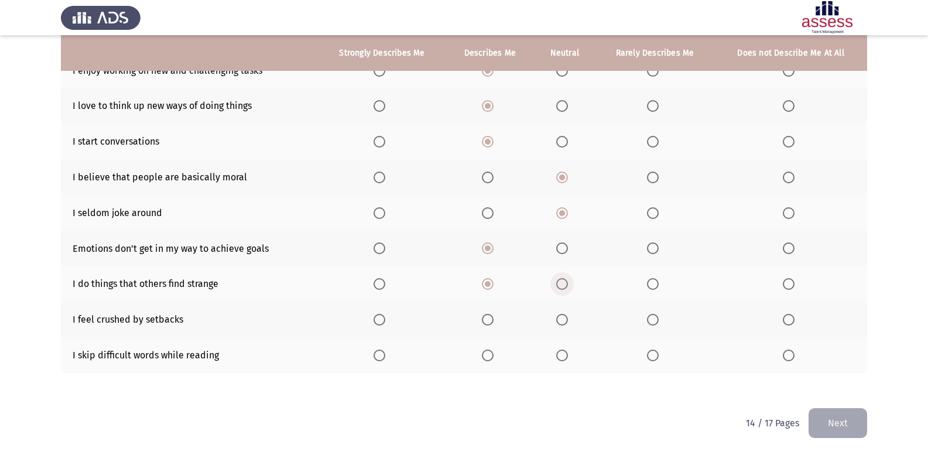
click at [557, 283] on input "Select an option" at bounding box center [562, 284] width 12 height 12
click at [562, 324] on span "Select an option" at bounding box center [562, 320] width 12 height 12
click at [562, 324] on input "Select an option" at bounding box center [562, 320] width 12 height 12
click at [656, 353] on span "Select an option" at bounding box center [653, 356] width 12 height 12
click at [656, 353] on input "Select an option" at bounding box center [653, 356] width 12 height 12
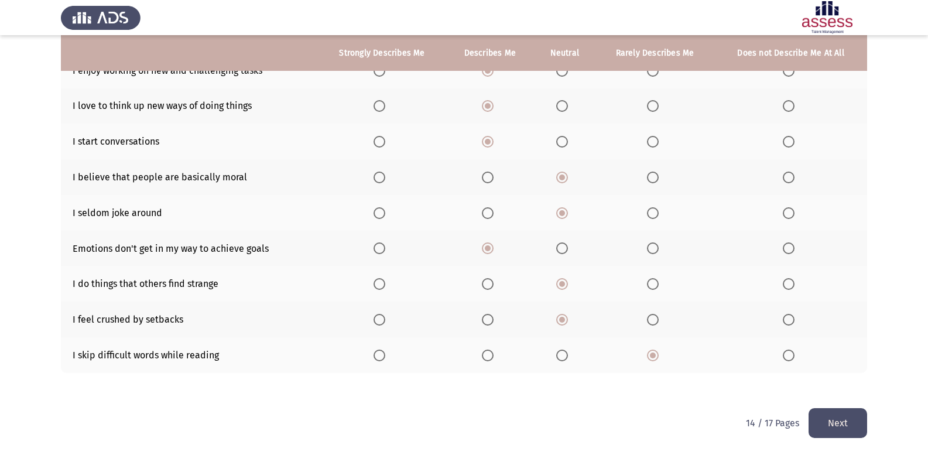
click at [829, 432] on button "Next" at bounding box center [838, 423] width 59 height 30
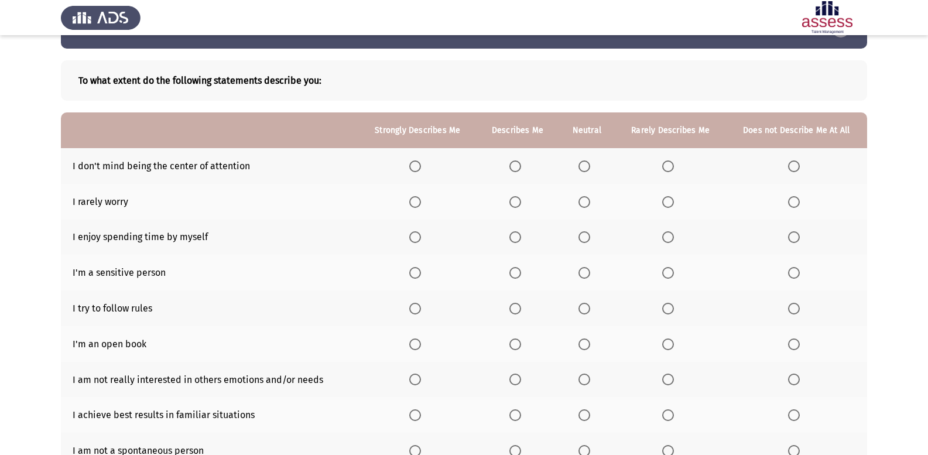
scroll to position [59, 0]
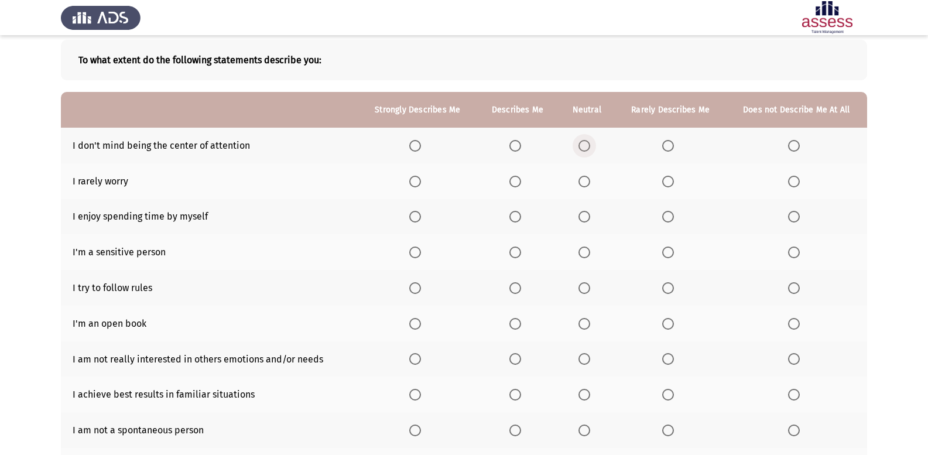
click at [584, 143] on span "Select an option" at bounding box center [585, 146] width 12 height 12
click at [584, 143] on input "Select an option" at bounding box center [585, 146] width 12 height 12
click at [672, 183] on span "Select an option" at bounding box center [668, 182] width 12 height 12
click at [672, 183] on input "Select an option" at bounding box center [668, 182] width 12 height 12
click at [521, 220] on span "Select an option" at bounding box center [515, 217] width 12 height 12
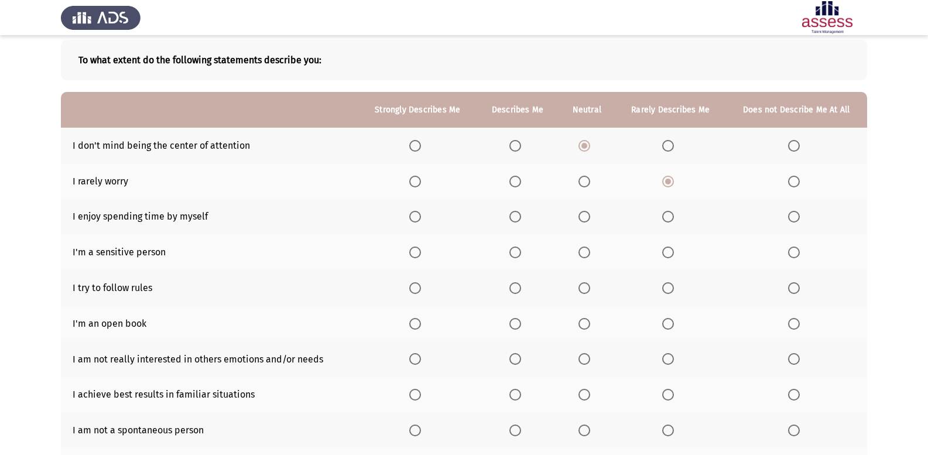
click at [521, 220] on input "Select an option" at bounding box center [515, 217] width 12 height 12
click at [415, 251] on span "Select an option" at bounding box center [415, 253] width 12 height 12
click at [415, 251] on input "Select an option" at bounding box center [415, 253] width 12 height 12
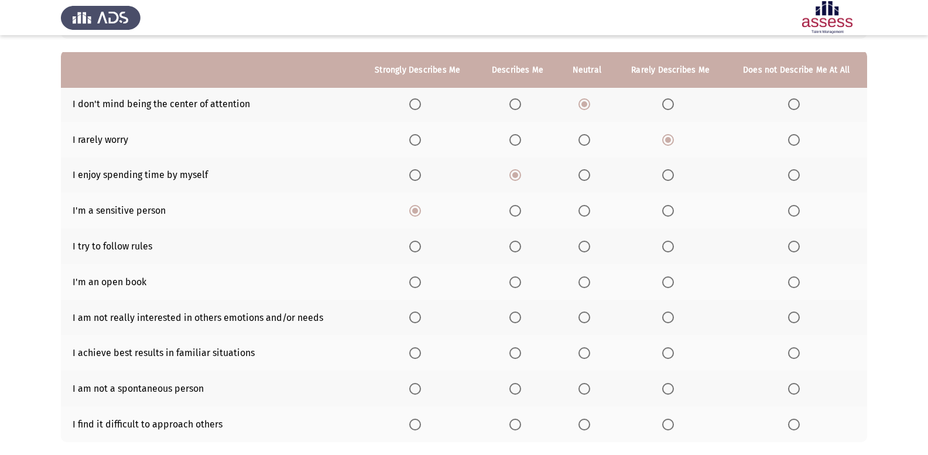
scroll to position [117, 0]
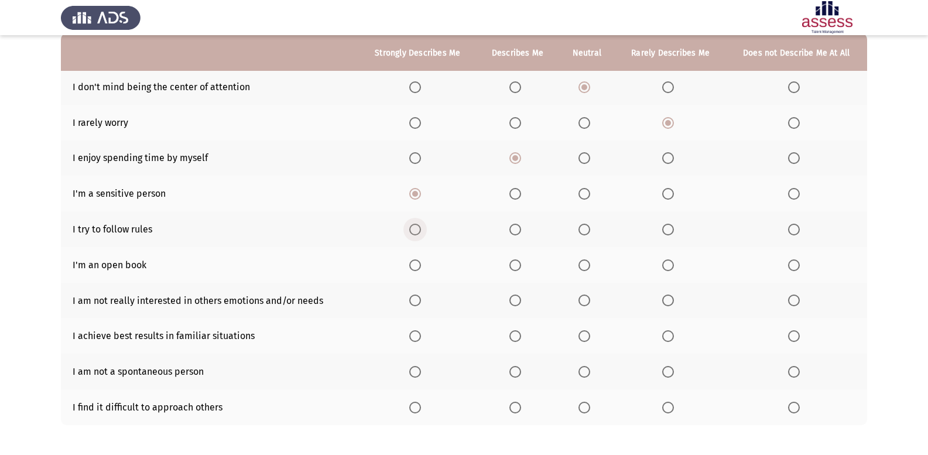
click at [420, 231] on span "Select an option" at bounding box center [415, 230] width 12 height 12
click at [420, 231] on input "Select an option" at bounding box center [415, 230] width 12 height 12
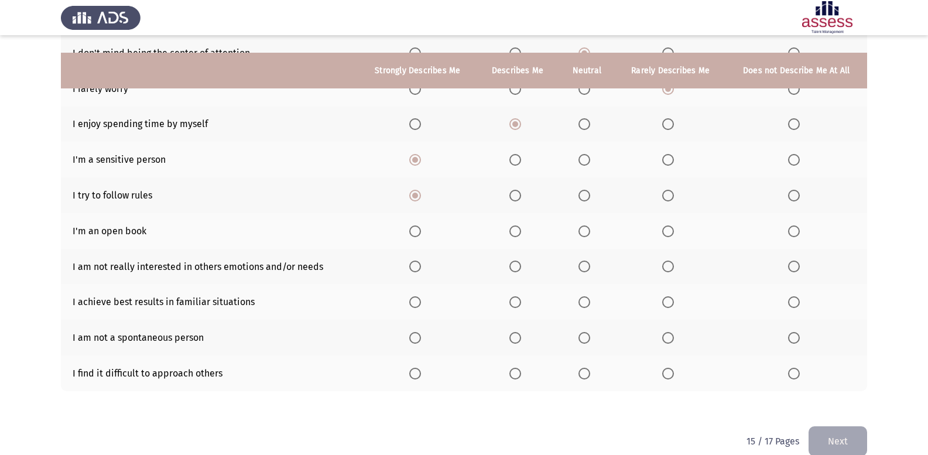
scroll to position [169, 0]
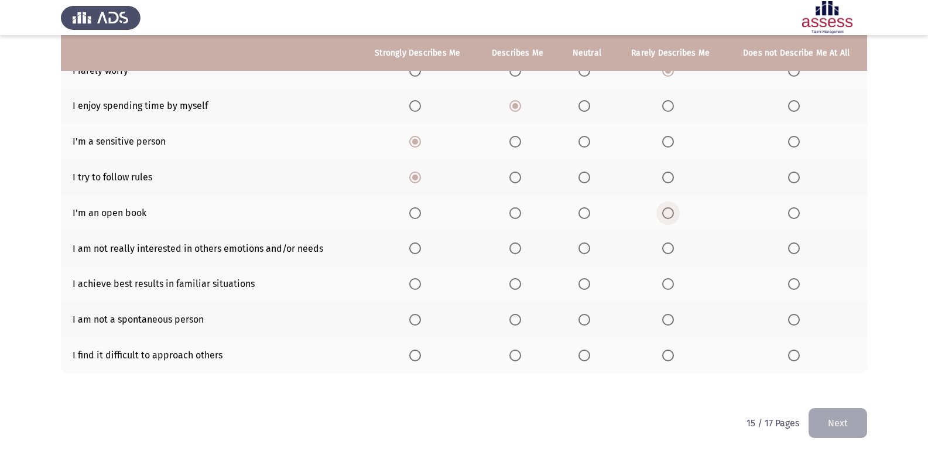
click at [670, 214] on span "Select an option" at bounding box center [668, 213] width 12 height 12
click at [670, 214] on input "Select an option" at bounding box center [668, 213] width 12 height 12
click at [668, 250] on span "Select an option" at bounding box center [668, 248] width 12 height 12
click at [668, 250] on input "Select an option" at bounding box center [668, 248] width 12 height 12
click at [519, 288] on span "Select an option" at bounding box center [515, 284] width 12 height 12
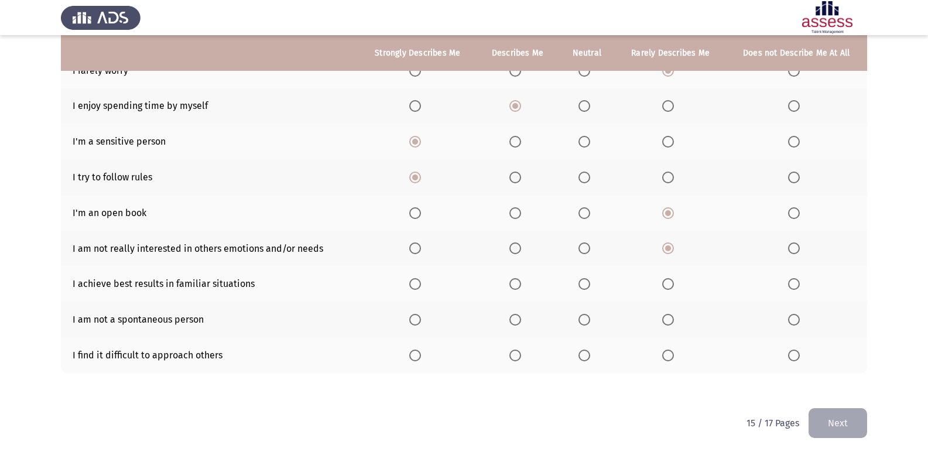
click at [519, 288] on input "Select an option" at bounding box center [515, 284] width 12 height 12
click at [519, 316] on span "Select an option" at bounding box center [515, 320] width 12 height 12
click at [519, 316] on input "Select an option" at bounding box center [515, 320] width 12 height 12
click at [664, 350] on span "Select an option" at bounding box center [668, 356] width 12 height 12
click at [664, 350] on input "Select an option" at bounding box center [668, 356] width 12 height 12
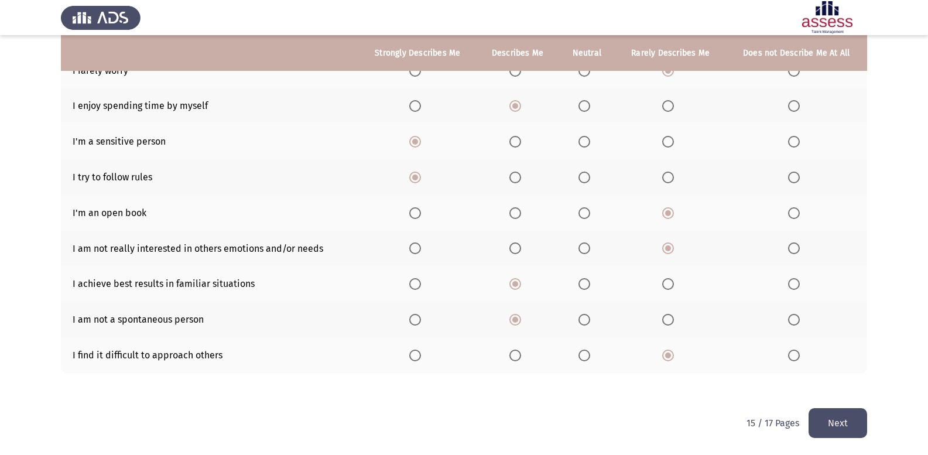
click at [850, 433] on button "Next" at bounding box center [838, 423] width 59 height 30
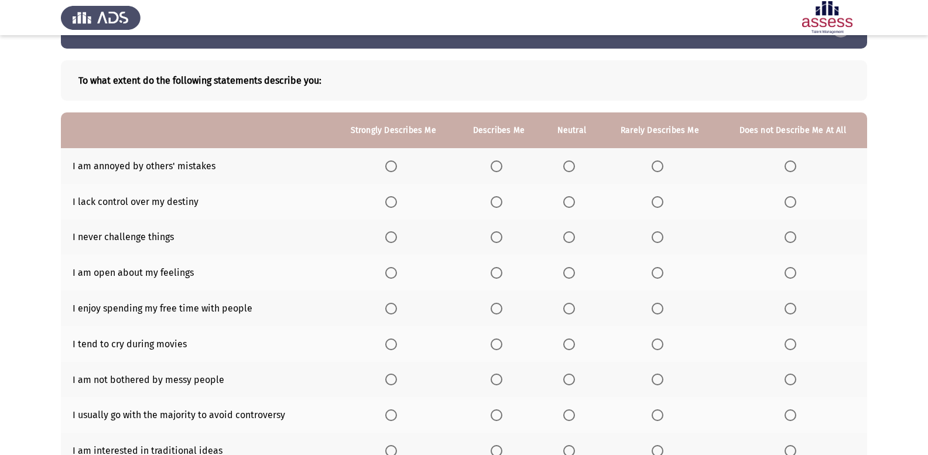
scroll to position [59, 0]
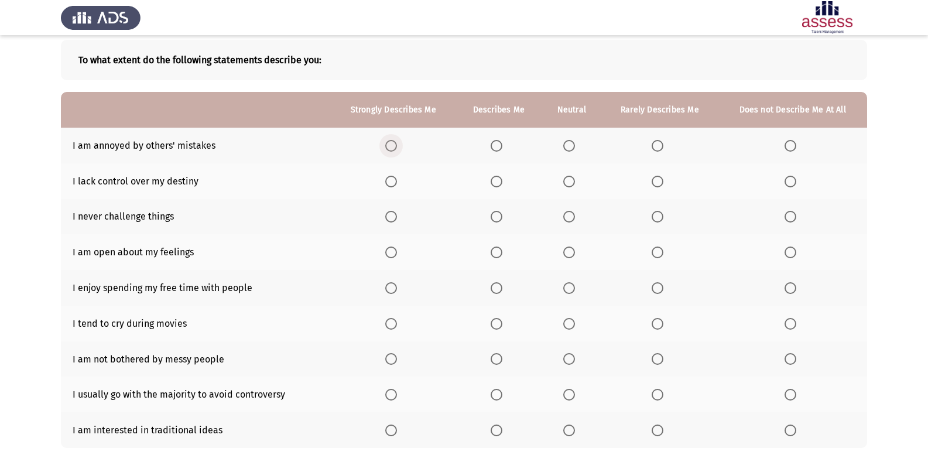
click at [397, 143] on span "Select an option" at bounding box center [391, 146] width 12 height 12
click at [397, 143] on input "Select an option" at bounding box center [391, 146] width 12 height 12
click at [567, 186] on span "Select an option" at bounding box center [569, 182] width 12 height 12
click at [567, 186] on input "Select an option" at bounding box center [569, 182] width 12 height 12
click at [655, 216] on span "Select an option" at bounding box center [658, 217] width 12 height 12
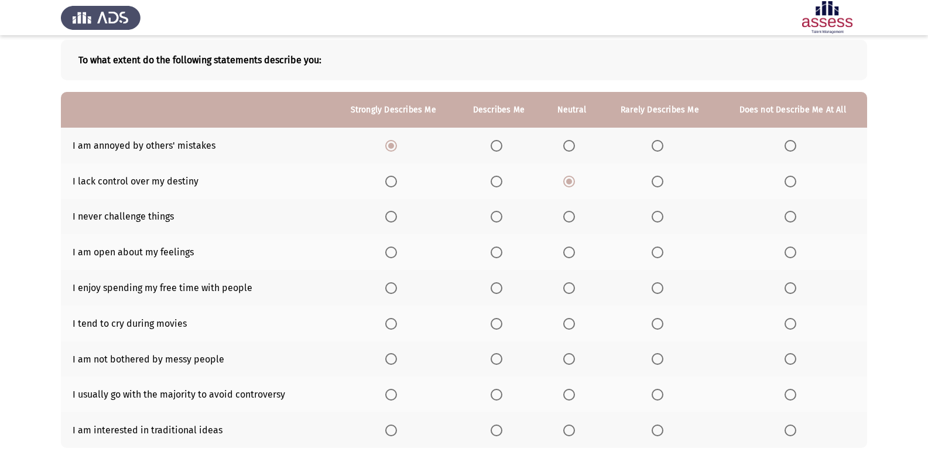
click at [655, 216] on input "Select an option" at bounding box center [658, 217] width 12 height 12
click at [786, 256] on span "Select an option" at bounding box center [791, 253] width 12 height 12
click at [786, 256] on input "Select an option" at bounding box center [791, 253] width 12 height 12
click at [502, 285] on span "Select an option" at bounding box center [497, 288] width 12 height 12
click at [502, 285] on input "Select an option" at bounding box center [497, 288] width 12 height 12
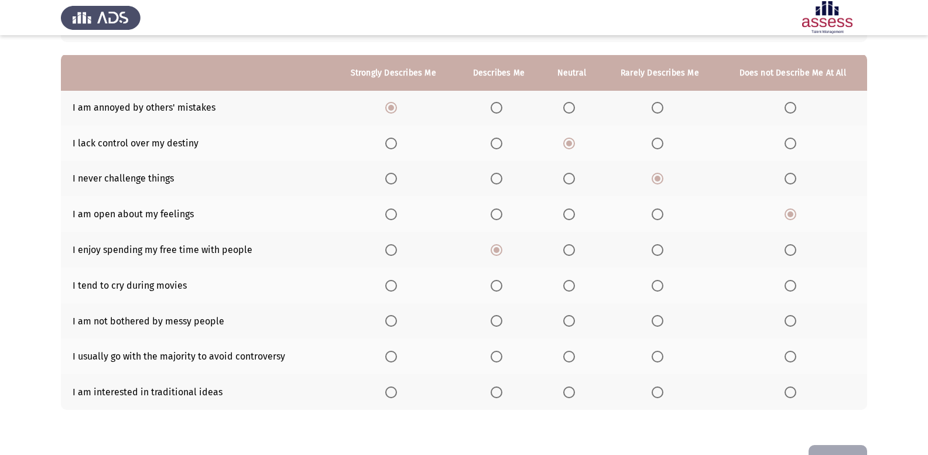
scroll to position [117, 0]
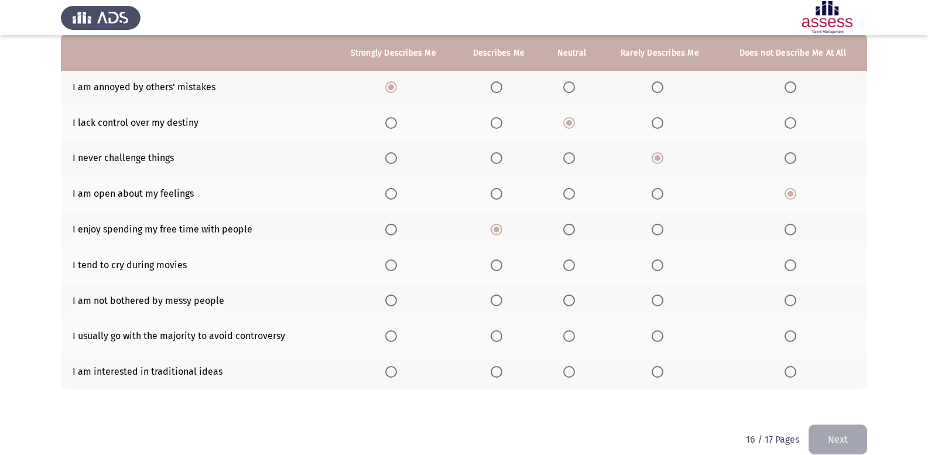
click at [392, 266] on span "Select an option" at bounding box center [391, 265] width 12 height 12
click at [392, 266] on input "Select an option" at bounding box center [391, 265] width 12 height 12
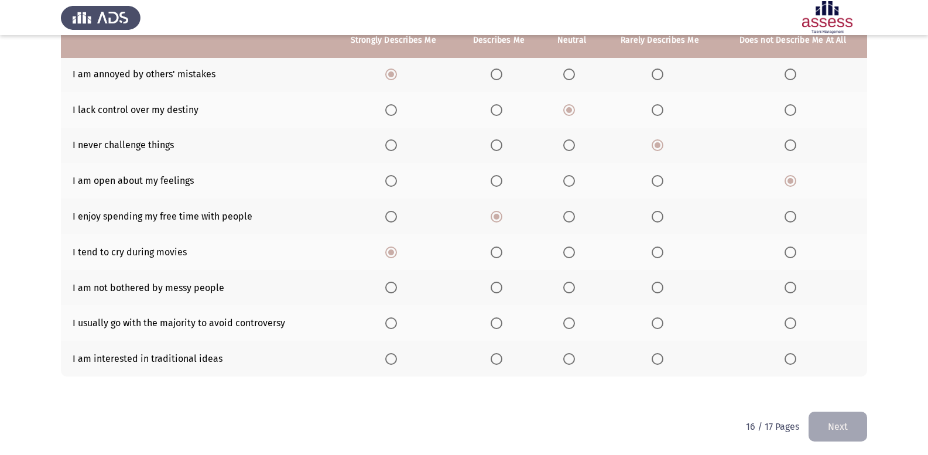
scroll to position [134, 0]
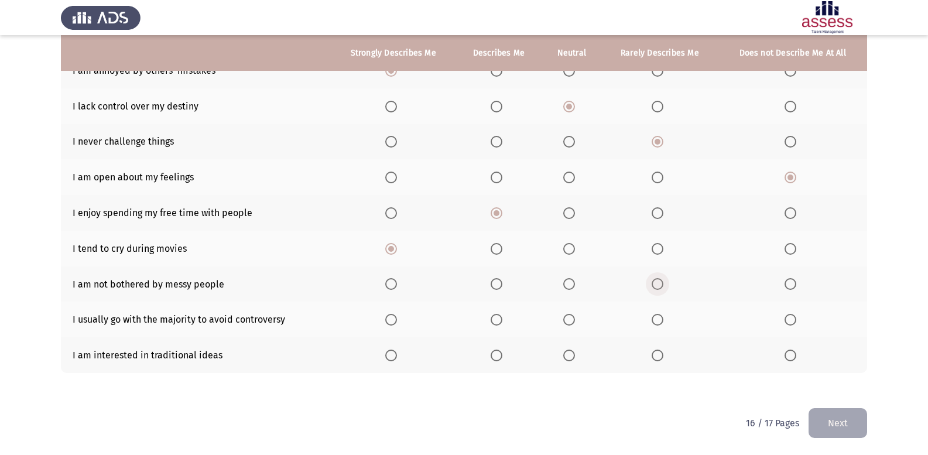
click at [659, 289] on span "Select an option" at bounding box center [658, 284] width 12 height 12
click at [659, 289] on input "Select an option" at bounding box center [658, 284] width 12 height 12
click at [568, 314] on span "Select an option" at bounding box center [569, 320] width 12 height 12
click at [568, 314] on input "Select an option" at bounding box center [569, 320] width 12 height 12
click at [574, 358] on span "Select an option" at bounding box center [569, 356] width 12 height 12
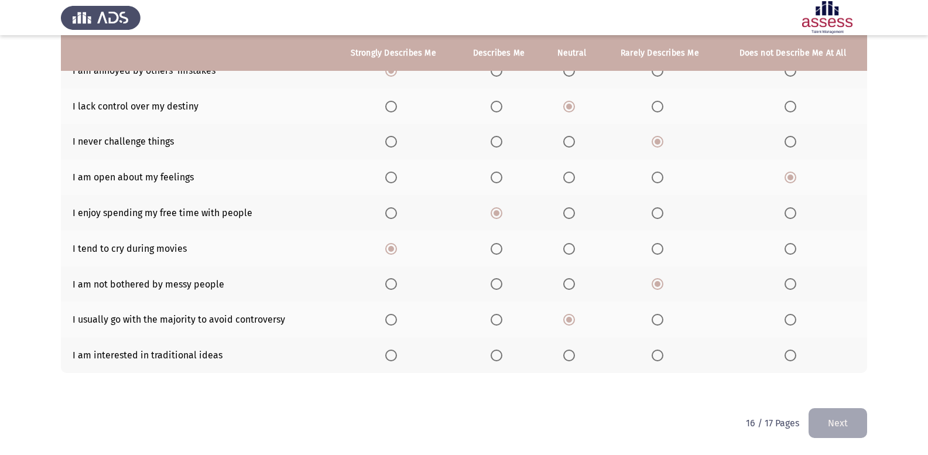
click at [574, 358] on input "Select an option" at bounding box center [569, 356] width 12 height 12
click at [497, 361] on span "Select an option" at bounding box center [497, 356] width 12 height 12
click at [497, 361] on input "Select an option" at bounding box center [497, 356] width 12 height 12
click at [830, 431] on button "Next" at bounding box center [838, 423] width 59 height 30
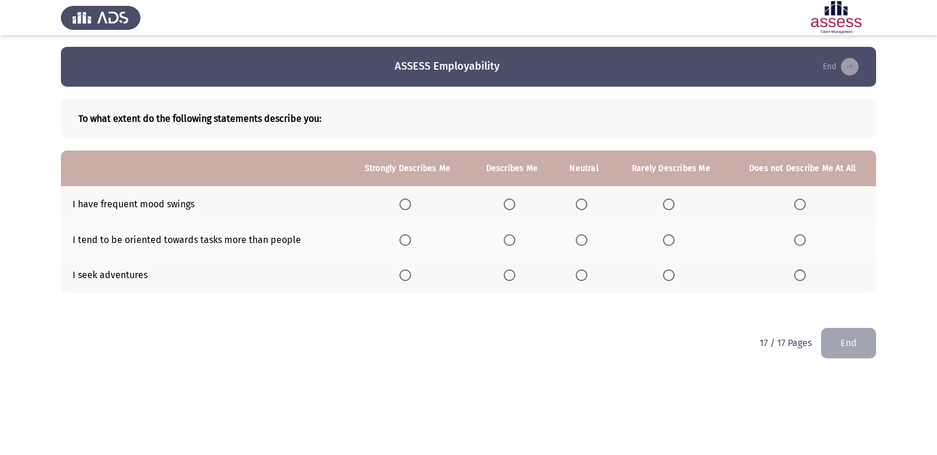
click at [511, 206] on span "Select an option" at bounding box center [510, 205] width 12 height 12
click at [511, 206] on input "Select an option" at bounding box center [510, 205] width 12 height 12
click at [512, 278] on span "Select an option" at bounding box center [510, 275] width 12 height 12
click at [512, 278] on input "Select an option" at bounding box center [510, 275] width 12 height 12
click at [508, 241] on span "Select an option" at bounding box center [510, 240] width 12 height 12
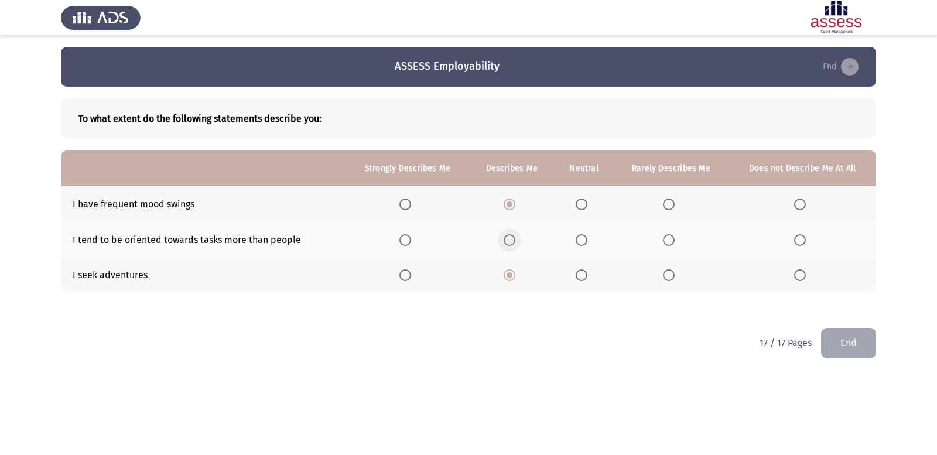
click at [508, 241] on input "Select an option" at bounding box center [510, 240] width 12 height 12
click at [858, 336] on button "End" at bounding box center [848, 343] width 55 height 30
